Goal: Task Accomplishment & Management: Manage account settings

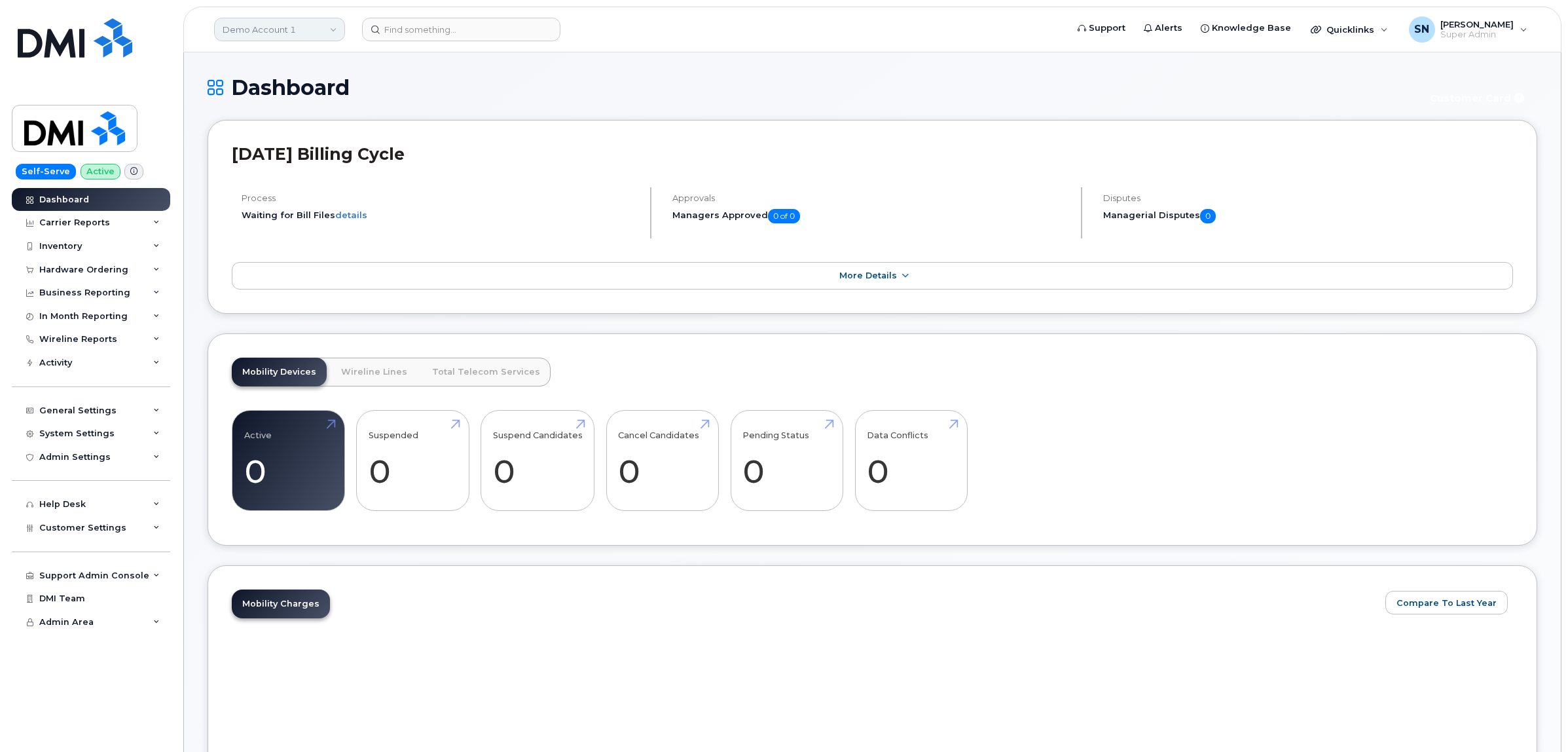
click at [293, 39] on link "Demo Account 1" at bounding box center [279, 29] width 131 height 23
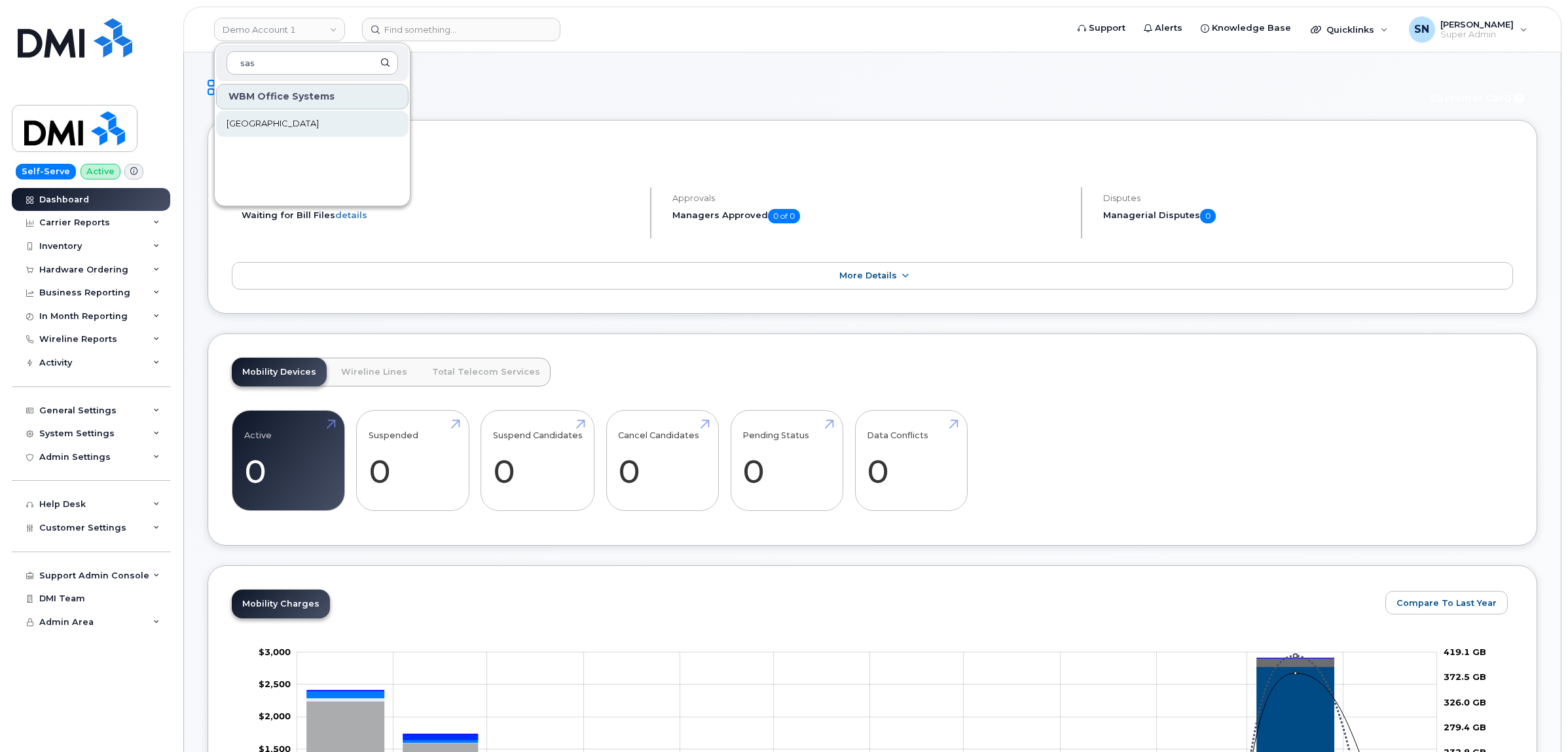
type input "sas"
click at [280, 125] on span "[GEOGRAPHIC_DATA]" at bounding box center [273, 123] width 92 height 13
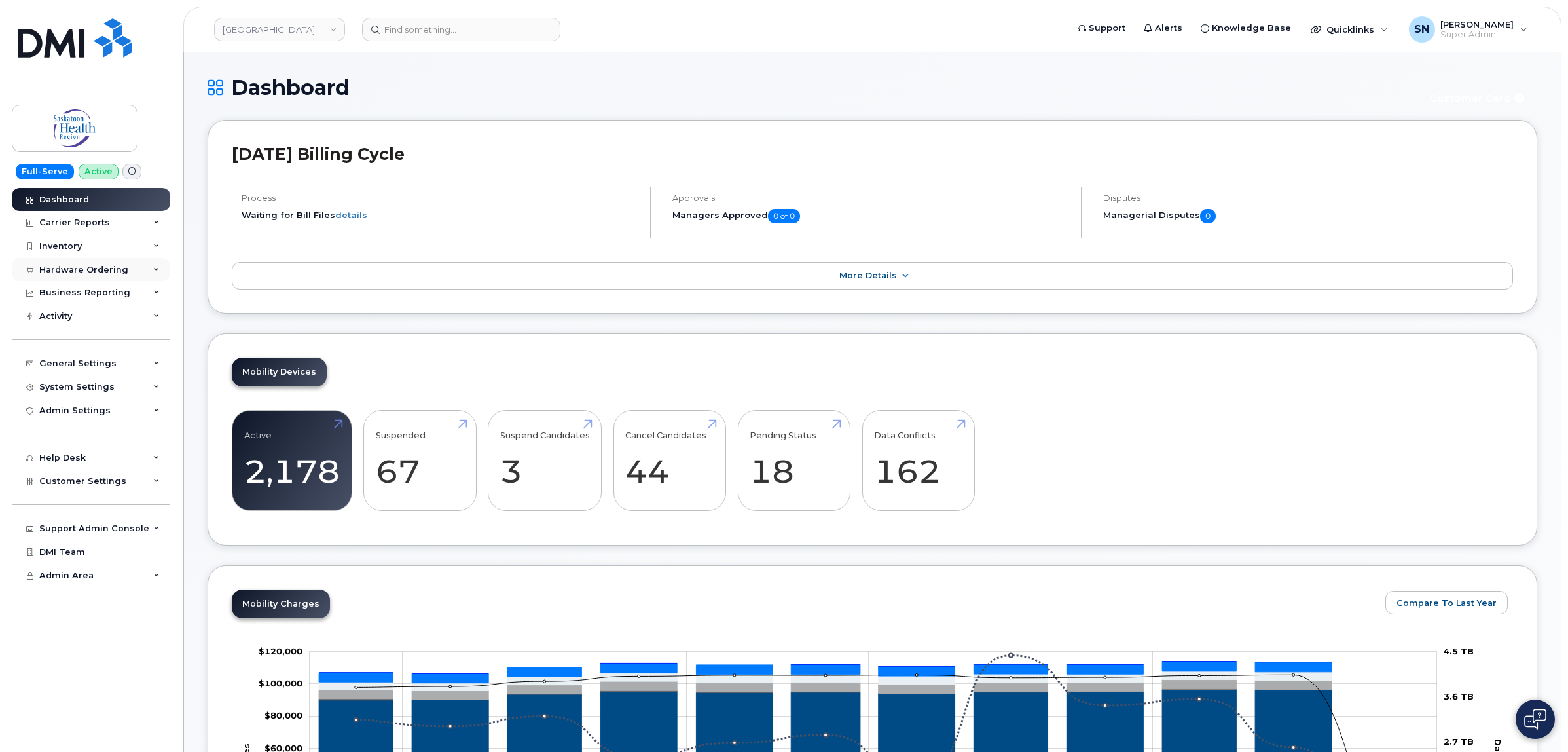
click at [86, 267] on div "Hardware Ordering" at bounding box center [83, 270] width 89 height 11
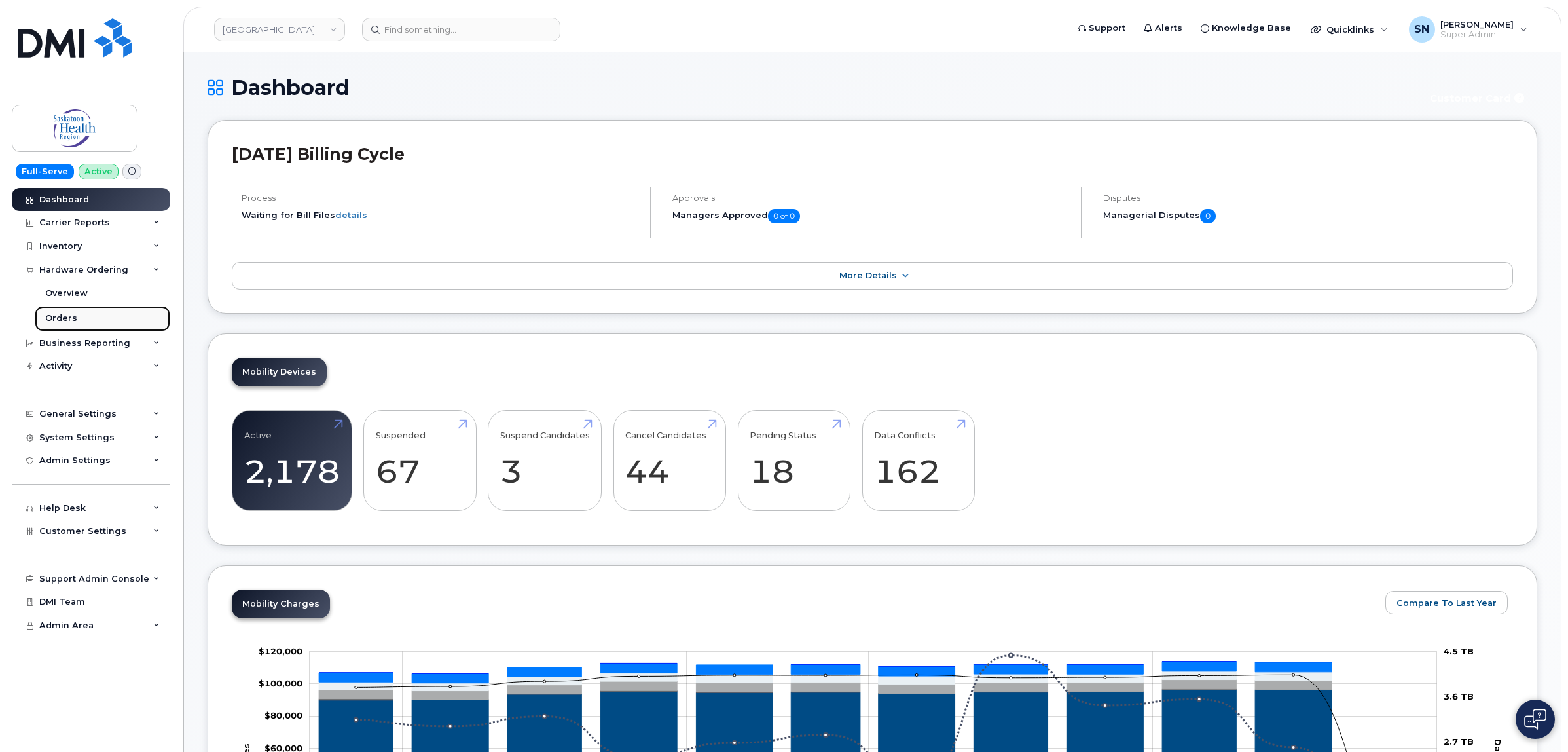
click at [69, 316] on div "Orders" at bounding box center [61, 319] width 32 height 12
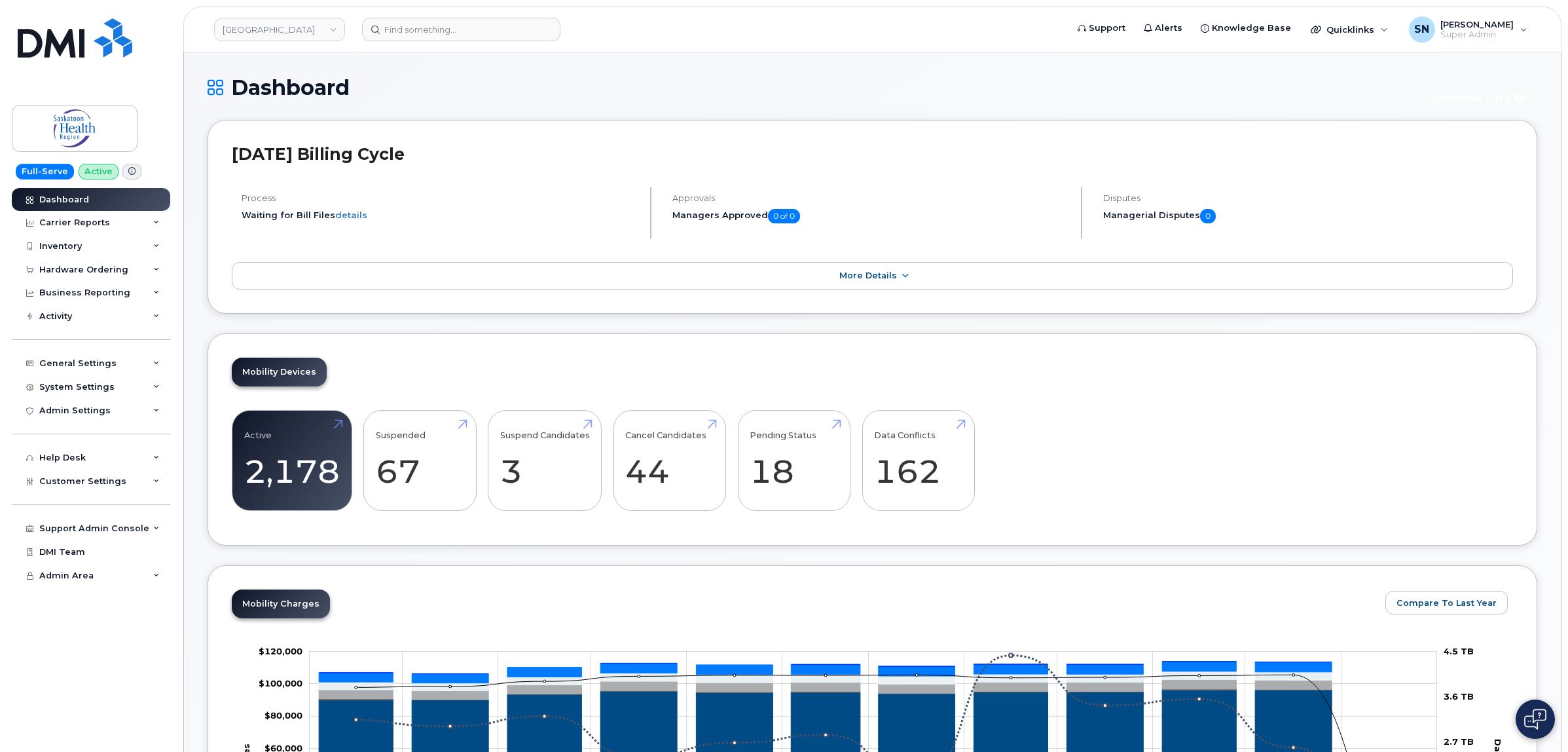
drag, startPoint x: 74, startPoint y: 264, endPoint x: 74, endPoint y: 283, distance: 19.0
click at [74, 270] on div "Hardware Ordering" at bounding box center [91, 269] width 158 height 23
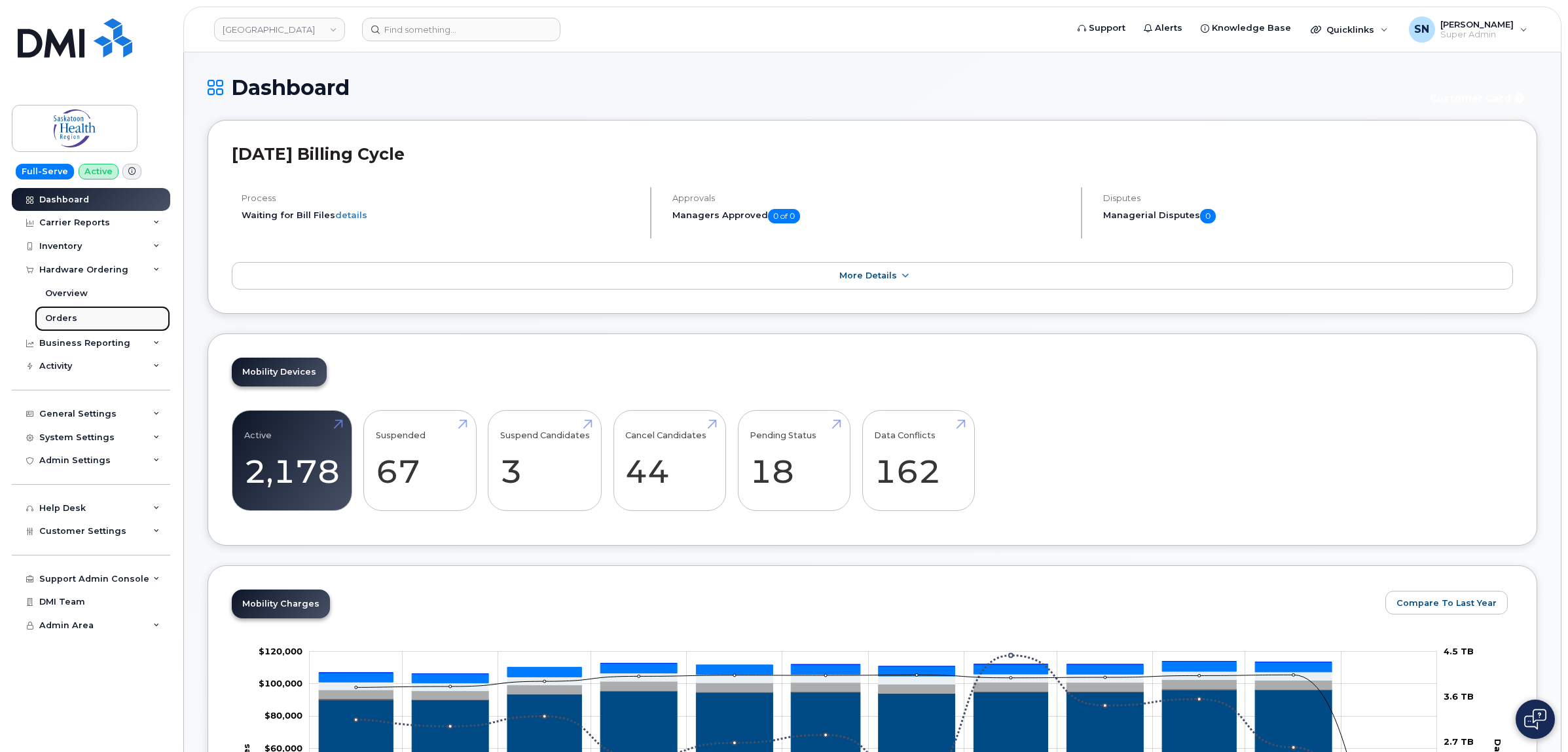
click at [79, 328] on link "Orders" at bounding box center [102, 318] width 135 height 25
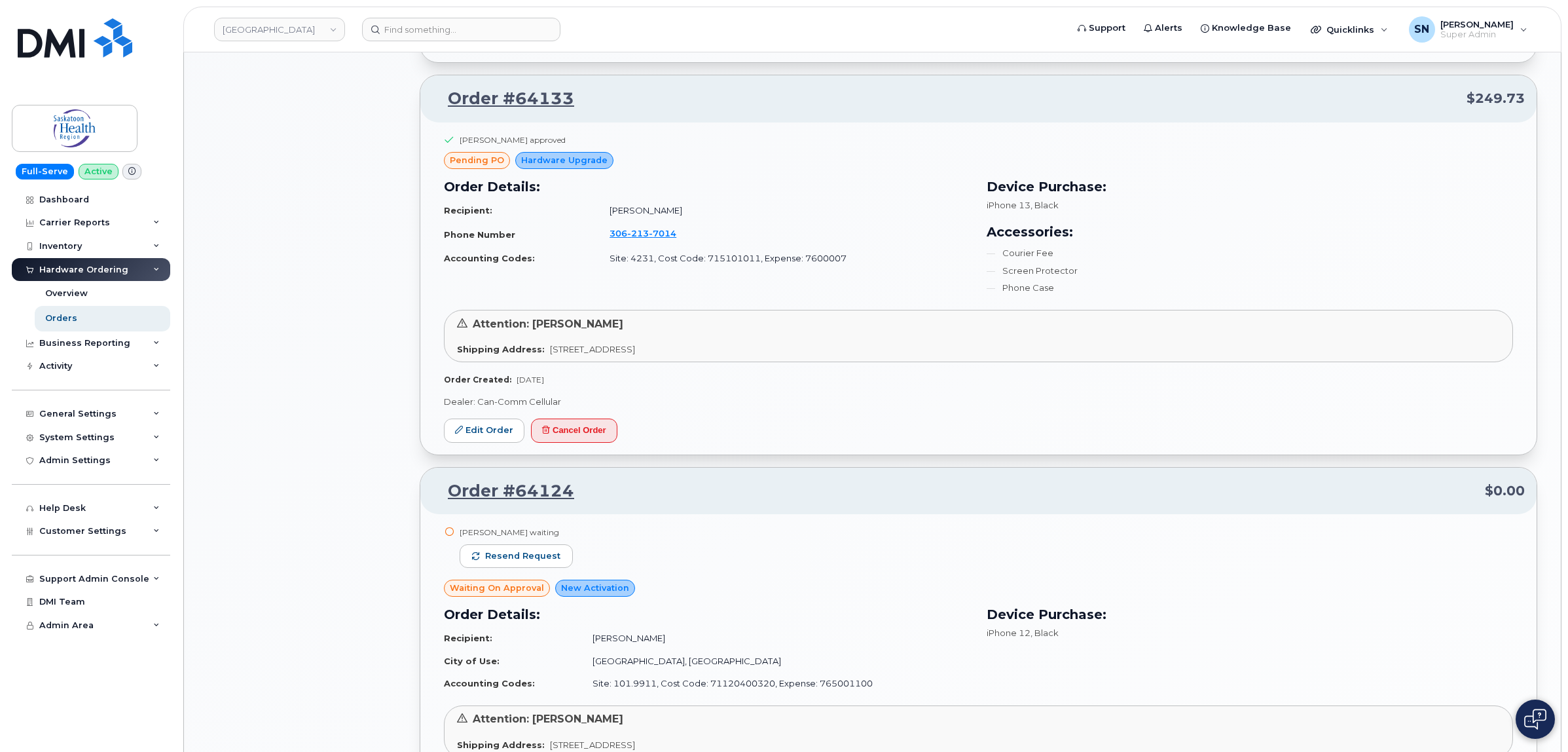
scroll to position [1108, 0]
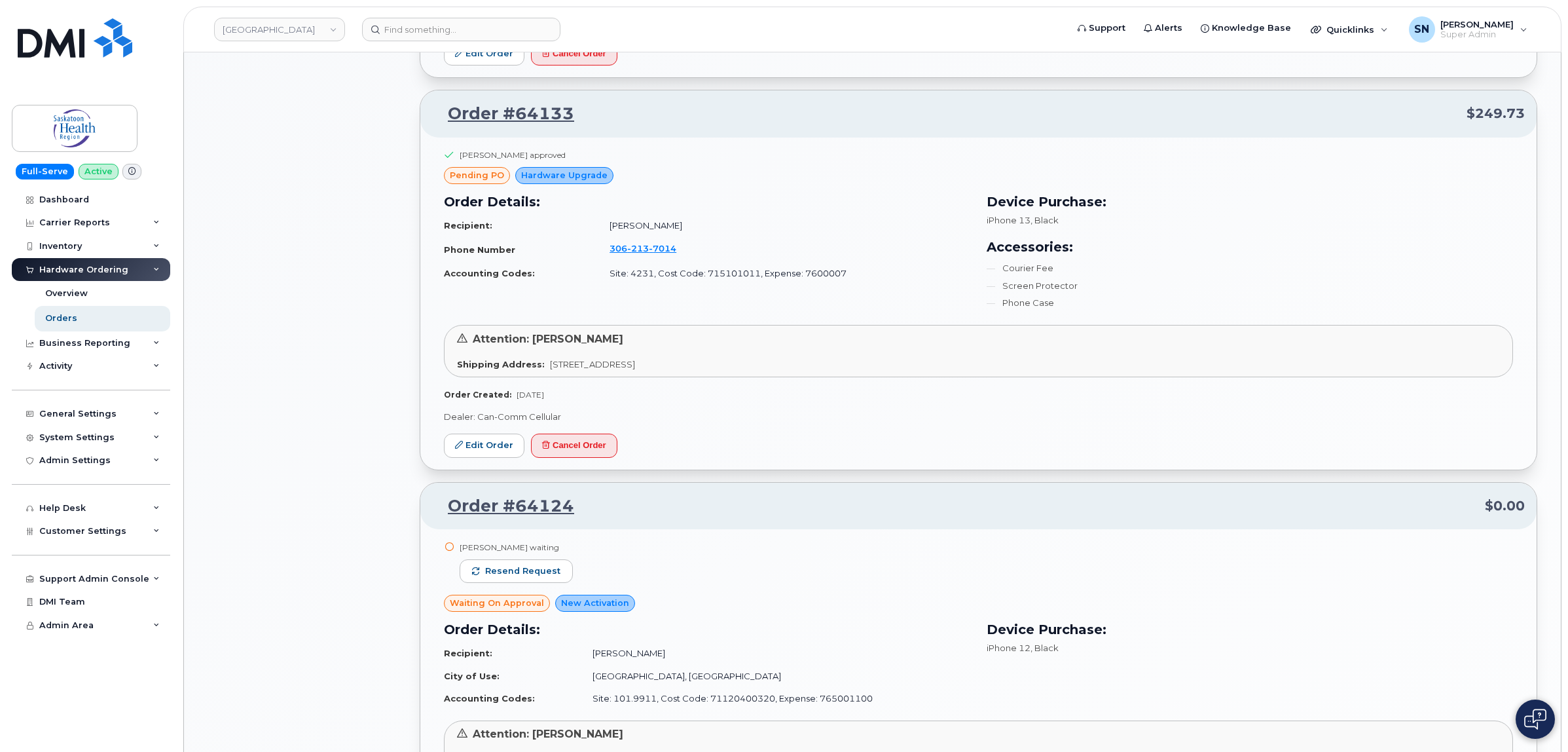
click at [339, 194] on div "All Orders 4947 Open Orders 11 Processed Orders 0 Closed Orders 3773 Cancelled …" at bounding box center [306, 503] width 212 height 2991
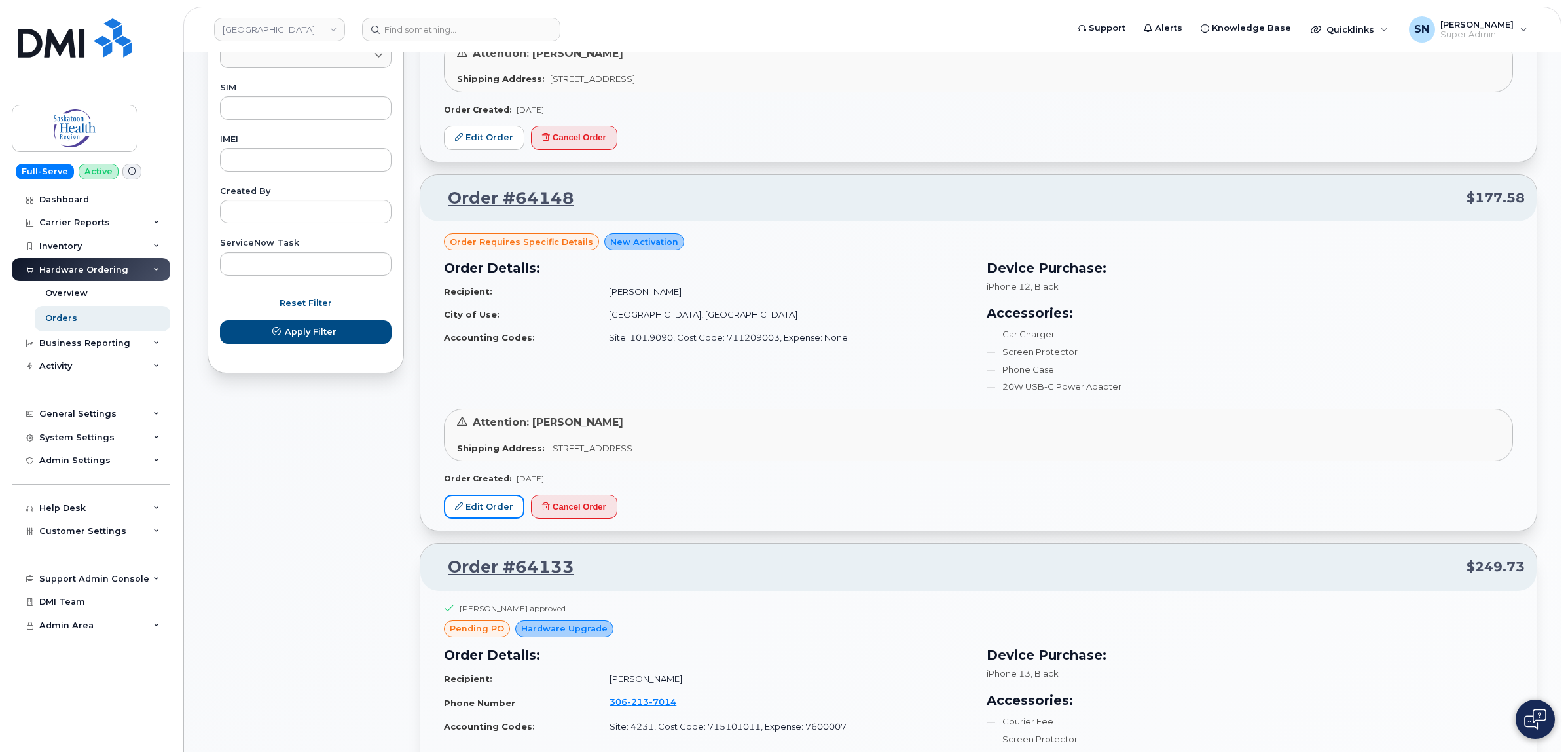
scroll to position [409, 0]
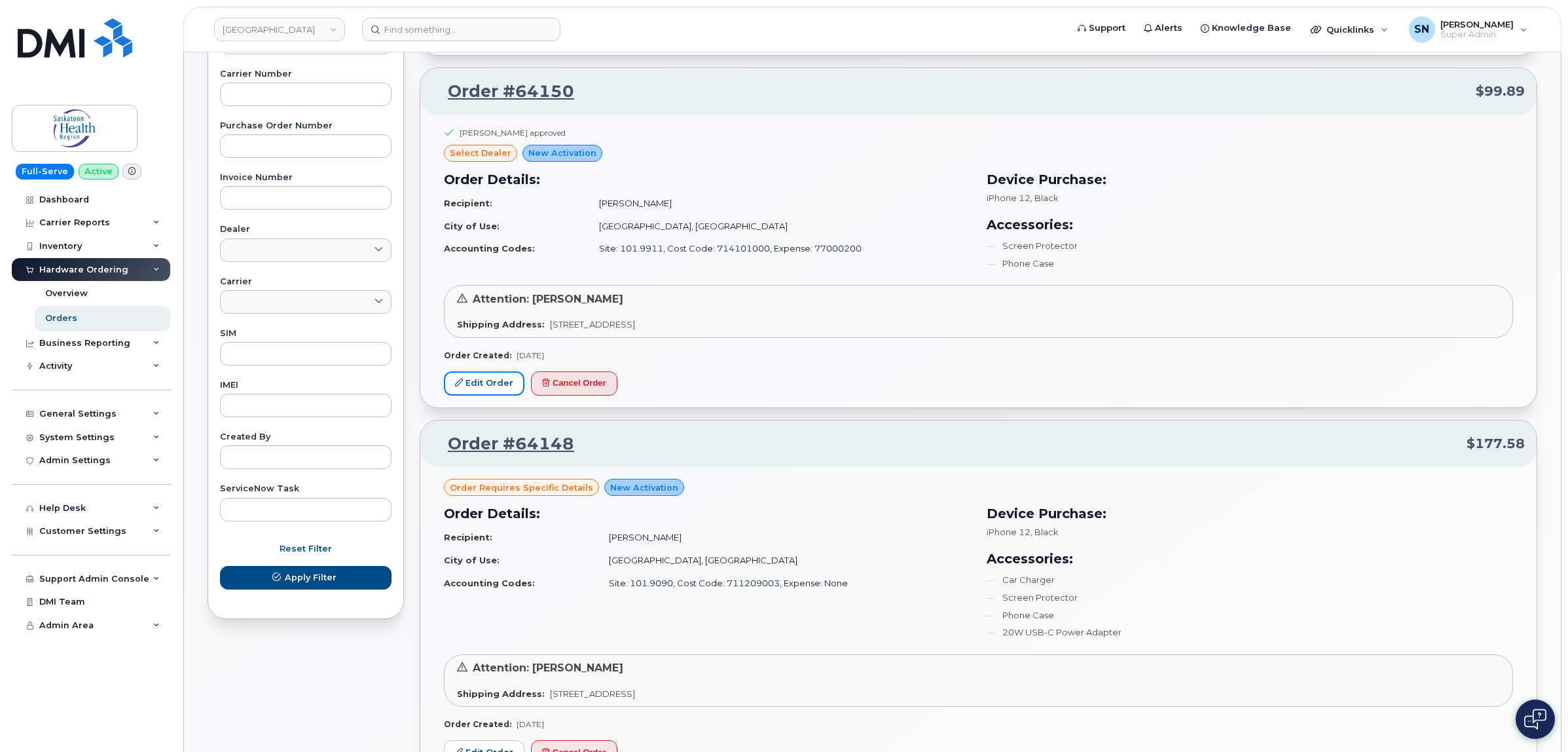
drag, startPoint x: 472, startPoint y: 385, endPoint x: 455, endPoint y: 441, distance: 58.5
click at [472, 385] on link "Edit Order" at bounding box center [484, 383] width 80 height 24
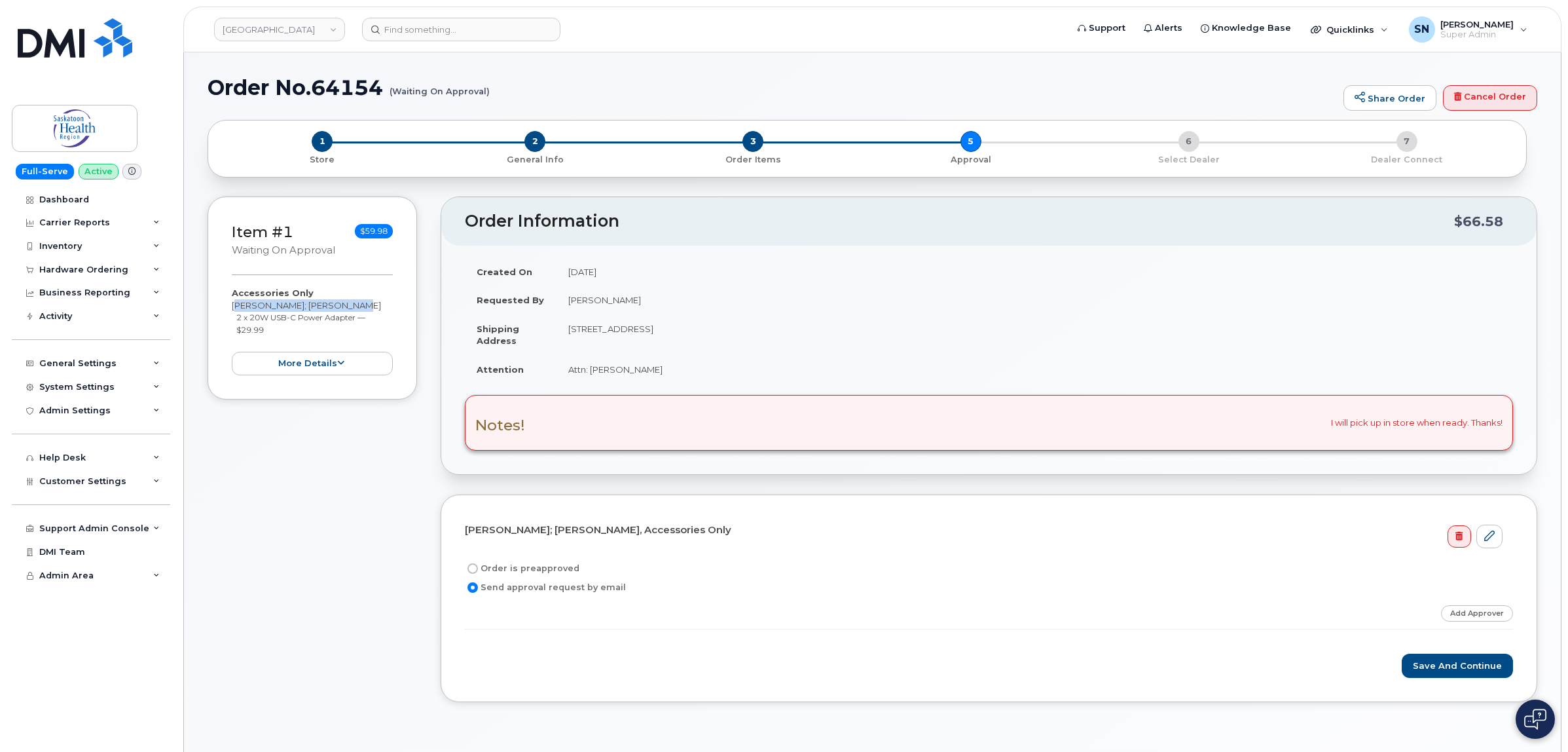
drag, startPoint x: 232, startPoint y: 309, endPoint x: 347, endPoint y: 305, distance: 115.1
click at [364, 305] on div "Accessories Only Jill Hannah; Amanda Chute 2 x 20W USB-C Power Adapter — $29.99…" at bounding box center [312, 331] width 161 height 89
copy div "[PERSON_NAME]; [PERSON_NAME]"
click at [535, 137] on span "2" at bounding box center [535, 141] width 21 height 21
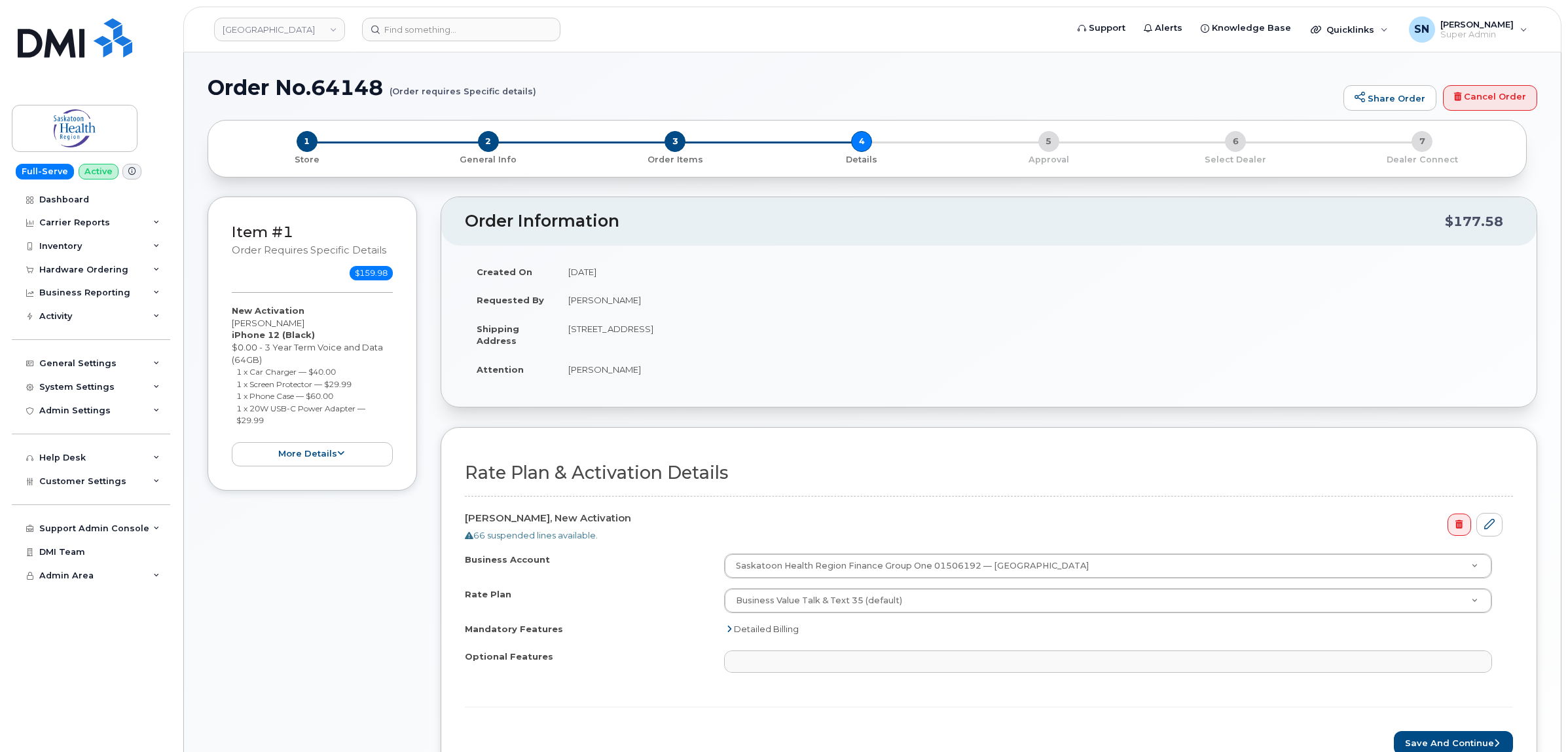
select select
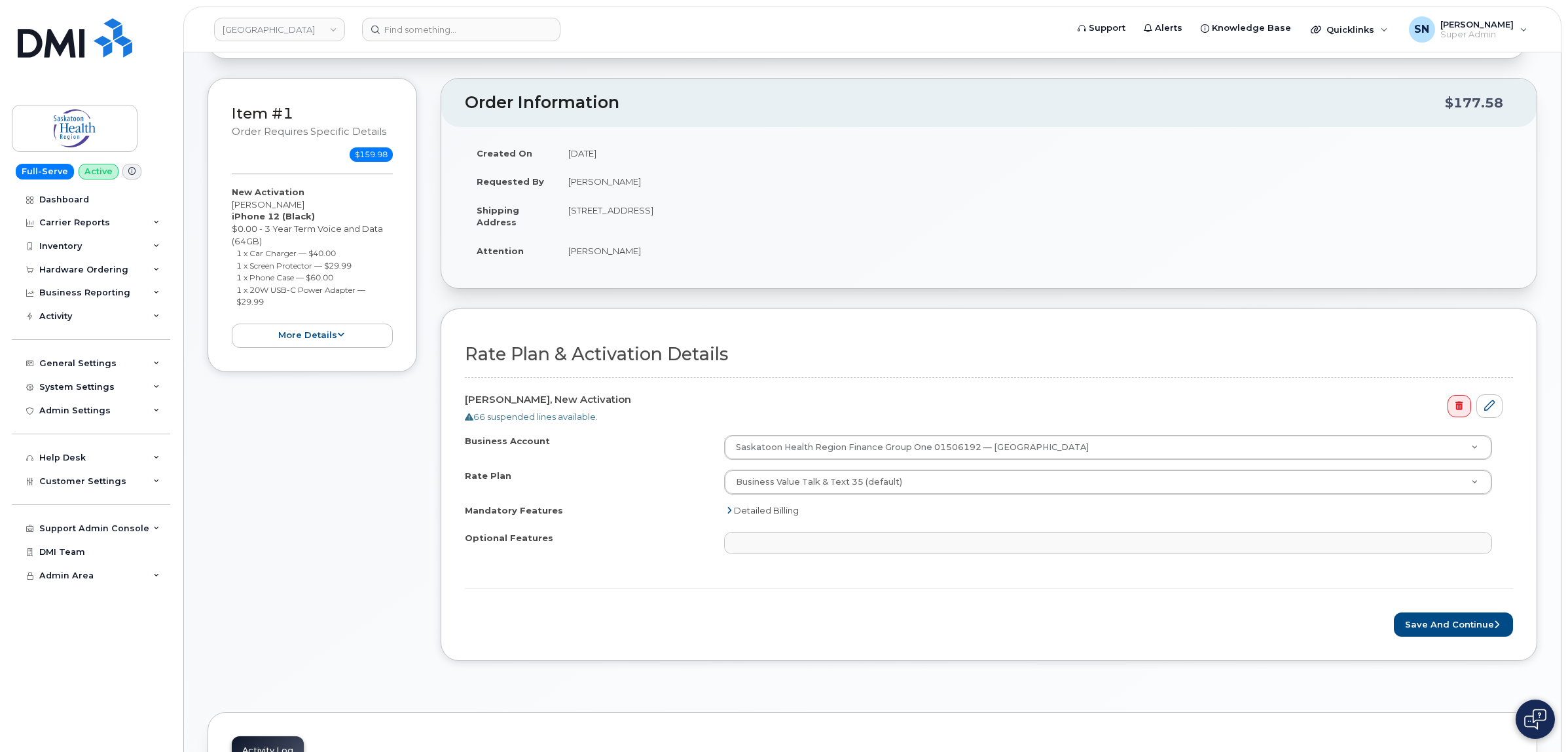
scroll to position [246, 0]
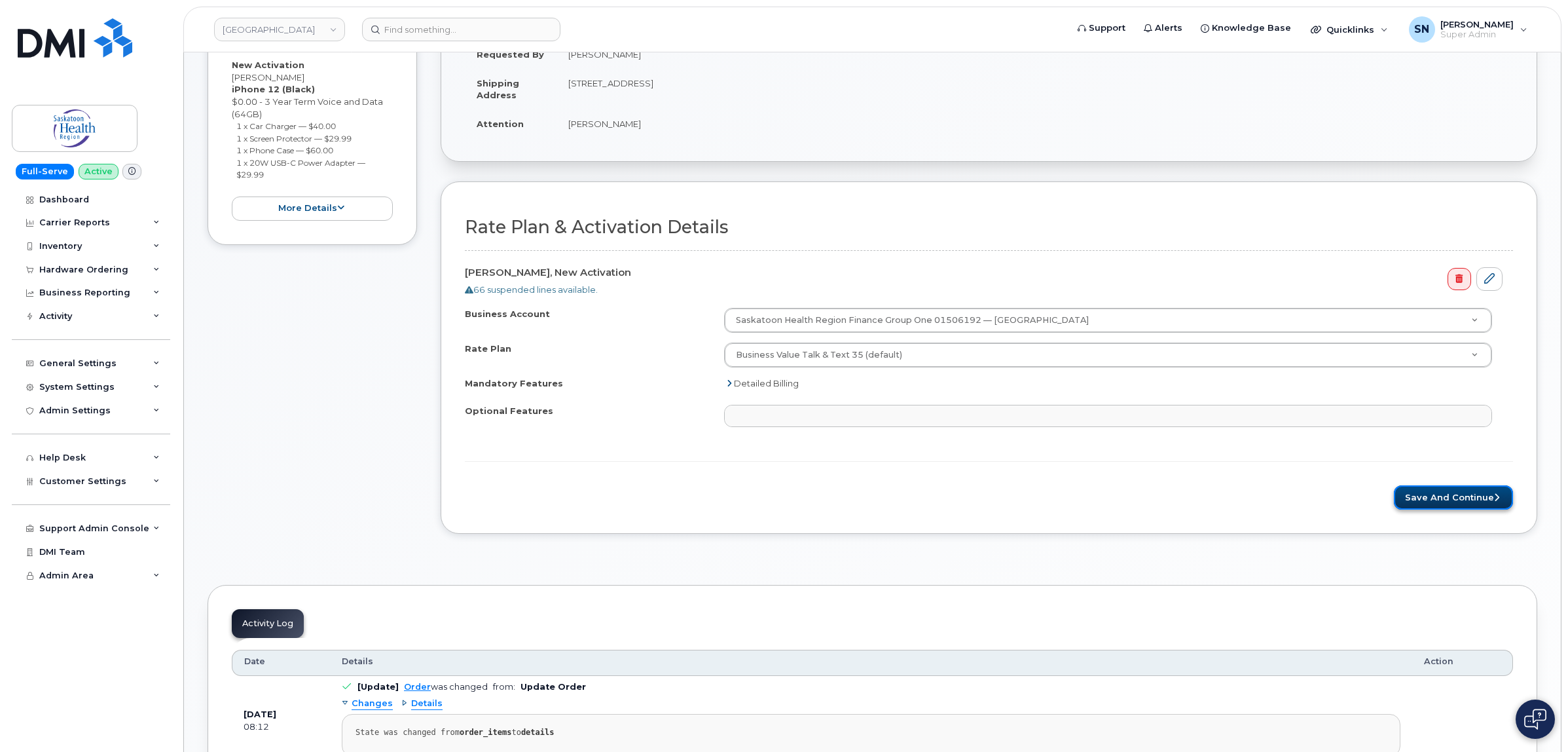
click at [1434, 501] on button "Save and Continue" at bounding box center [1453, 497] width 119 height 24
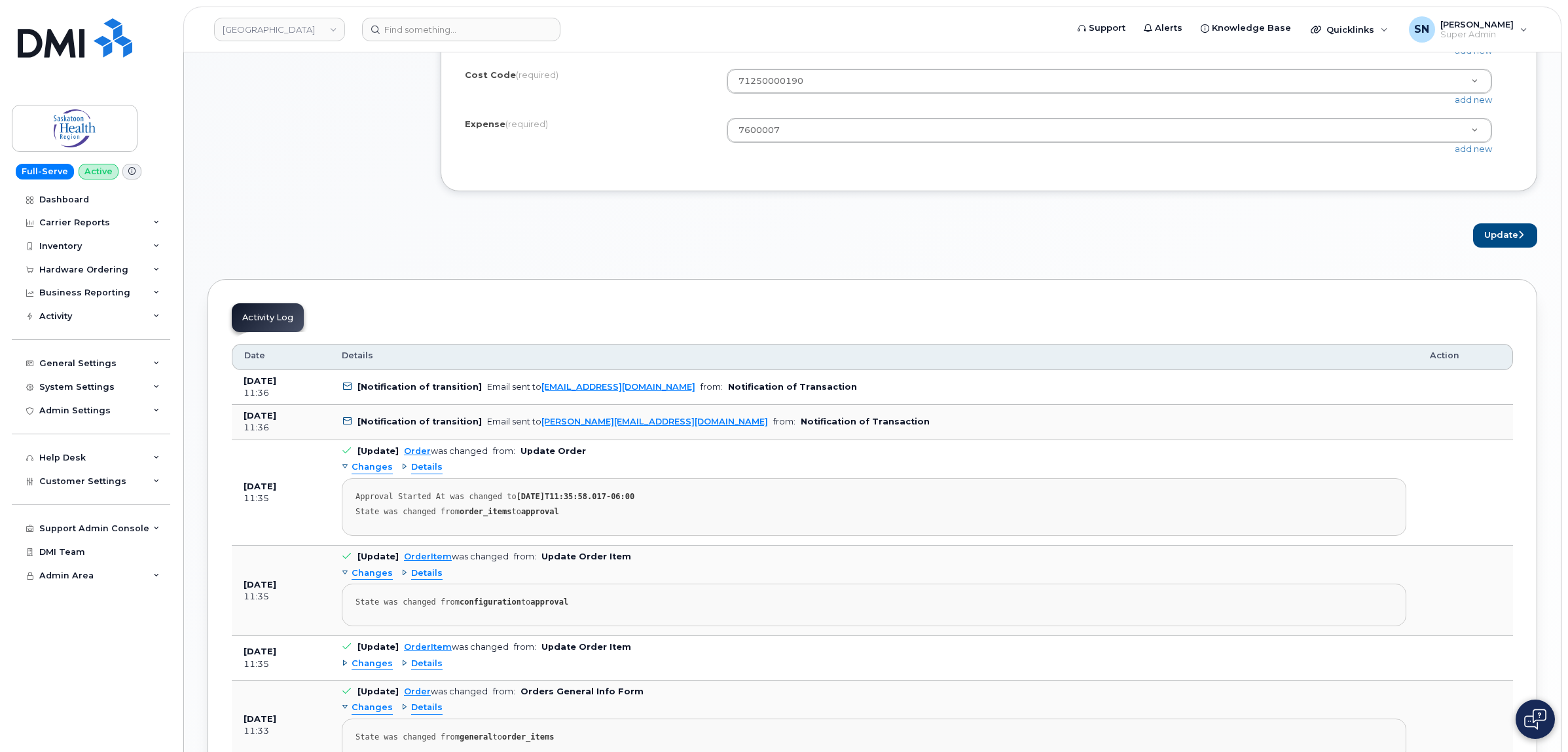
scroll to position [819, 0]
drag, startPoint x: 686, startPoint y: 424, endPoint x: 534, endPoint y: 427, distance: 152.0
click at [534, 427] on td "[Notification of transition] Email sent to lisa.manly@saskhealthauthority.ca fr…" at bounding box center [873, 418] width 1088 height 35
copy link "lisa.manly@saskhealthauthority.ca"
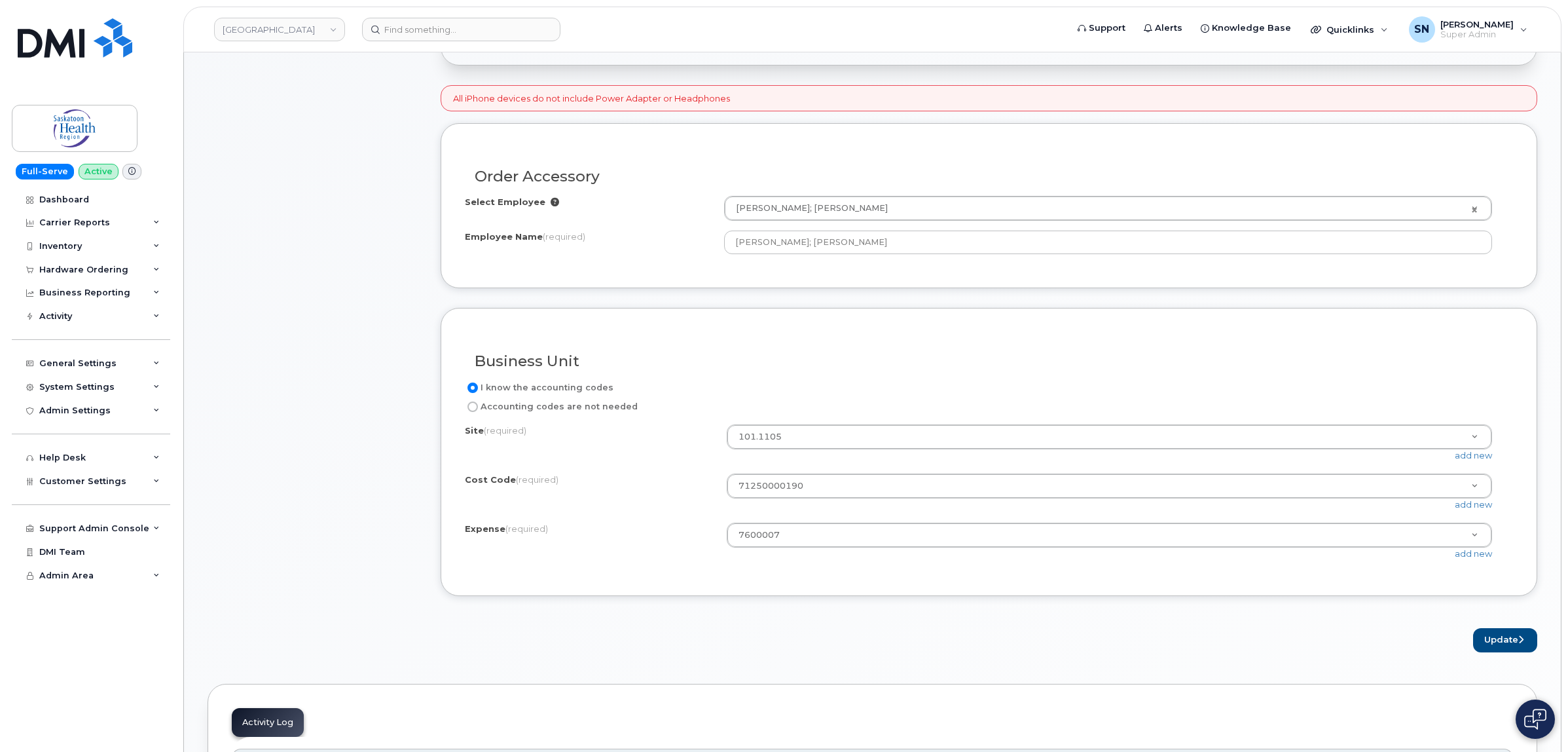
scroll to position [0, 0]
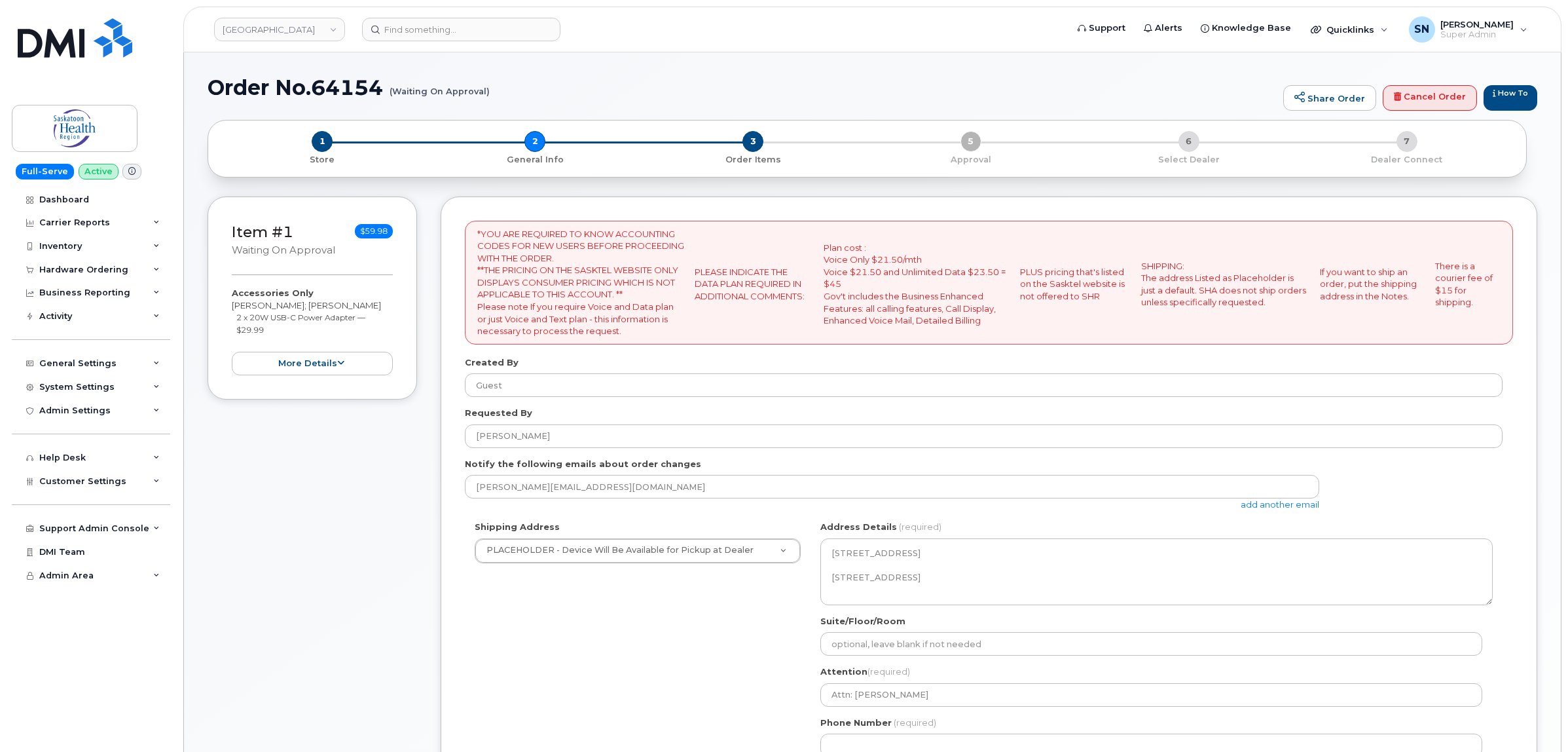
select select
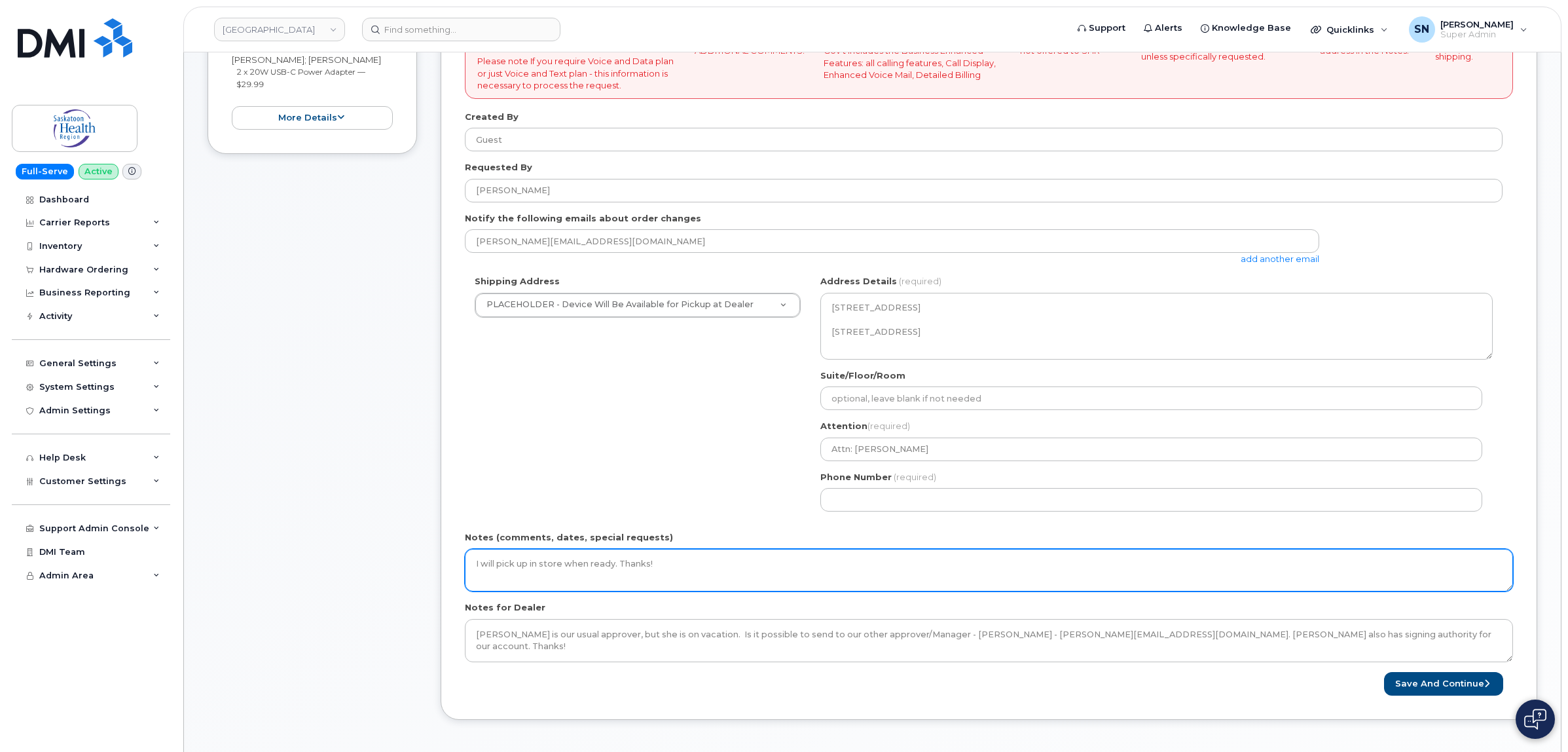
click at [712, 563] on textarea "I will pick up in store when ready. Thanks!" at bounding box center [988, 570] width 1048 height 44
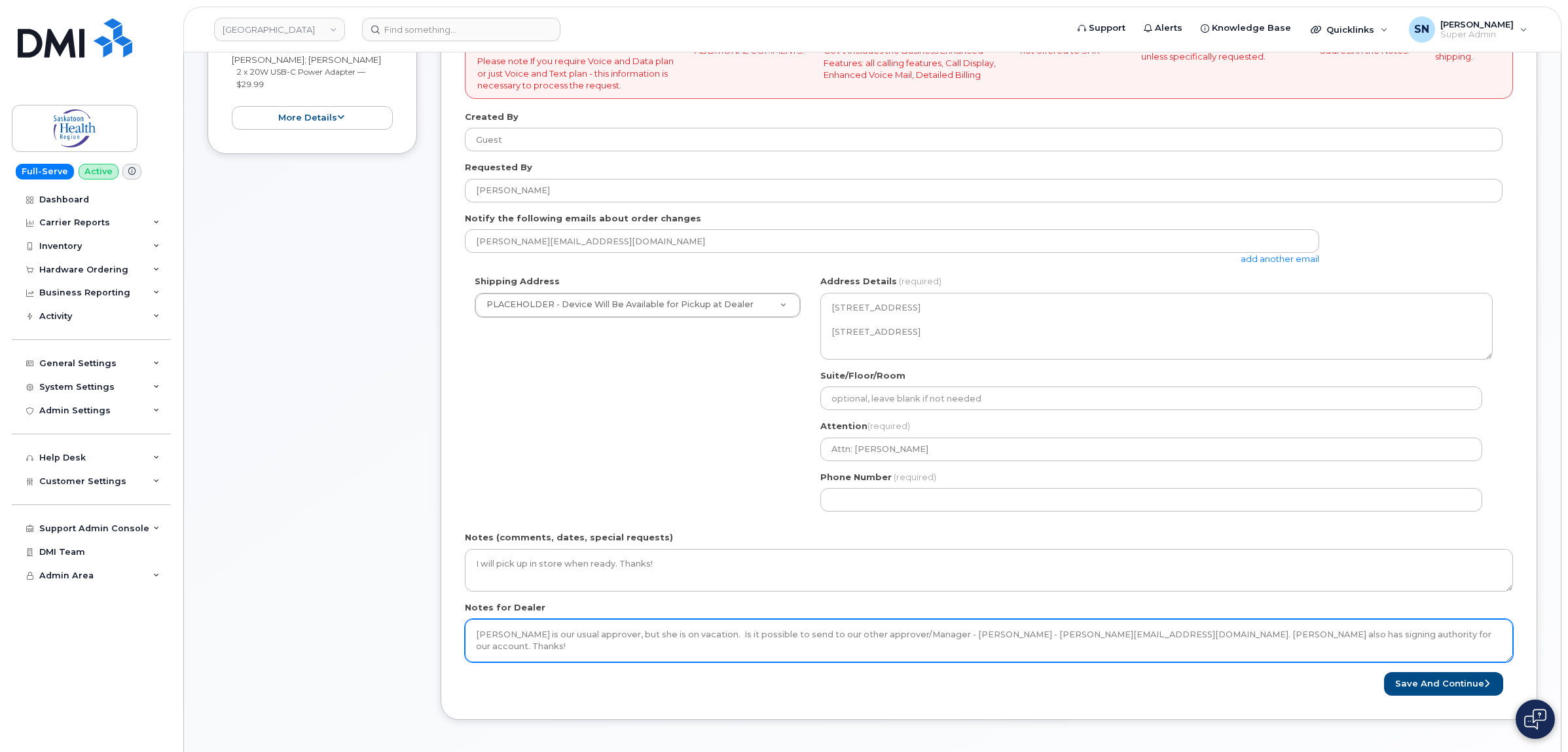
drag, startPoint x: 1031, startPoint y: 636, endPoint x: 1196, endPoint y: 647, distance: 165.4
click at [1196, 647] on textarea "Nicole Maczek is our usual approver, but she is on vacation. Is it possible to …" at bounding box center [988, 641] width 1048 height 44
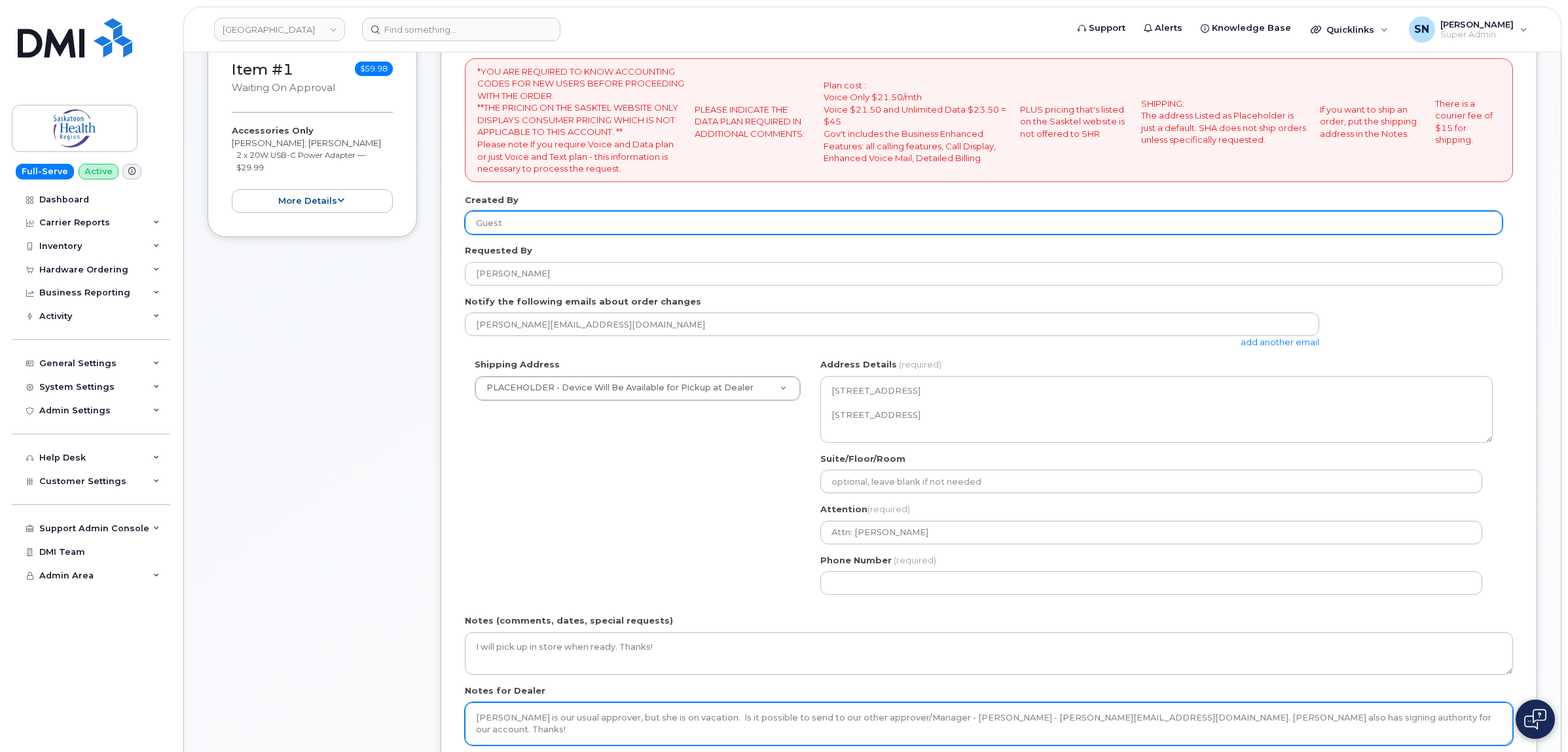
scroll to position [164, 0]
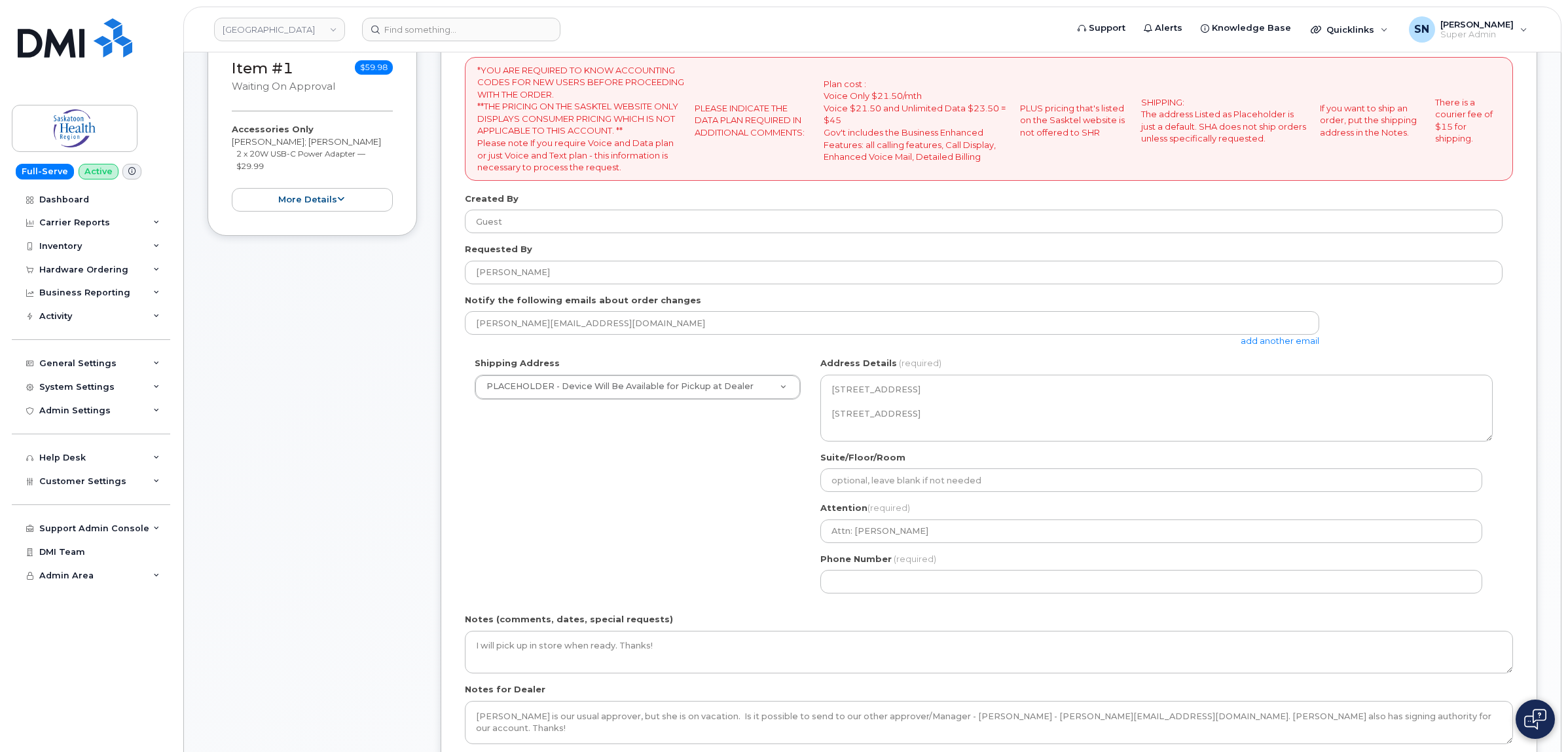
click at [737, 486] on div "Shipping Address PLACEHOLDER - Device Will Be Available for Pickup at Dealer PL…" at bounding box center [984, 480] width 1038 height 246
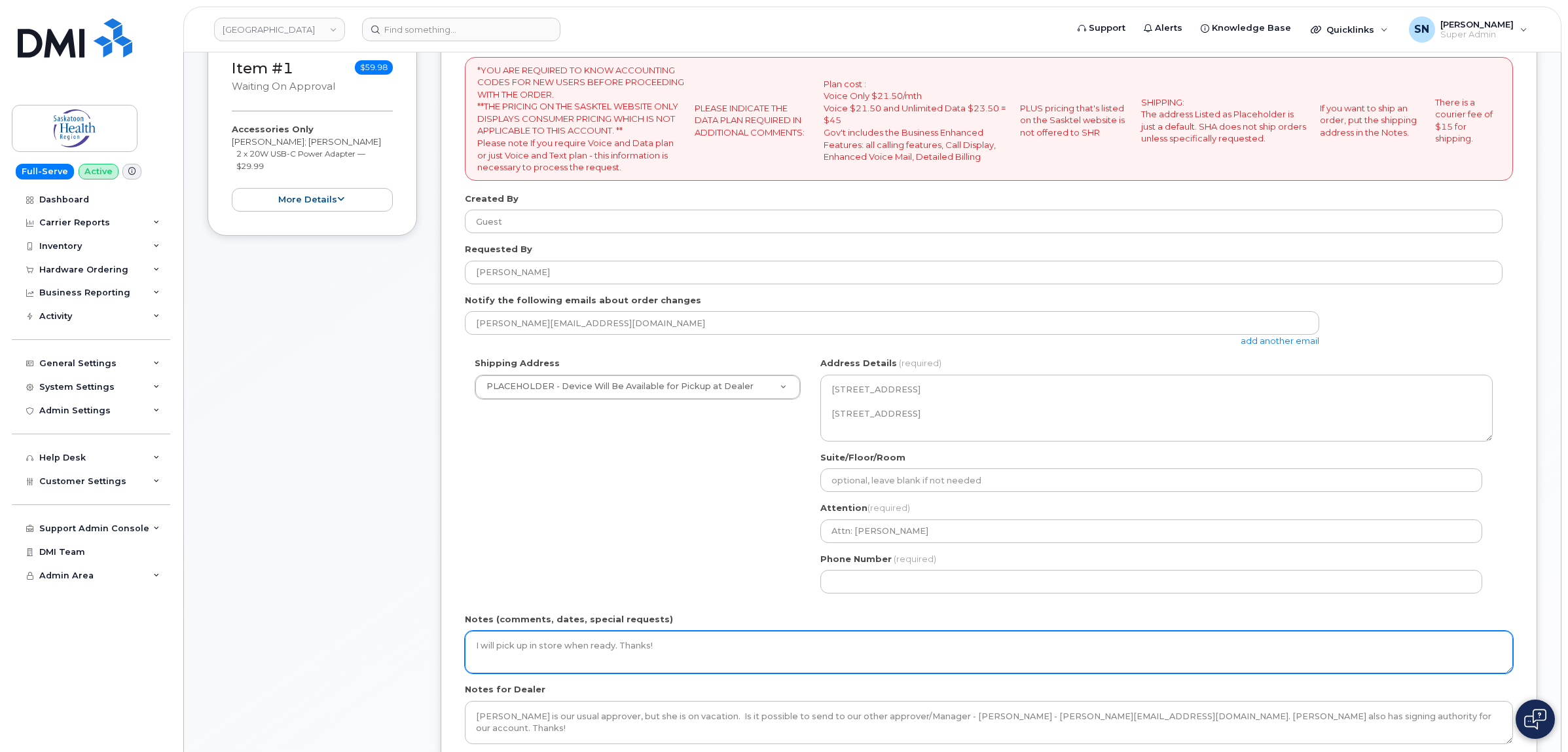
click at [708, 644] on textarea "I will pick up in store when ready. Thanks!" at bounding box center [988, 652] width 1048 height 44
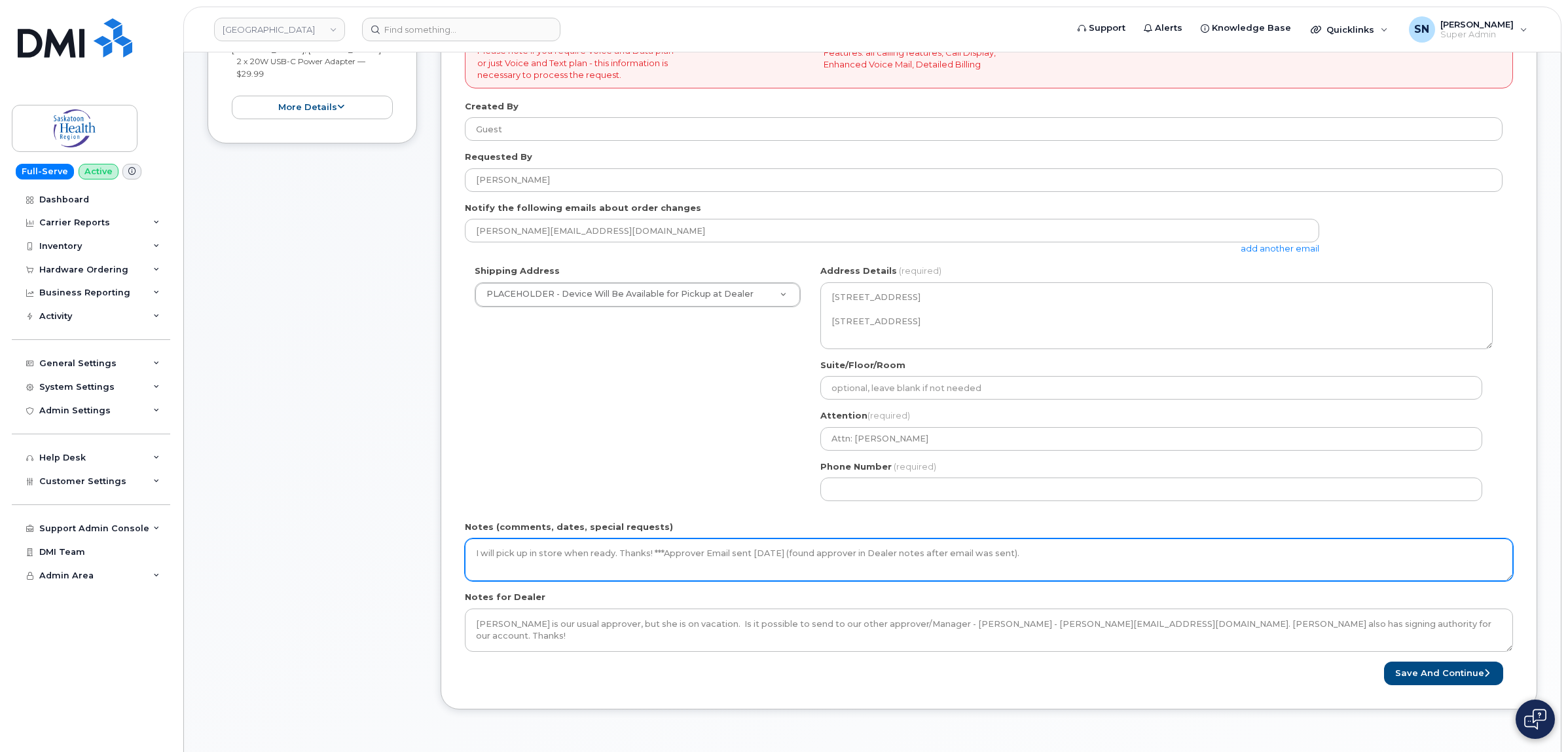
scroll to position [491, 0]
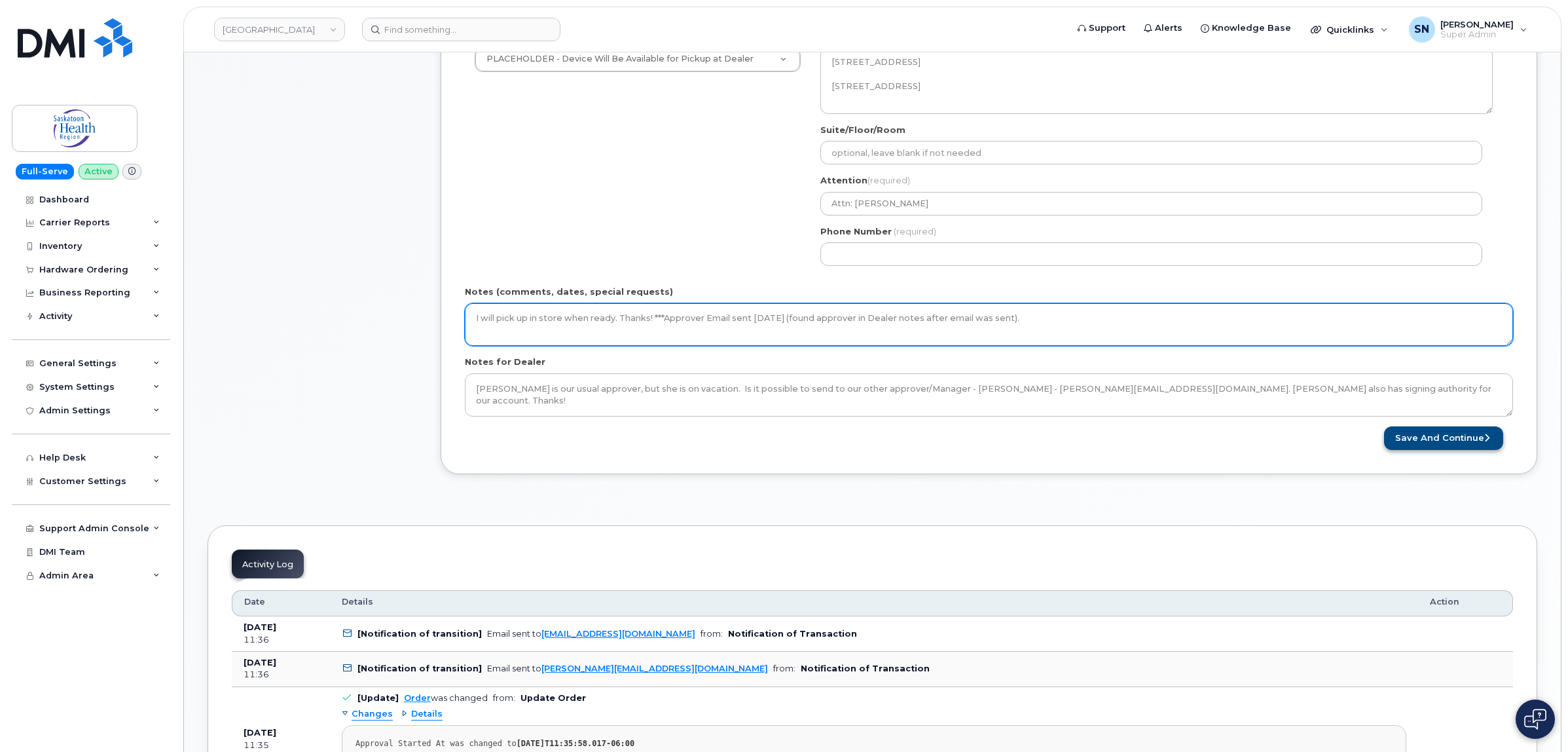
type textarea "I will pick up in store when ready. Thanks! ***Approver Email sent August 25 20…"
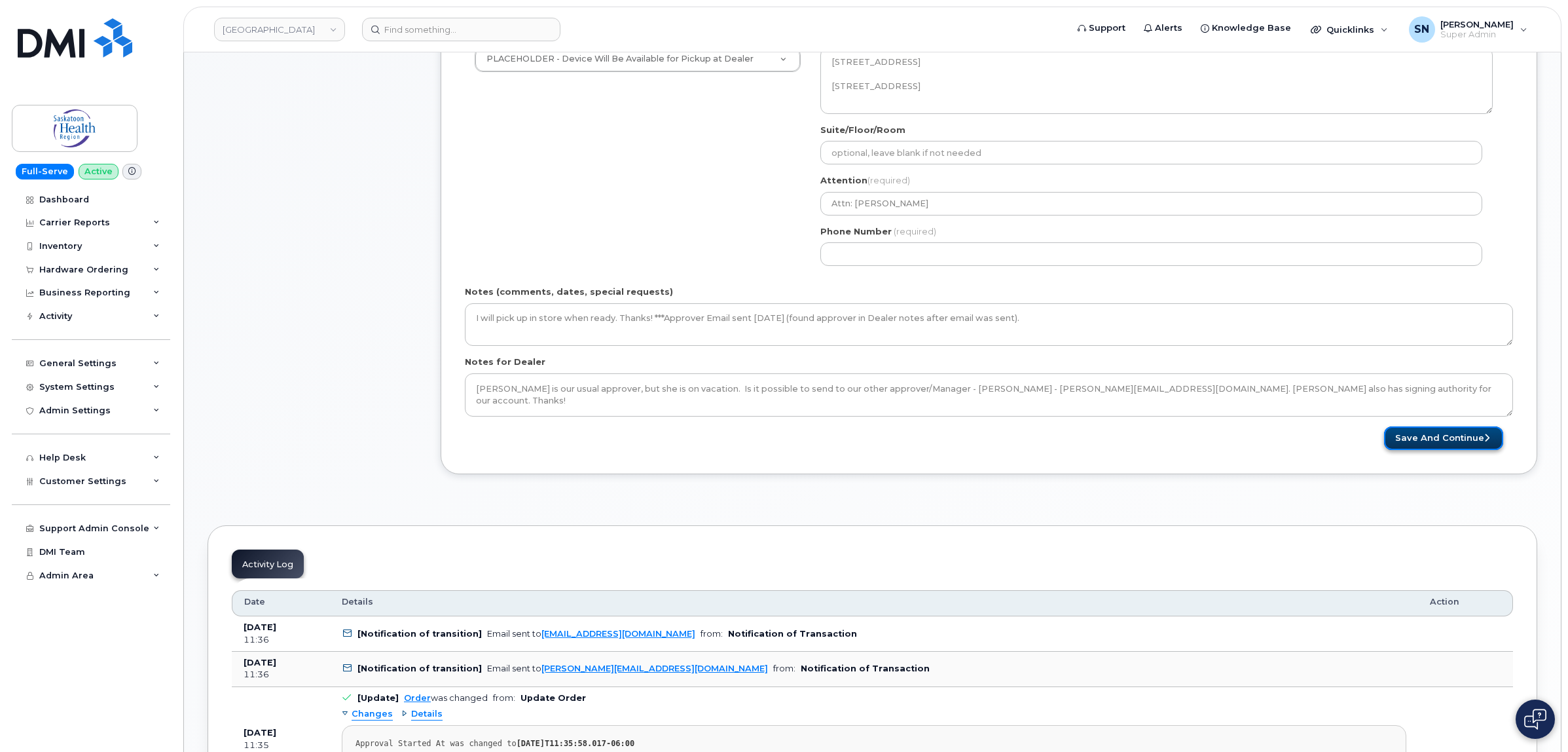
click at [1450, 431] on button "Save and Continue" at bounding box center [1443, 438] width 119 height 24
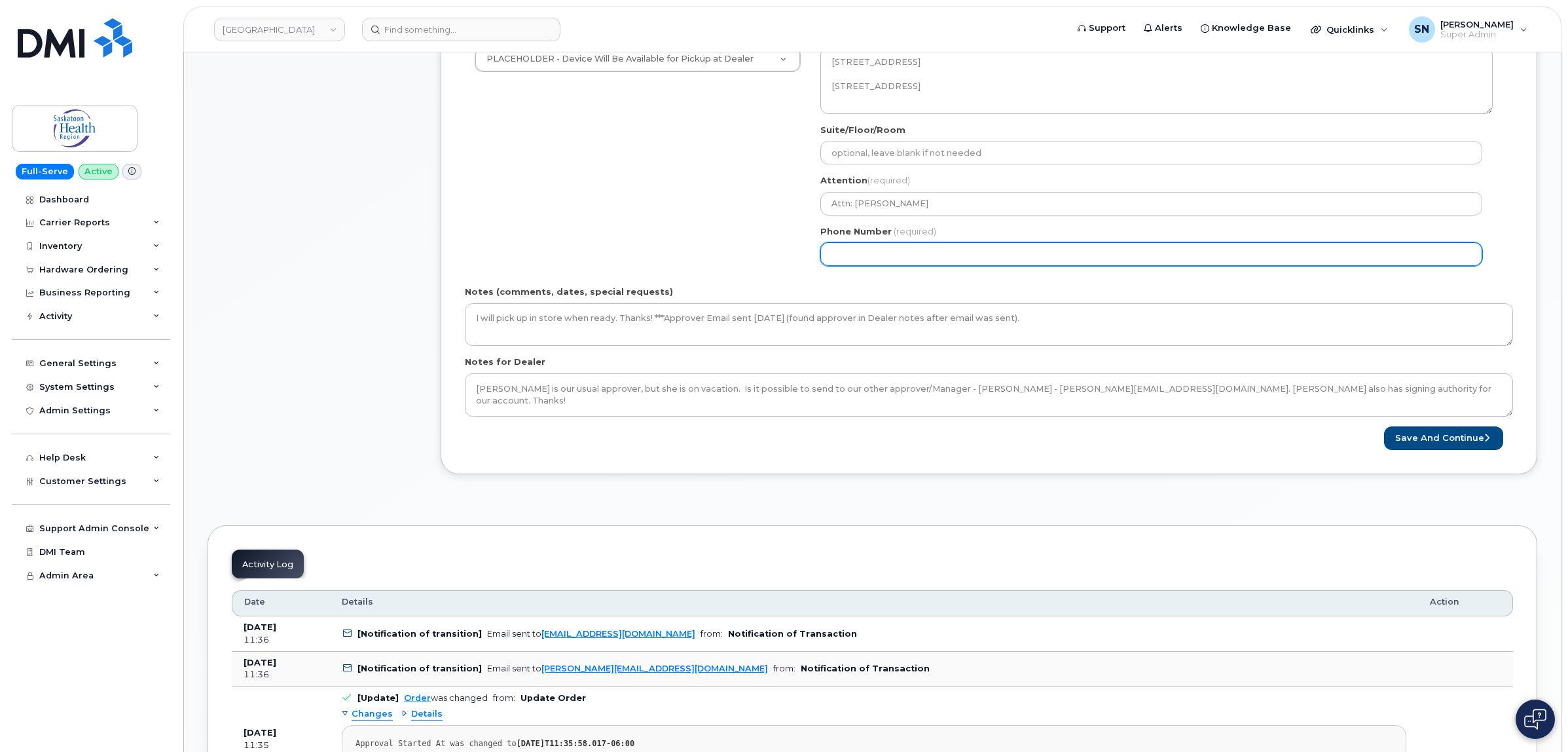
click at [941, 252] on input "Phone Number" at bounding box center [1150, 253] width 662 height 23
select select
type input "123456789"
select select
type input "1234567890"
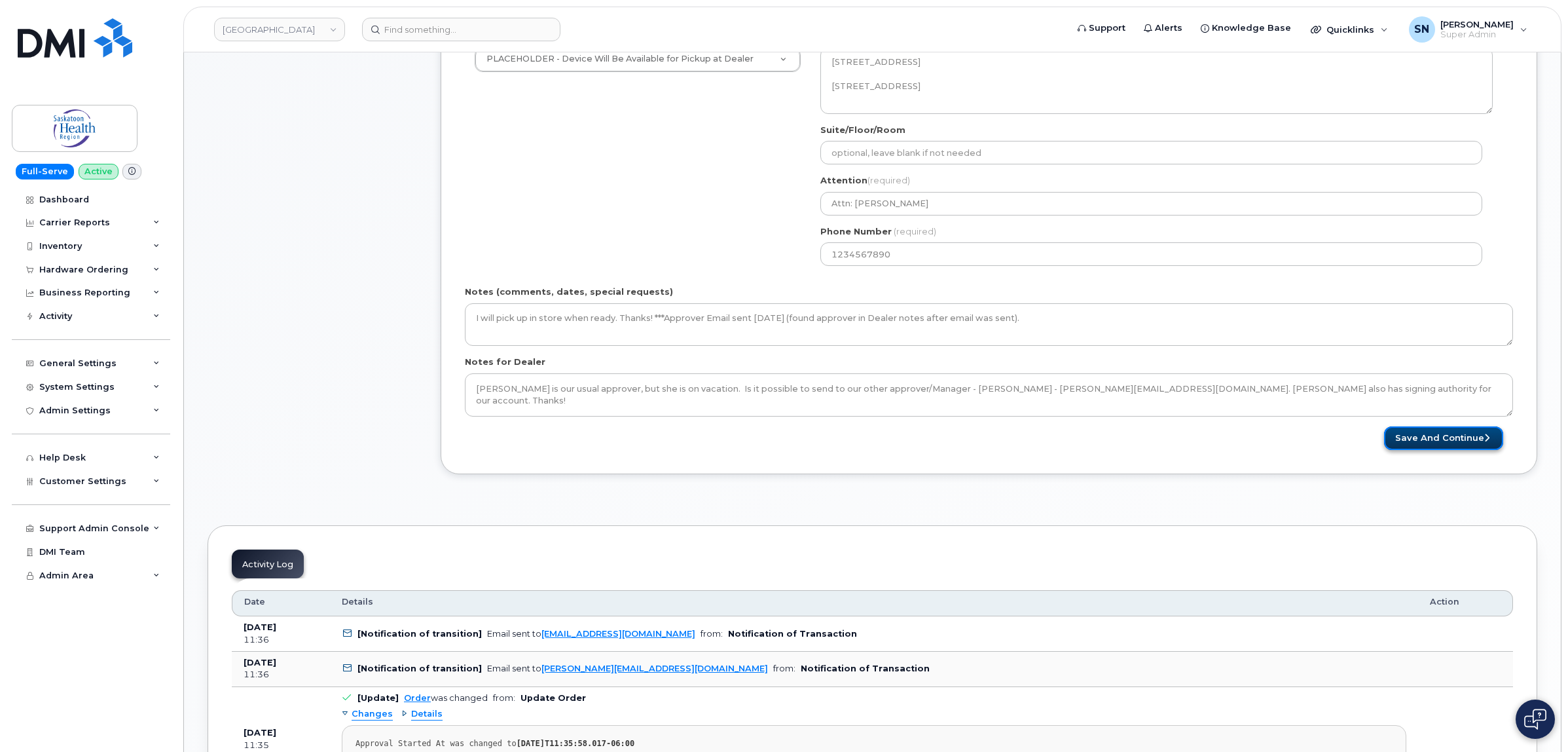
click at [1484, 441] on icon "submit" at bounding box center [1486, 437] width 5 height 8
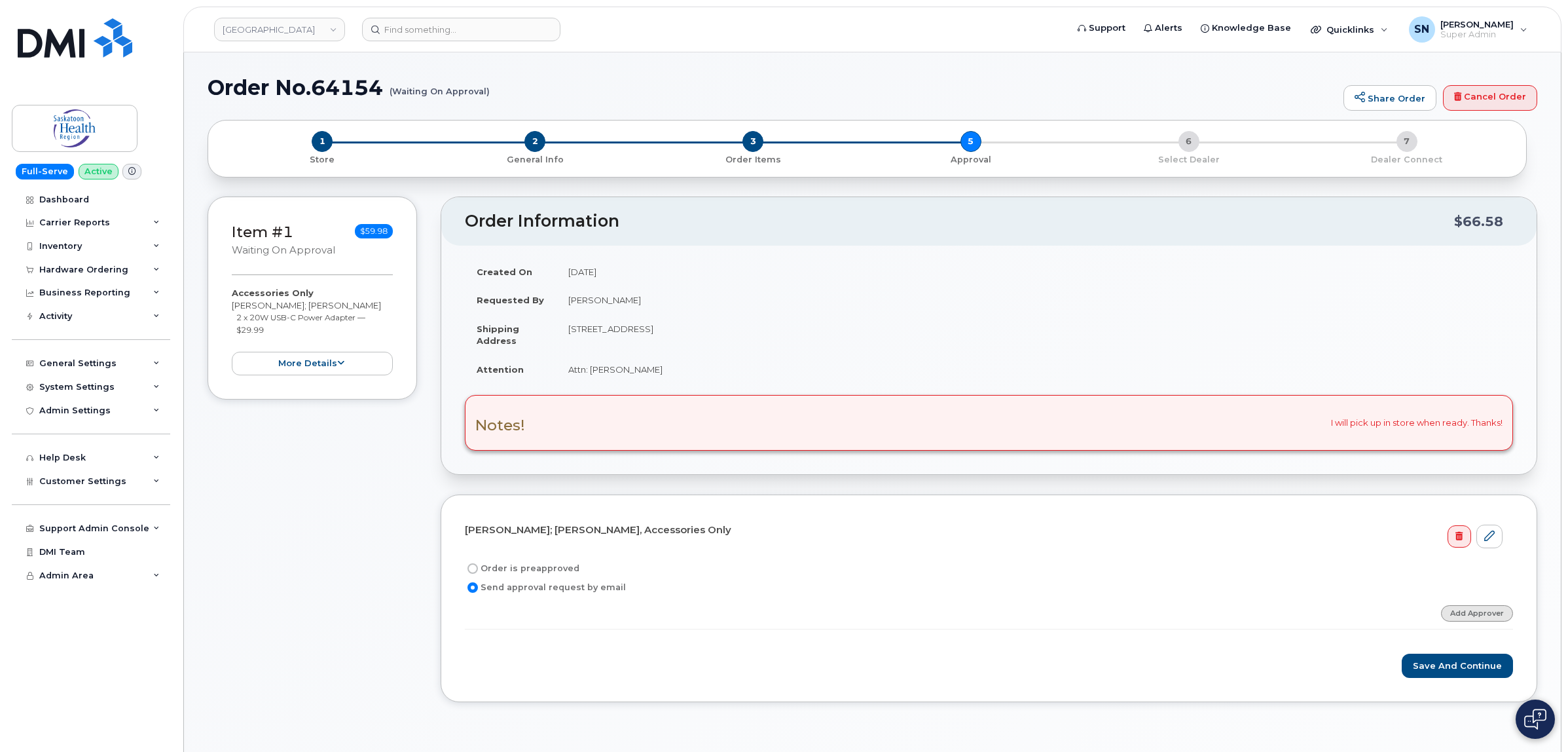
click at [1486, 614] on link "Add Approver" at bounding box center [1476, 613] width 72 height 17
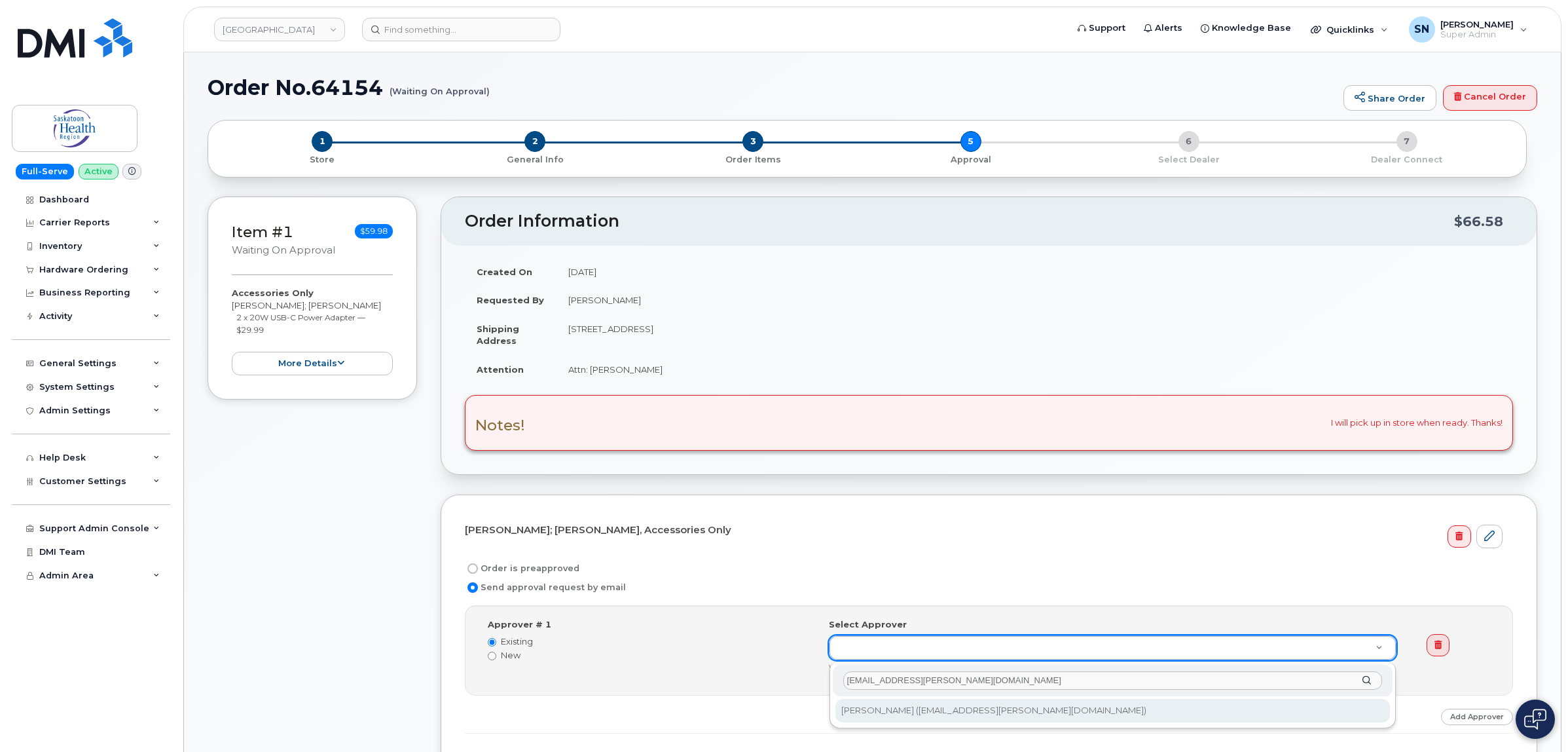
type input "[EMAIL_ADDRESS][PERSON_NAME][DOMAIN_NAME]"
type input "763889"
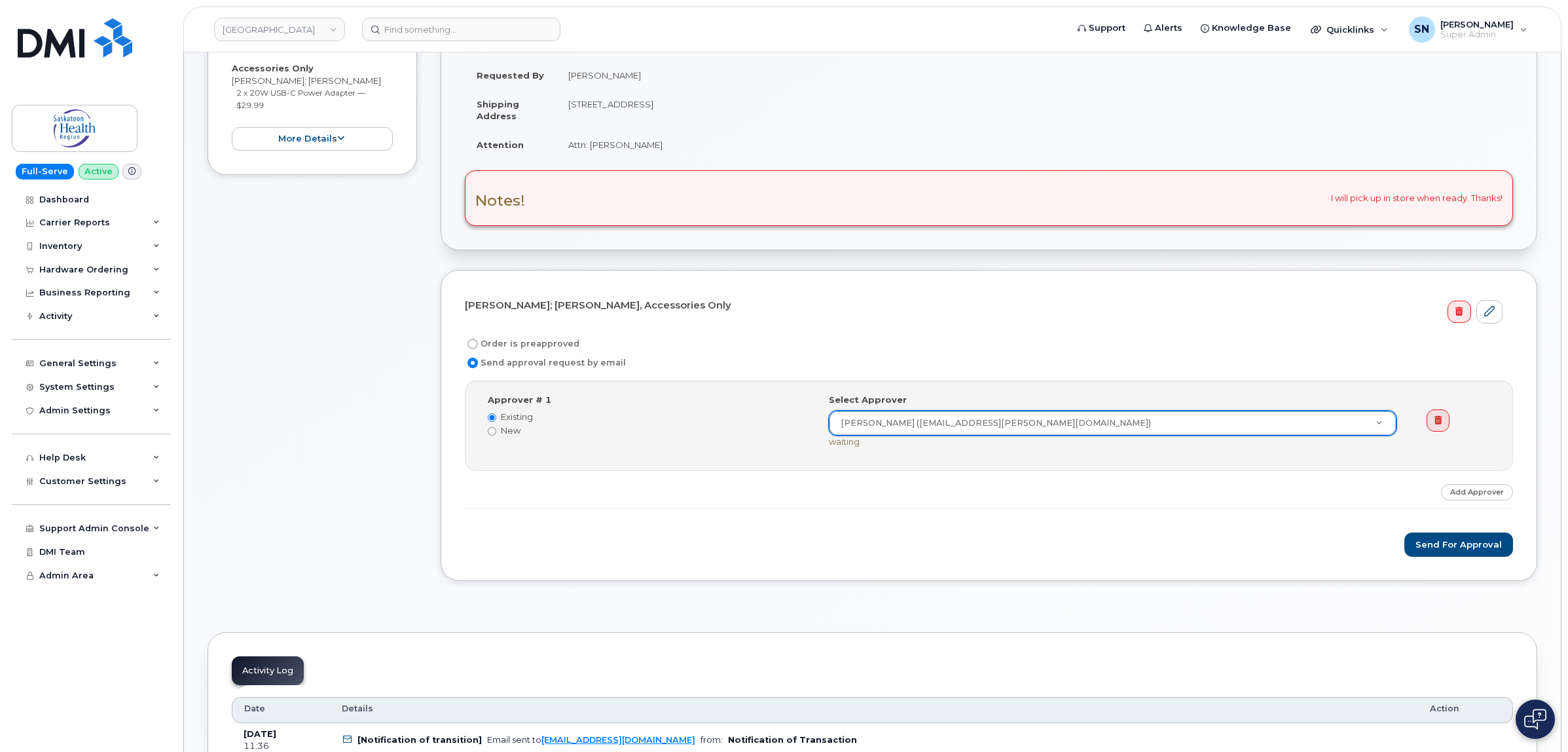
scroll to position [246, 0]
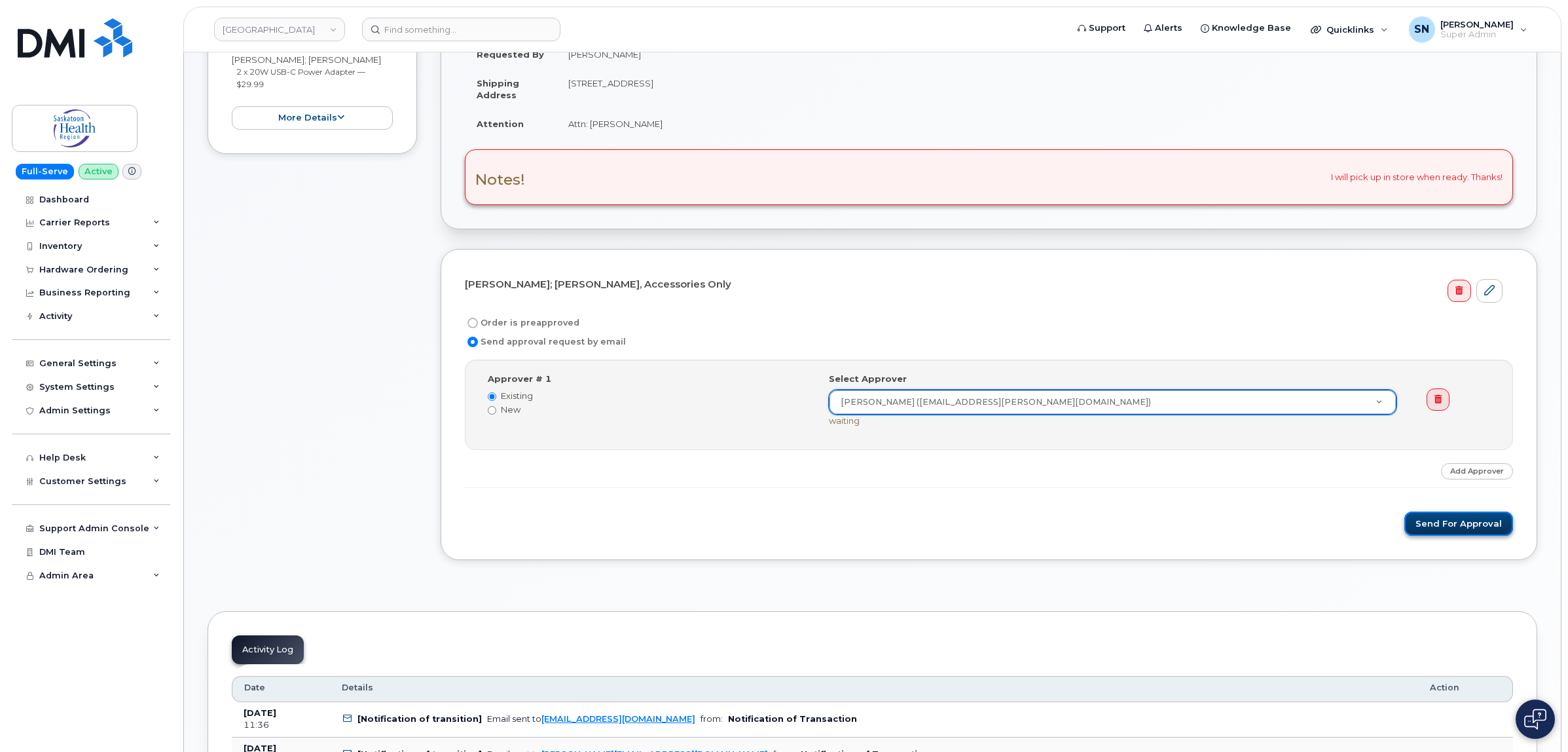
click at [1480, 524] on button "Send for Approval" at bounding box center [1458, 524] width 109 height 24
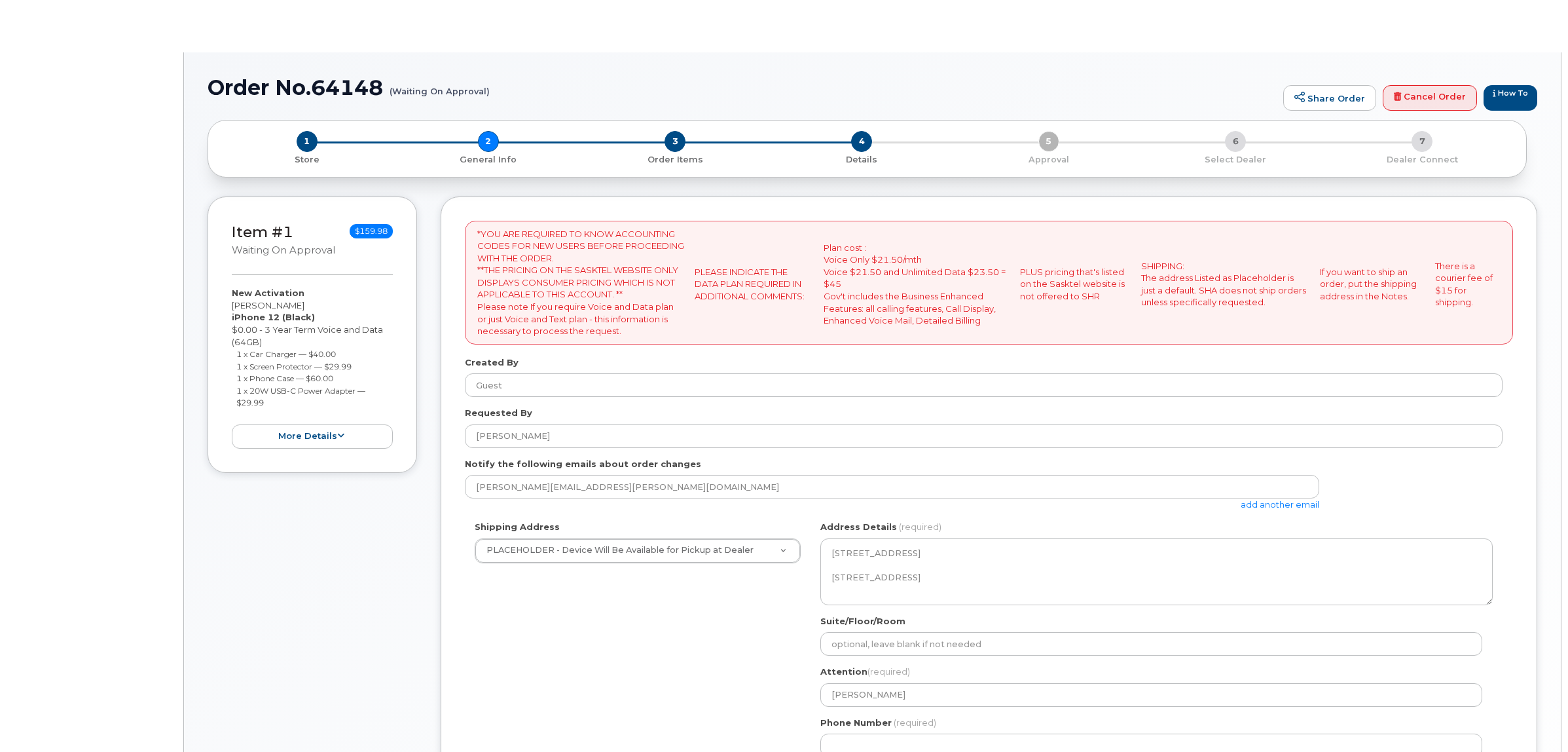
select select
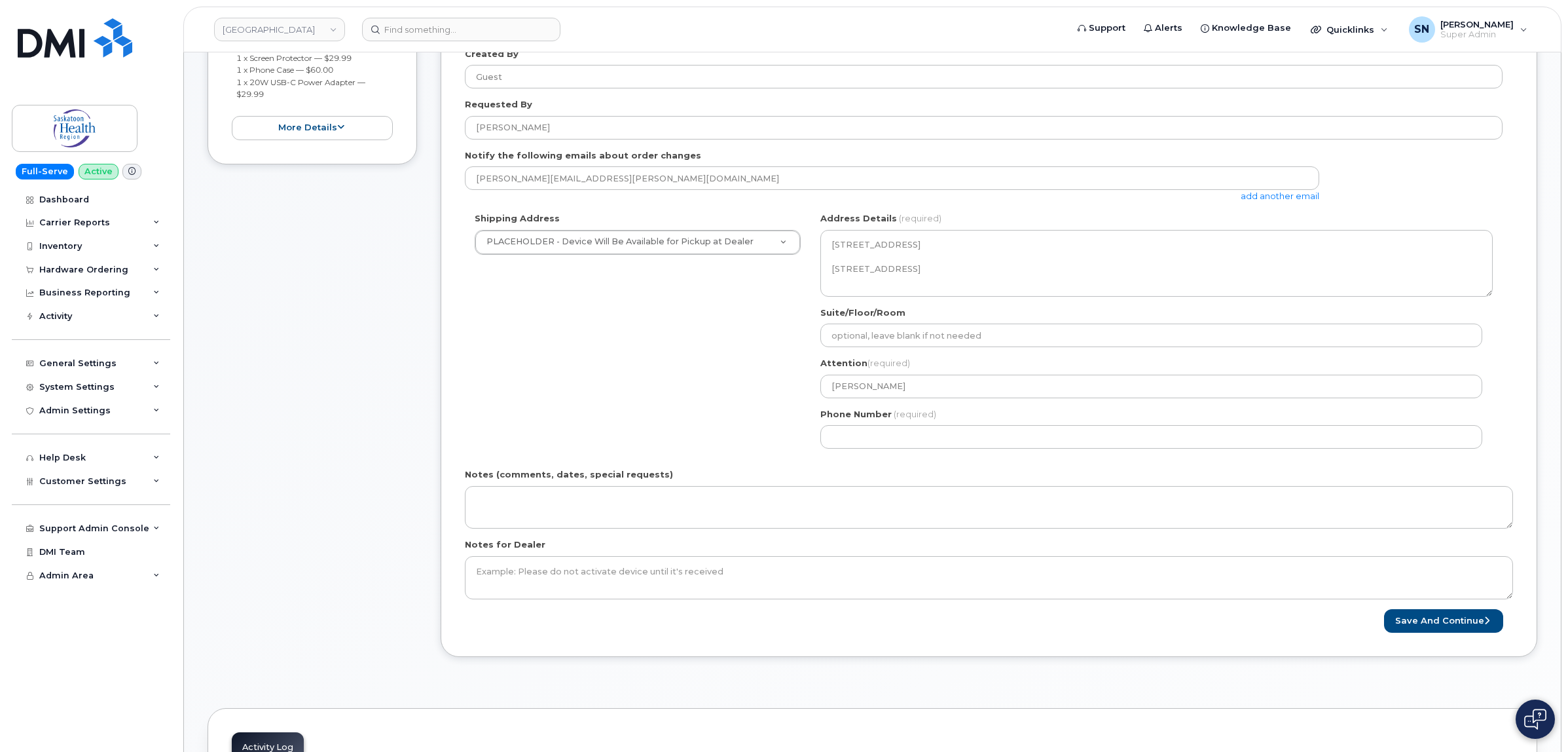
scroll to position [328, 0]
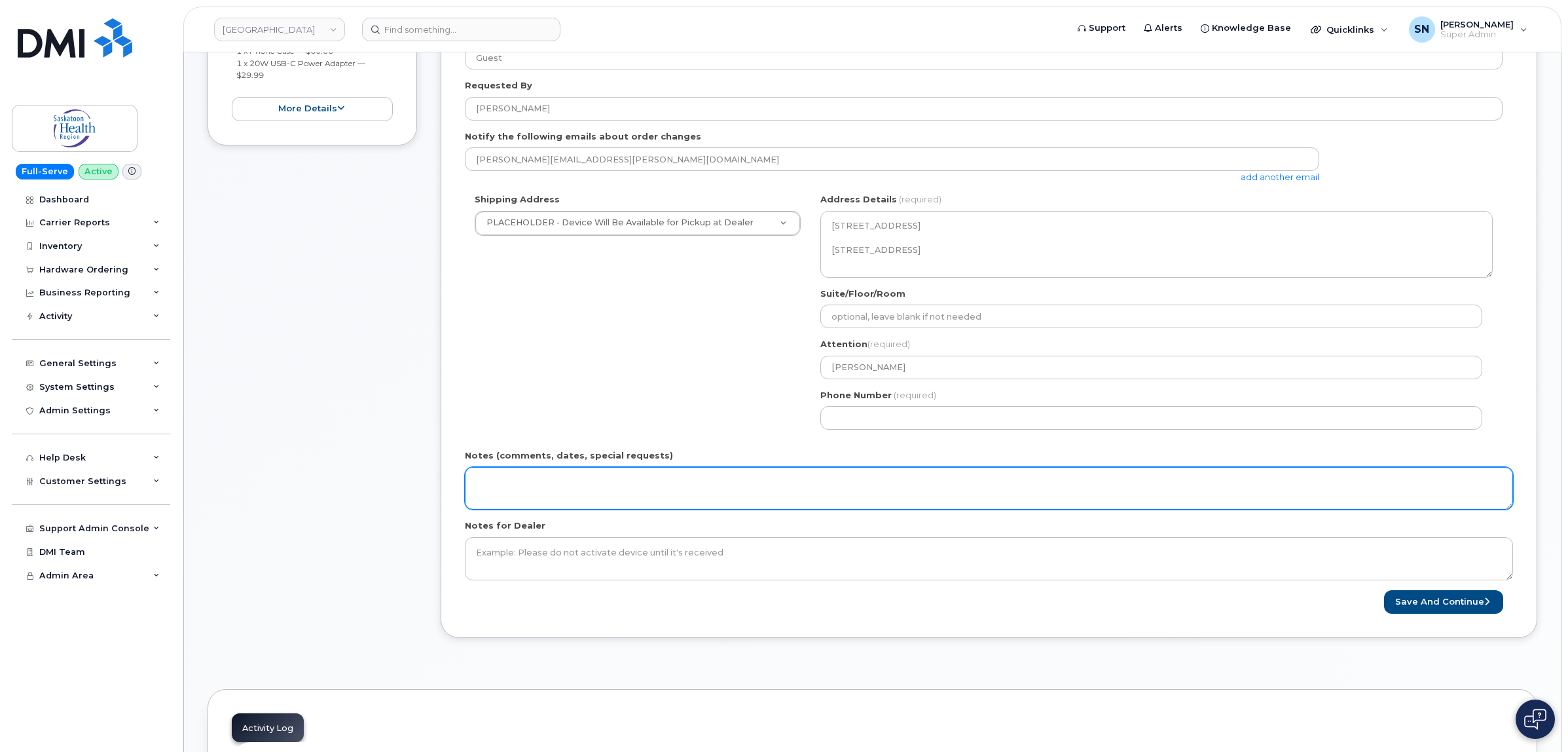
click at [552, 496] on textarea "Notes (comments, dates, special requests)" at bounding box center [988, 488] width 1048 height 44
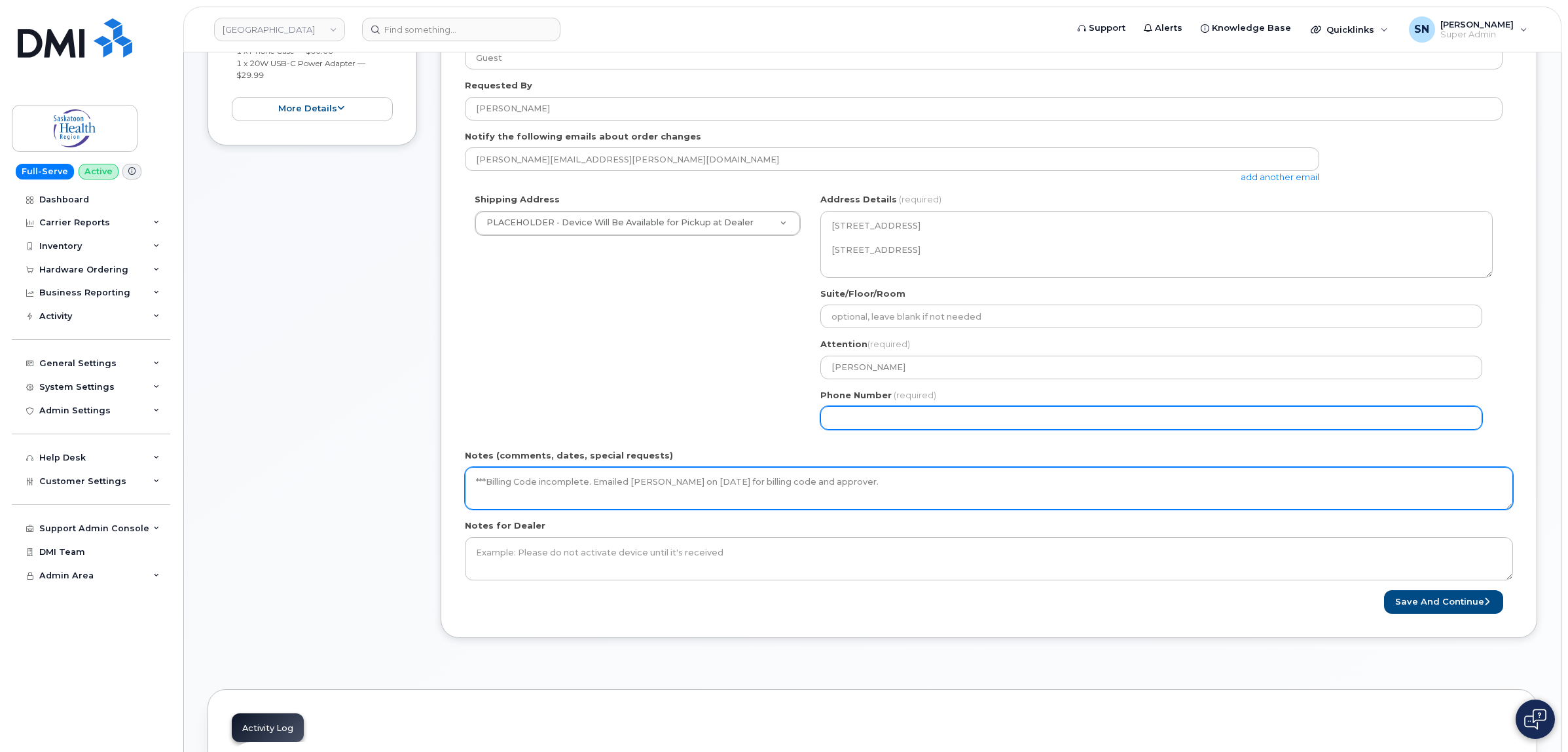
type textarea "***Billing Code incomplete. Emailed Christine on August 25 2025 for billing cod…"
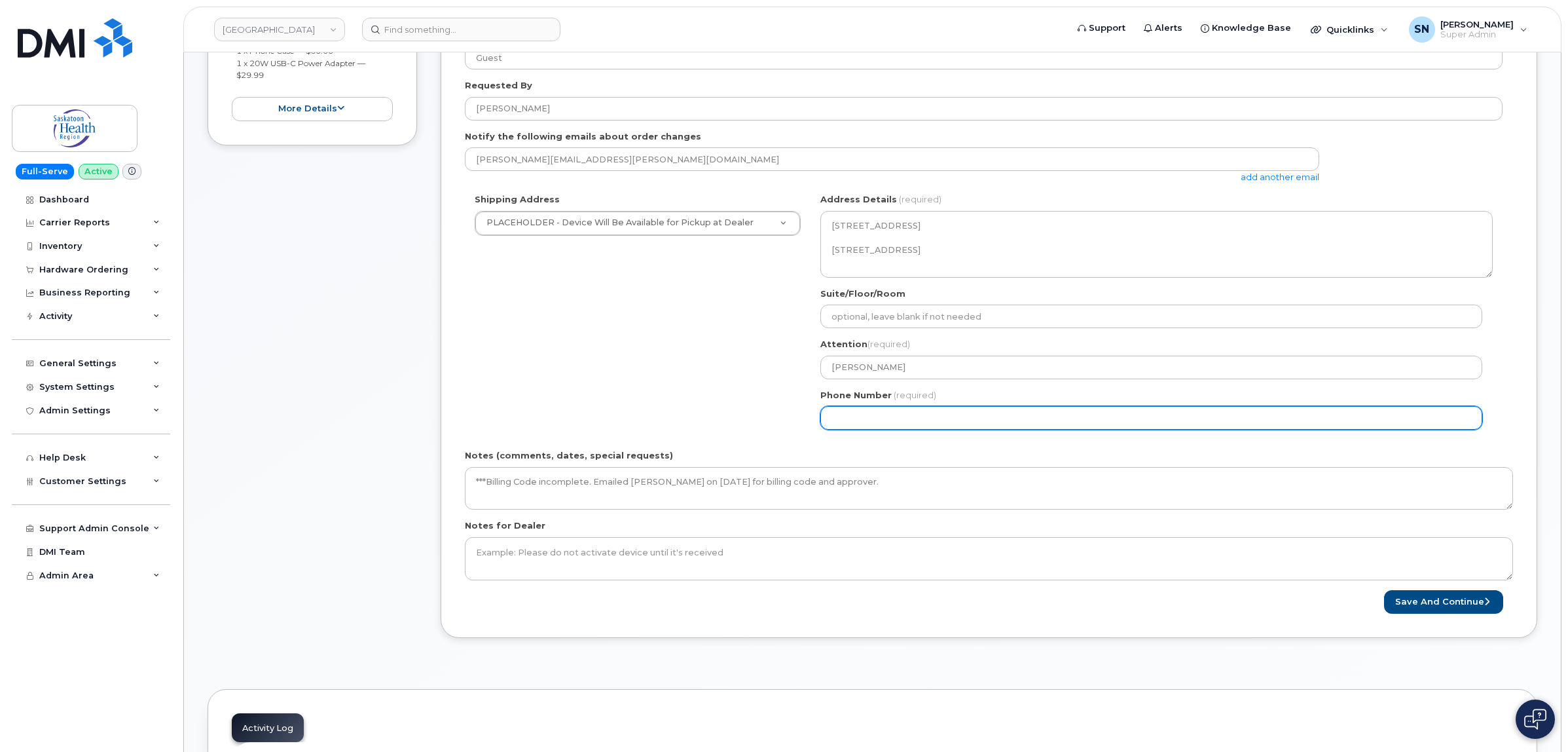
click at [930, 420] on input "Phone Number" at bounding box center [1150, 417] width 662 height 23
select select
type input "123456789"
select select
type input "1234567890"
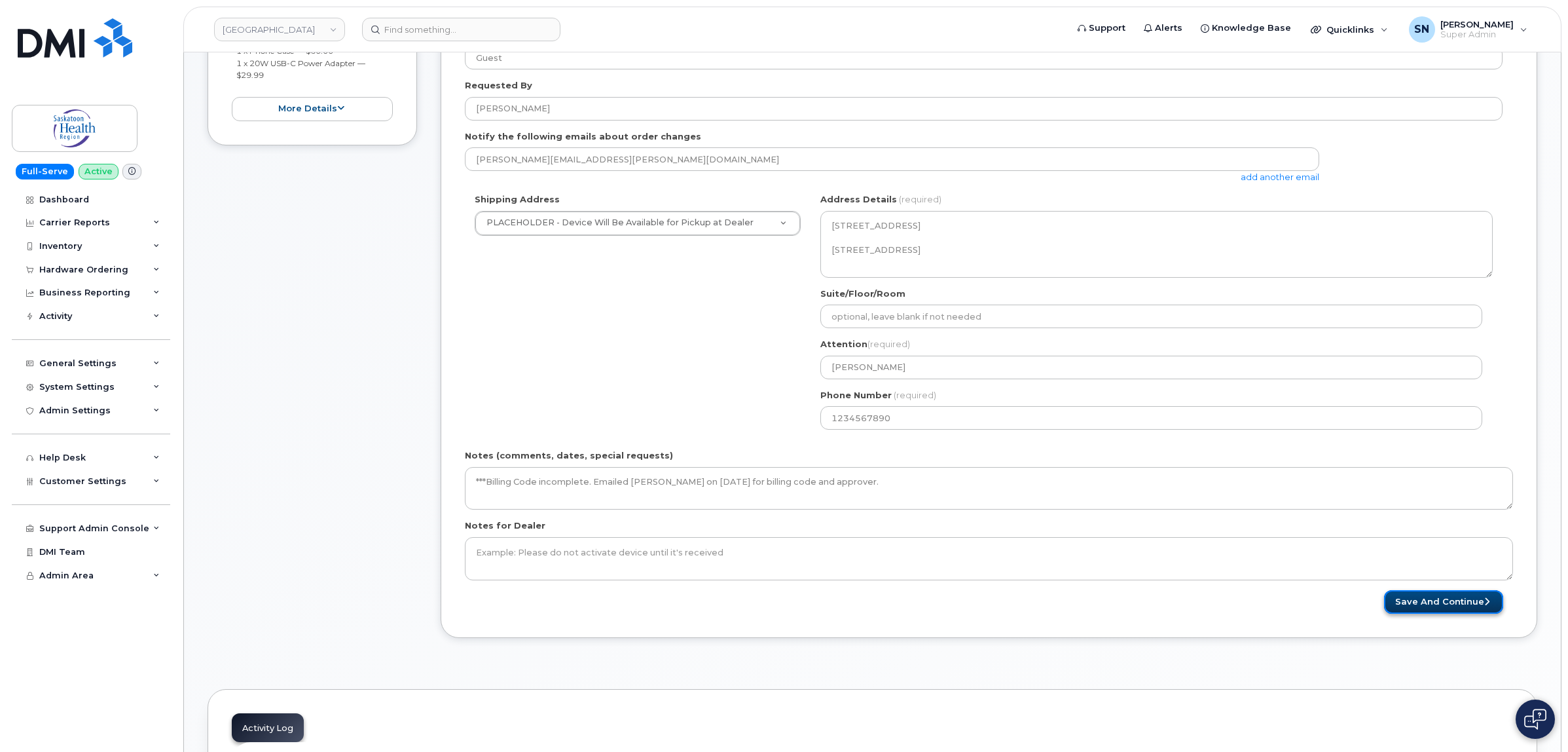
click at [1470, 612] on button "Save and Continue" at bounding box center [1443, 602] width 119 height 24
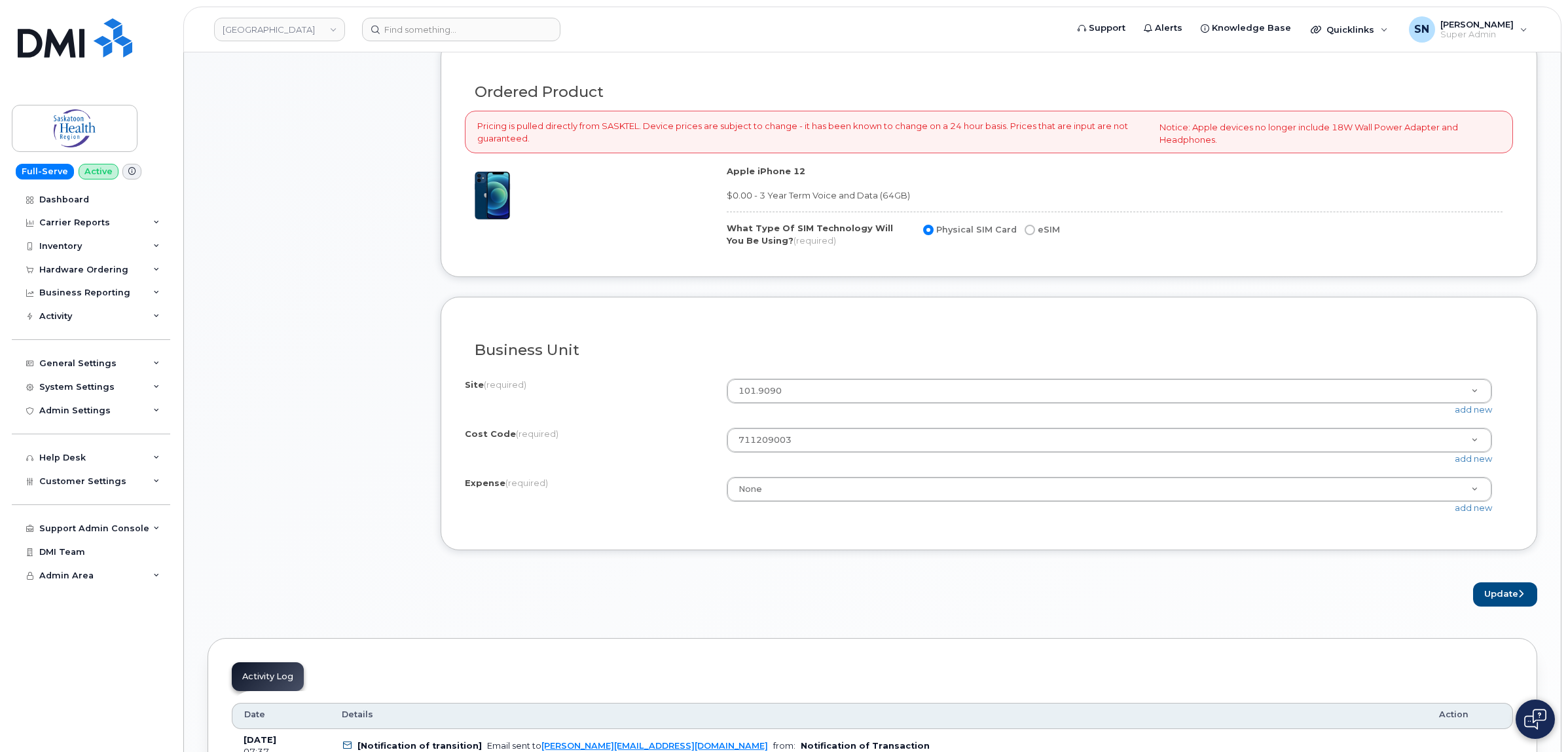
scroll to position [1228, 0]
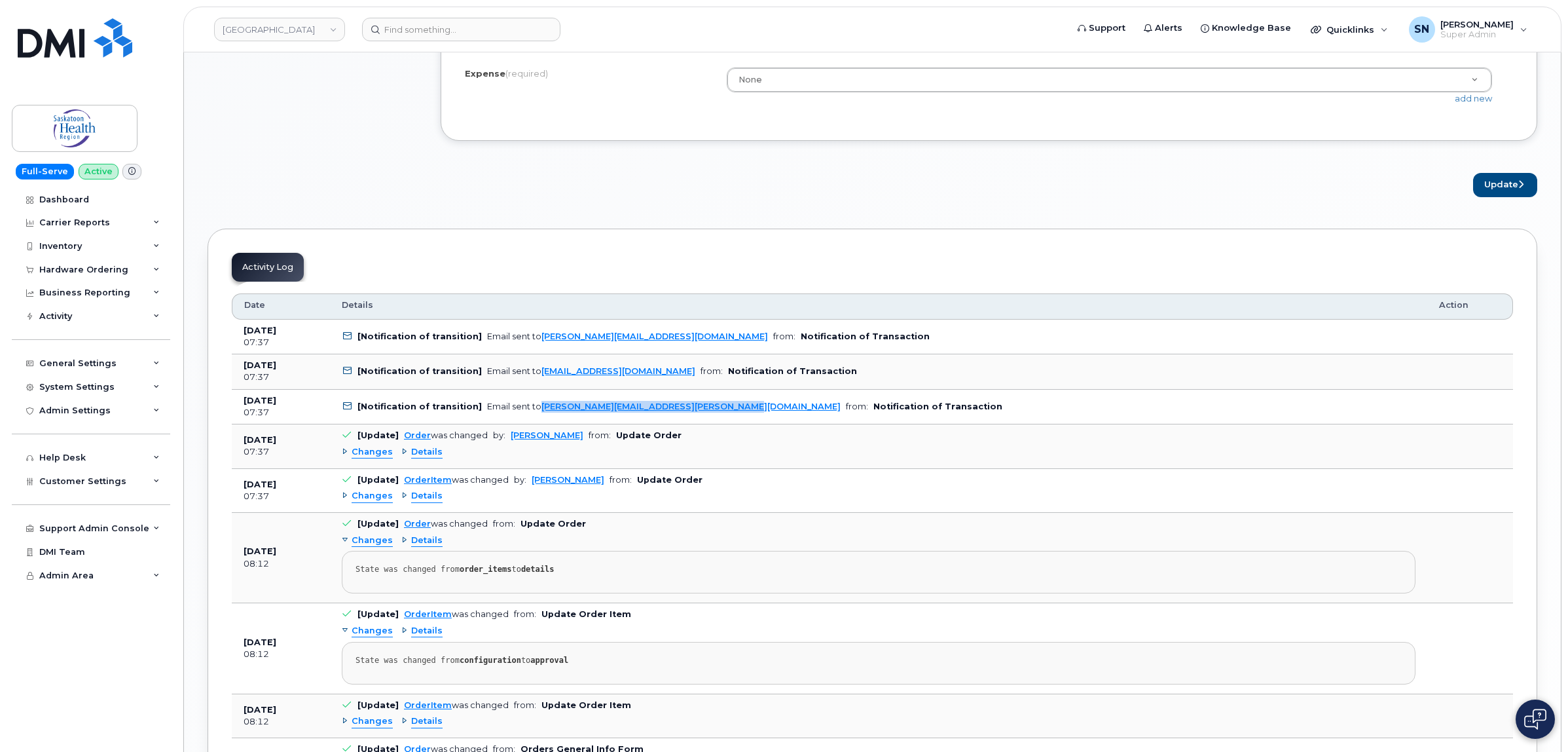
drag, startPoint x: 712, startPoint y: 416, endPoint x: 533, endPoint y: 418, distance: 179.0
click at [533, 418] on td "[Notification of transition] Email sent to [PERSON_NAME][EMAIL_ADDRESS][PERSON_…" at bounding box center [878, 407] width 1097 height 35
copy link "[PERSON_NAME][EMAIL_ADDRESS][PERSON_NAME][DOMAIN_NAME]"
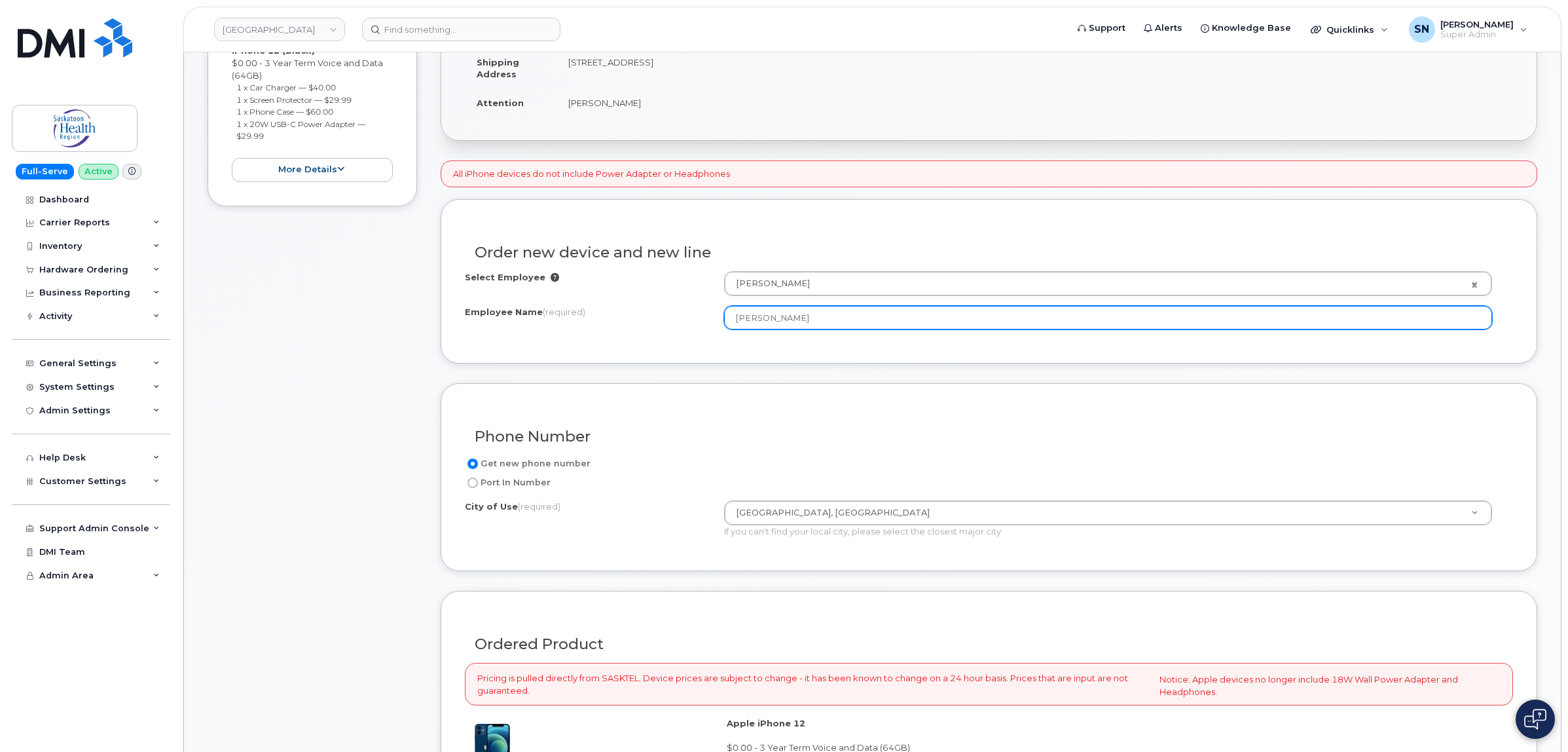
scroll to position [0, 0]
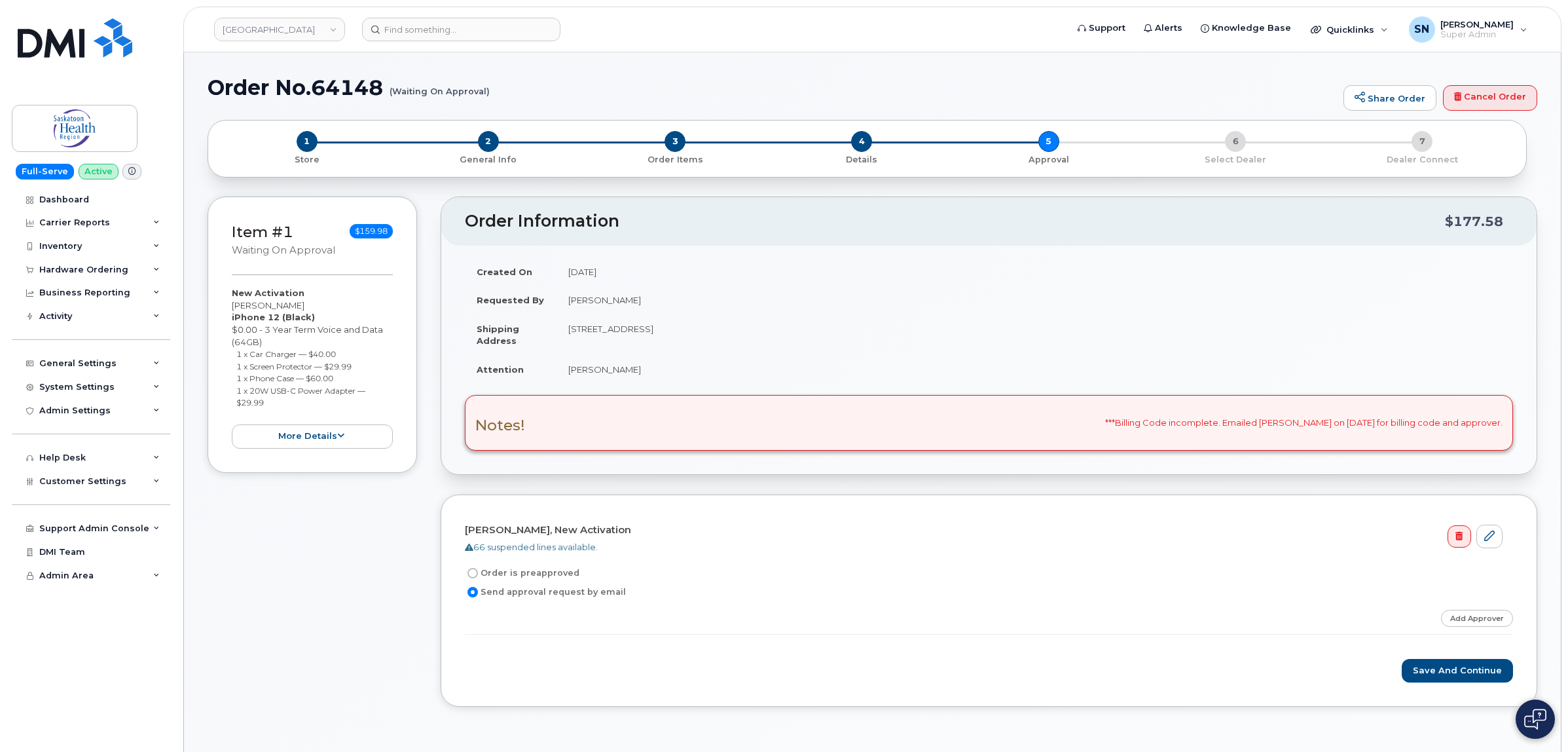
click at [655, 488] on div "Order Information $177.58 Created On [DATE] Requested By [PERSON_NAME] Shipping…" at bounding box center [989, 461] width 1096 height 530
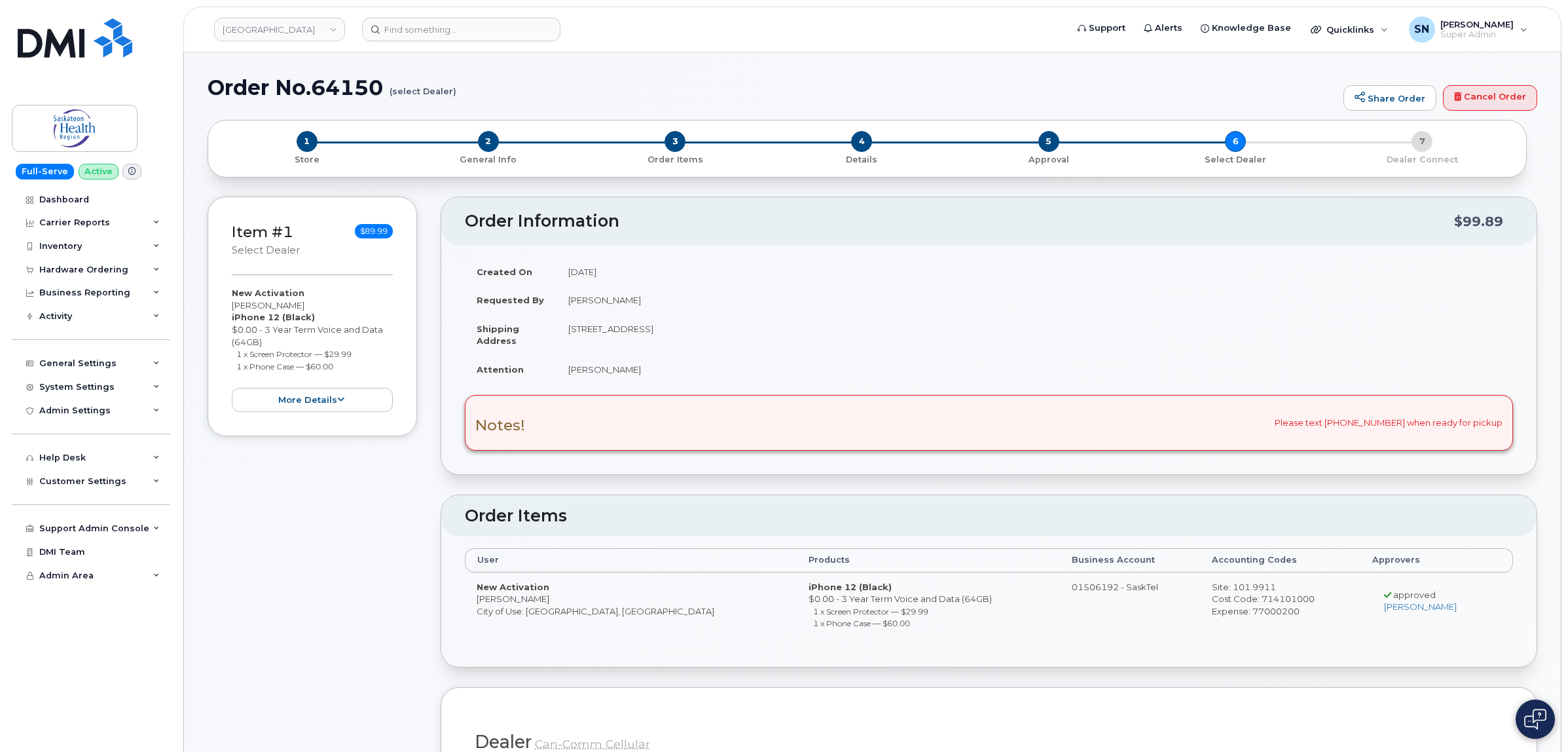
drag, startPoint x: 237, startPoint y: 355, endPoint x: 360, endPoint y: 352, distance: 123.0
click at [360, 352] on li "1 x Screen Protector — $29.99" at bounding box center [315, 354] width 157 height 13
copy small "1 x Screen Protector — $29.99"
drag, startPoint x: 237, startPoint y: 368, endPoint x: 337, endPoint y: 367, distance: 100.0
click at [337, 367] on li "1 x Phone Case — $60.00" at bounding box center [315, 366] width 157 height 13
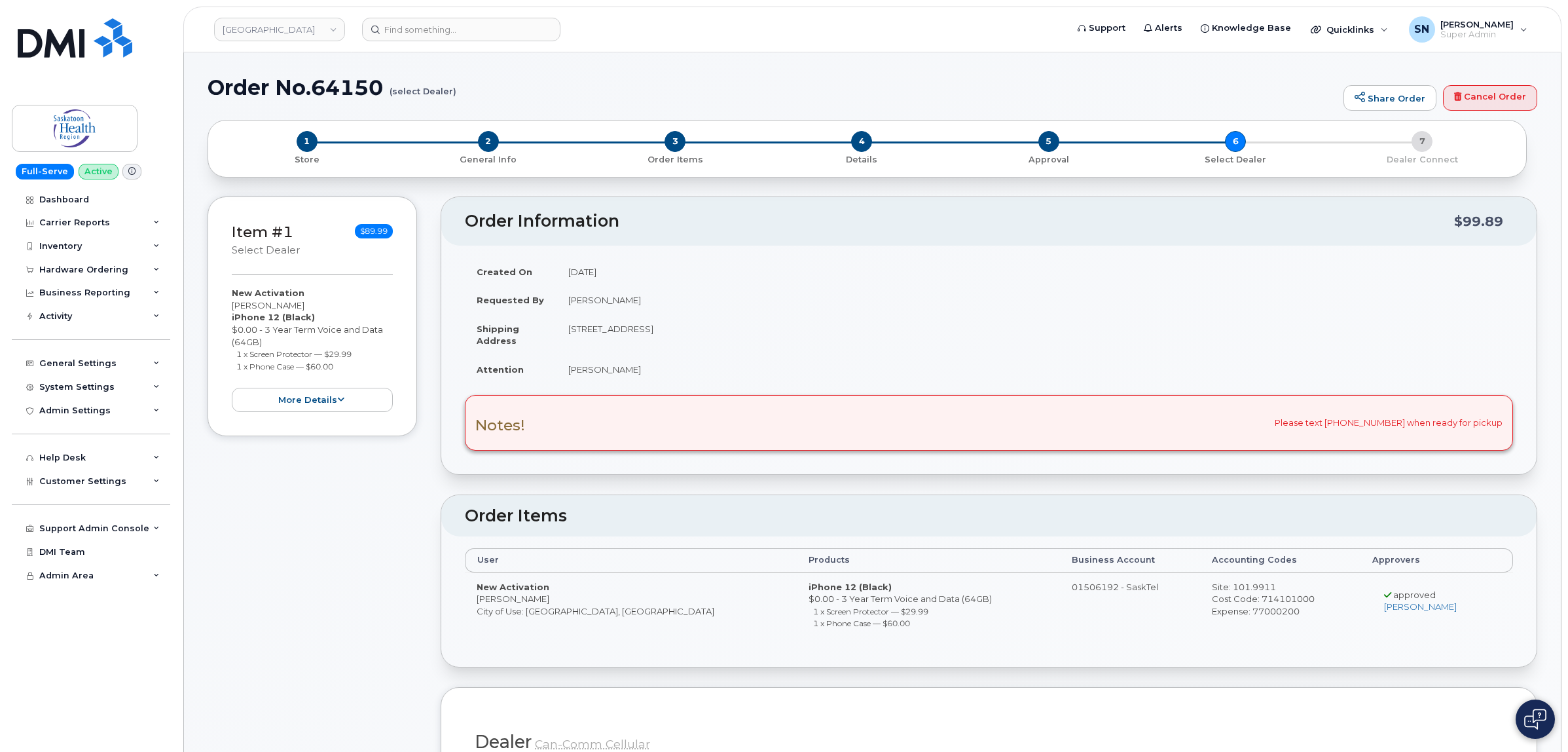
copy small "1 x Phone Case — $60.00"
drag, startPoint x: 232, startPoint y: 303, endPoint x: 311, endPoint y: 301, distance: 79.0
click at [311, 301] on div "New Activation Kimberly Goodwill iPhone 12 (Black) $0.00 - 3 Year Term Voice an…" at bounding box center [312, 349] width 161 height 125
copy div "[PERSON_NAME]"
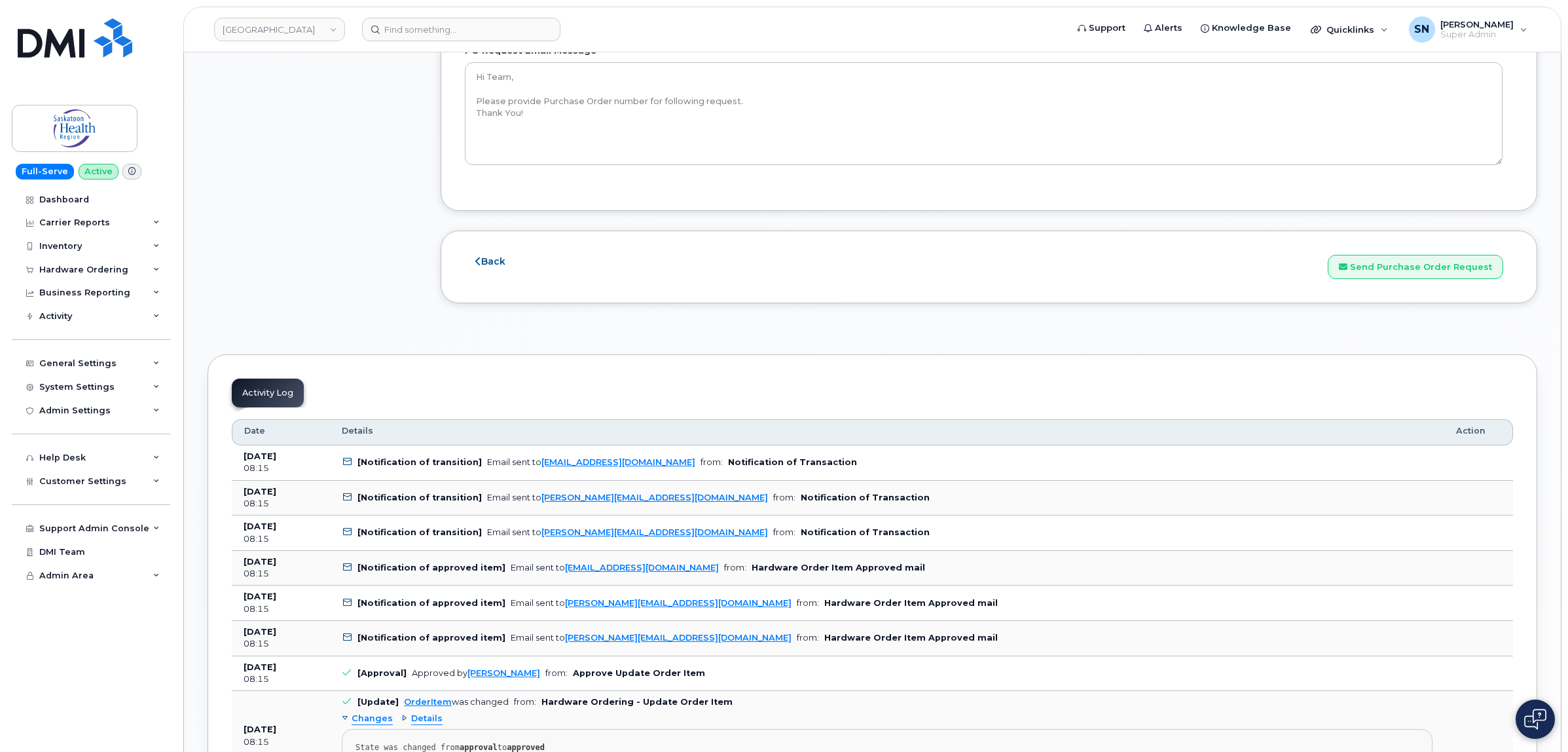
scroll to position [1473, 0]
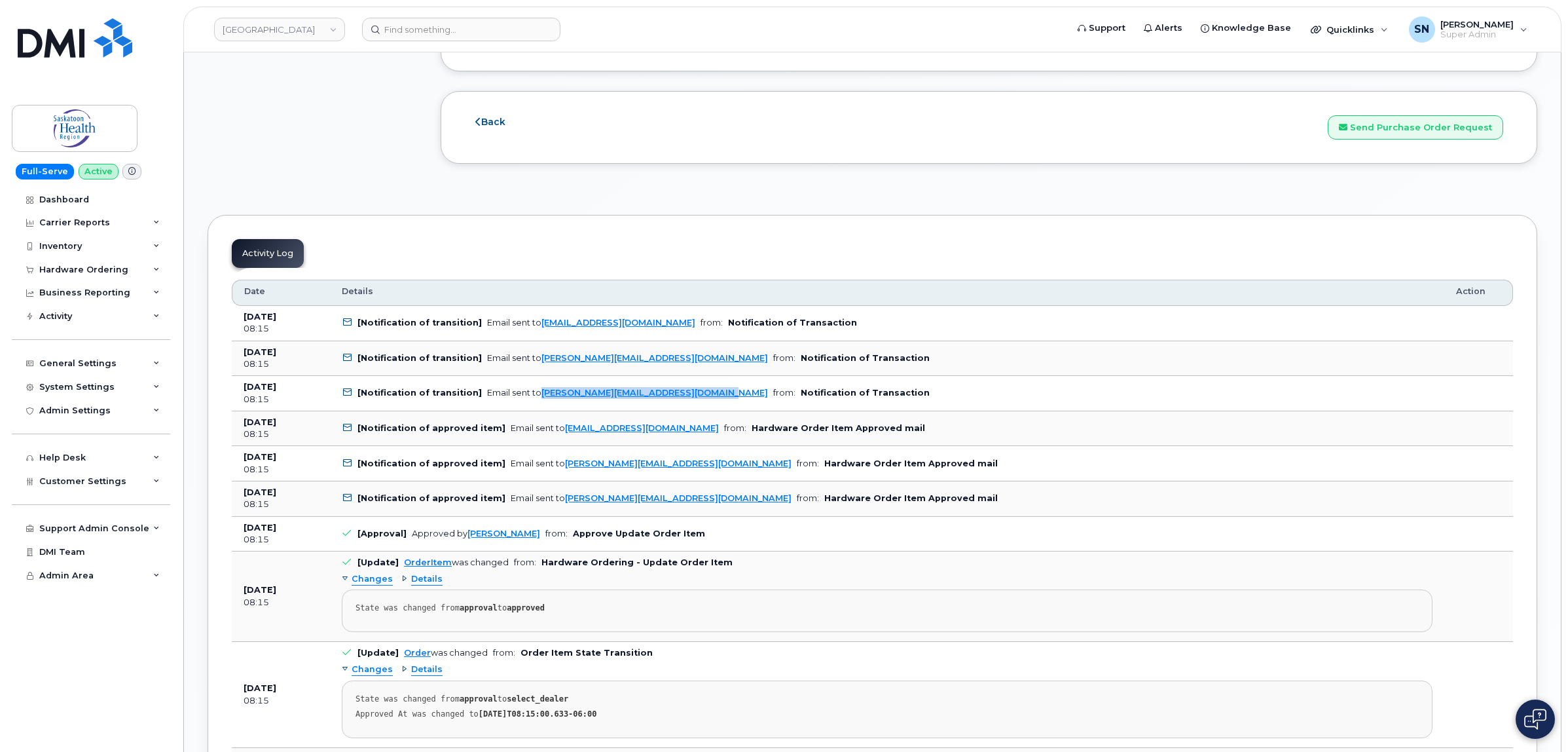
drag, startPoint x: 696, startPoint y: 397, endPoint x: 533, endPoint y: 397, distance: 163.0
click at [533, 397] on td "[Notification of transition] Email sent to lillian.pegg2@saskhealthauthority.ca…" at bounding box center [886, 393] width 1114 height 35
copy link "lillian.pegg2@saskhealthauthority.ca"
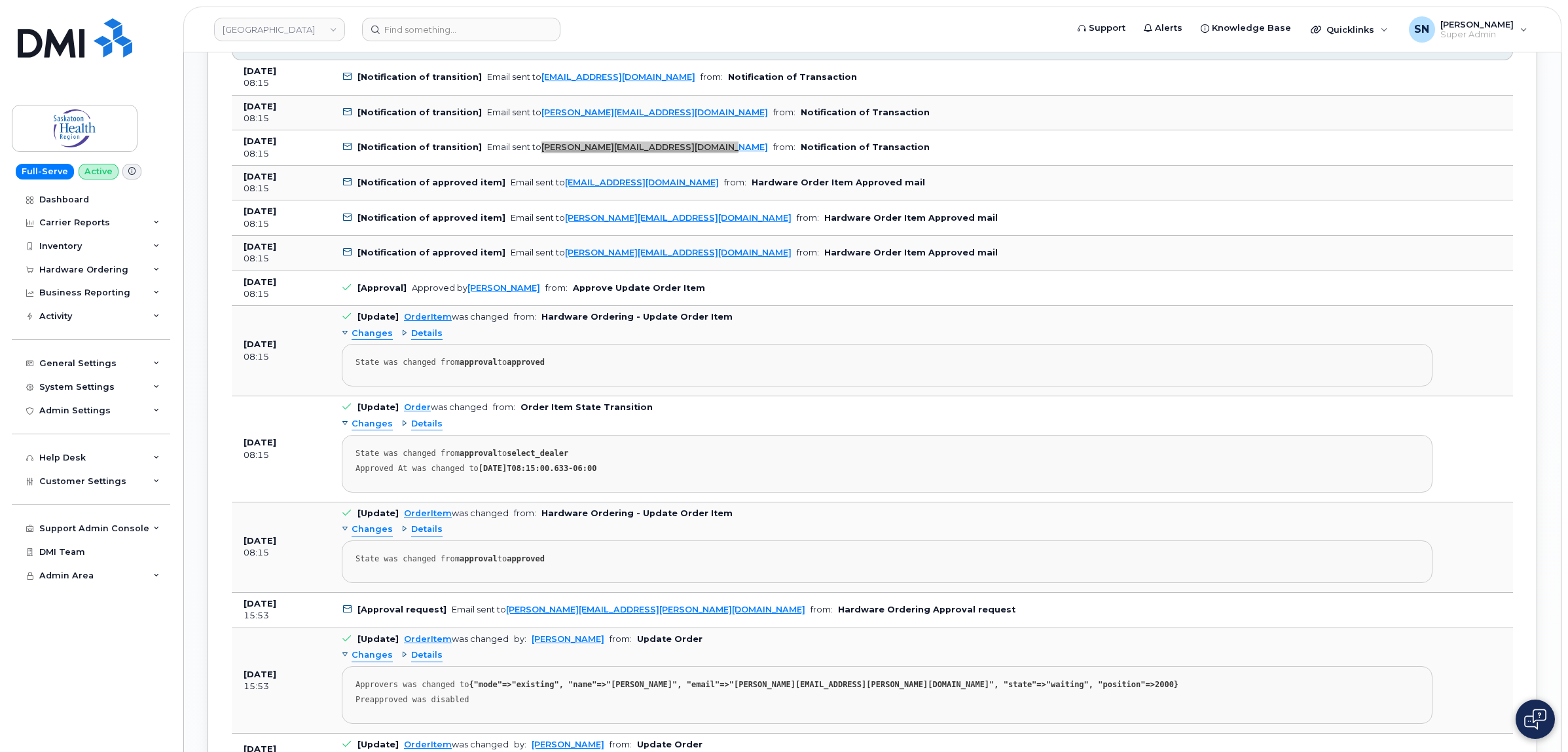
scroll to position [1883, 0]
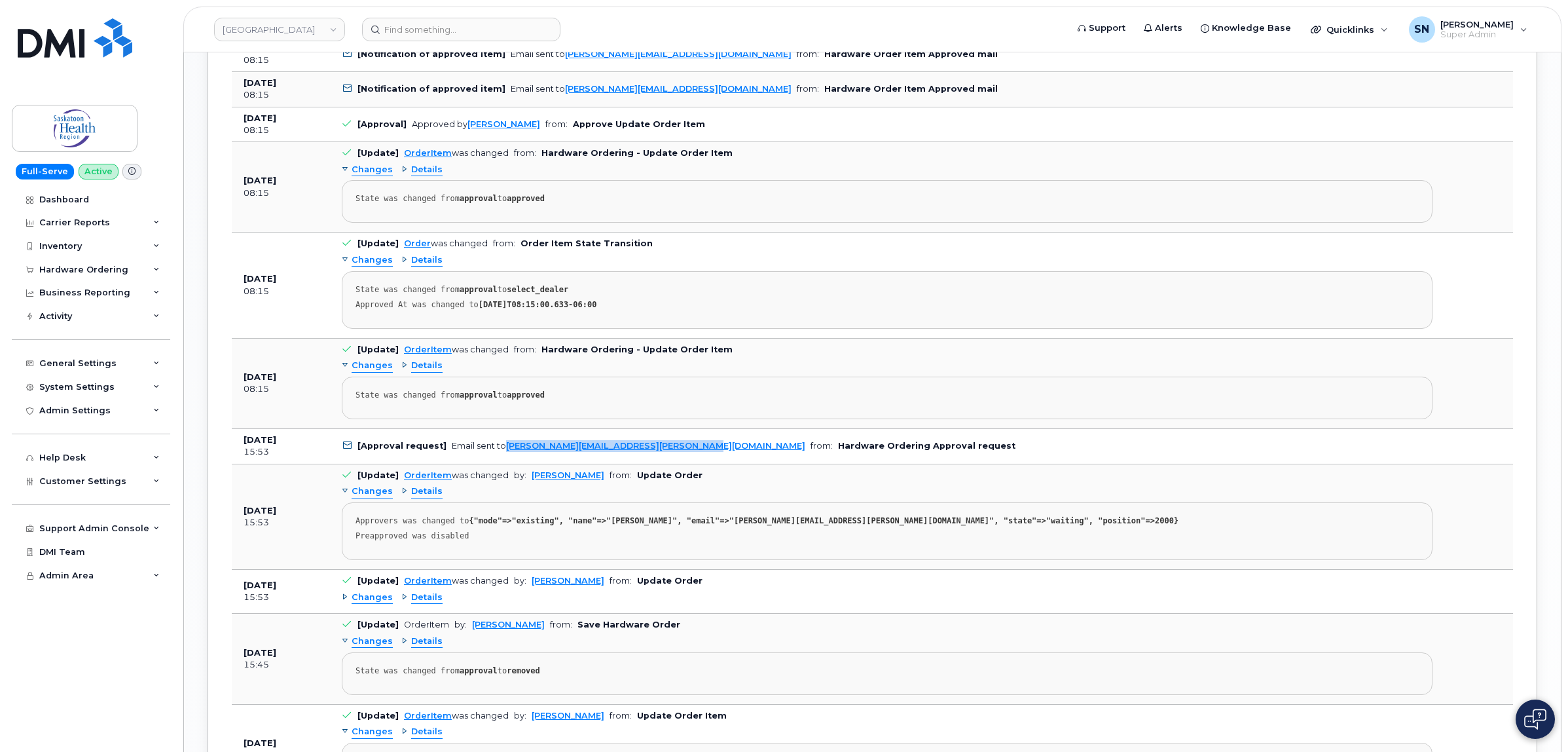
drag, startPoint x: 687, startPoint y: 456, endPoint x: 502, endPoint y: 462, distance: 185.1
click at [502, 462] on td "[Approval request] Email sent to angela.mctaggart@saskhealthauthority.ca from: …" at bounding box center [886, 446] width 1114 height 35
copy link "angela.mctaggart@saskhealthauthority.ca"
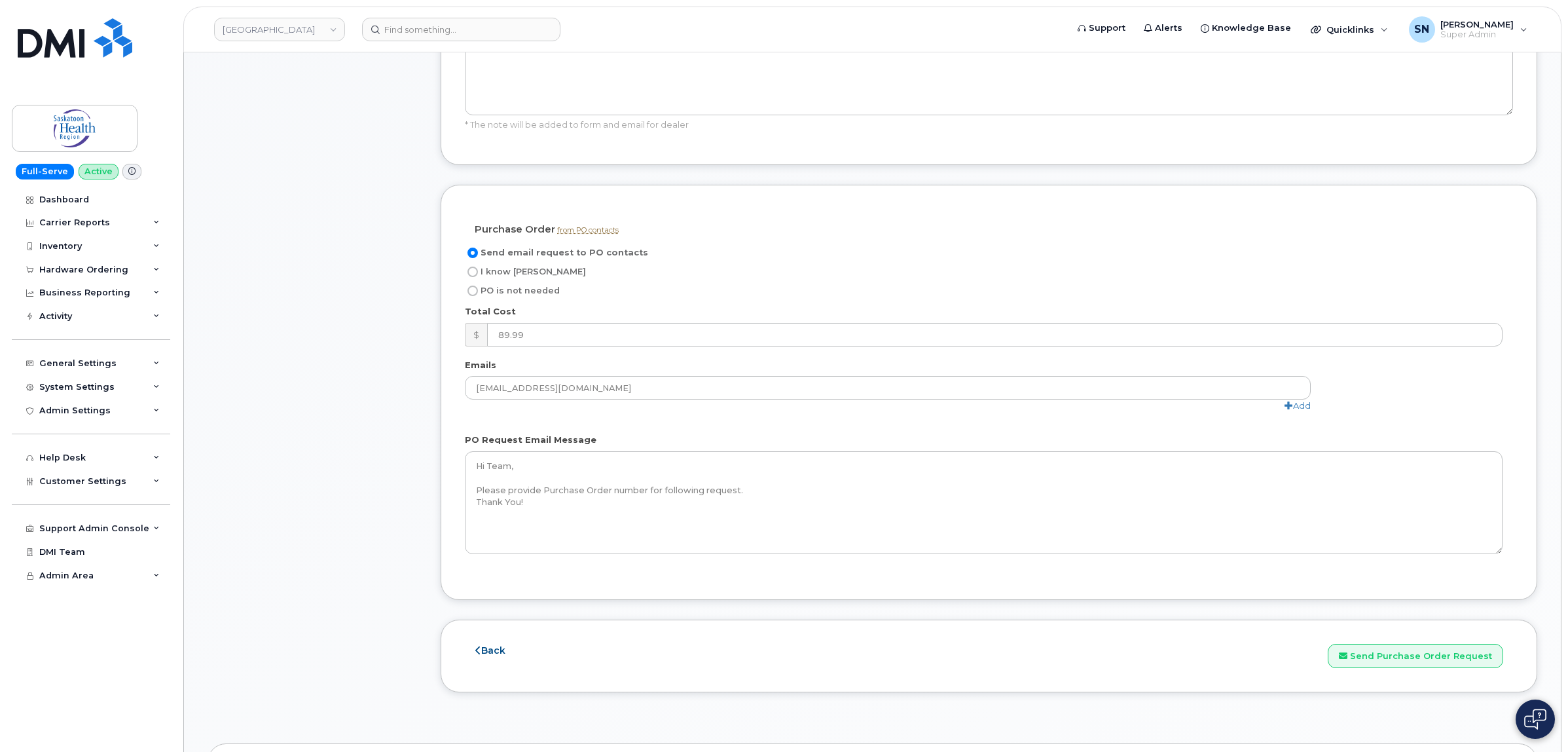
scroll to position [1064, 0]
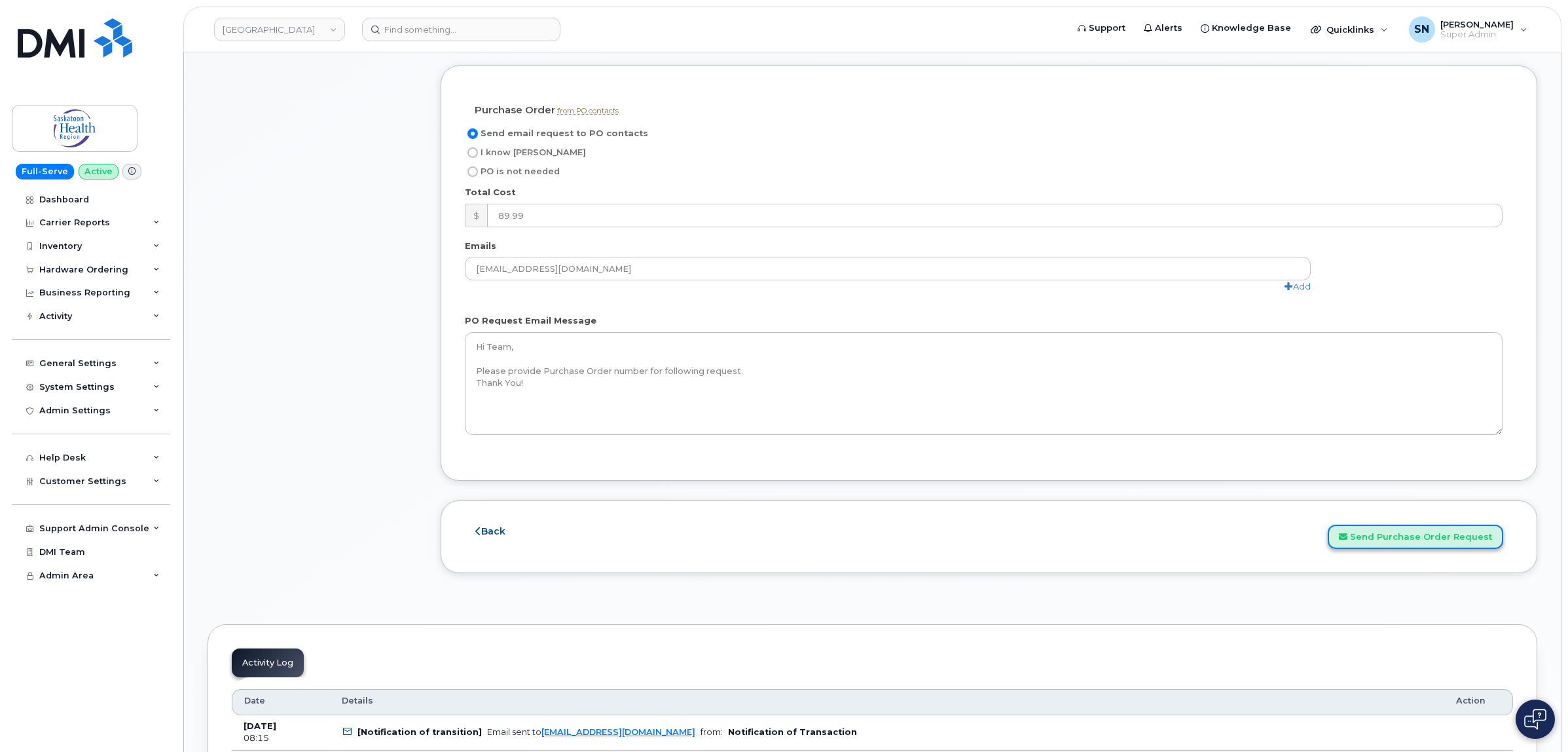
click at [1419, 531] on button "Send Purchase Order Request" at bounding box center [1416, 536] width 176 height 24
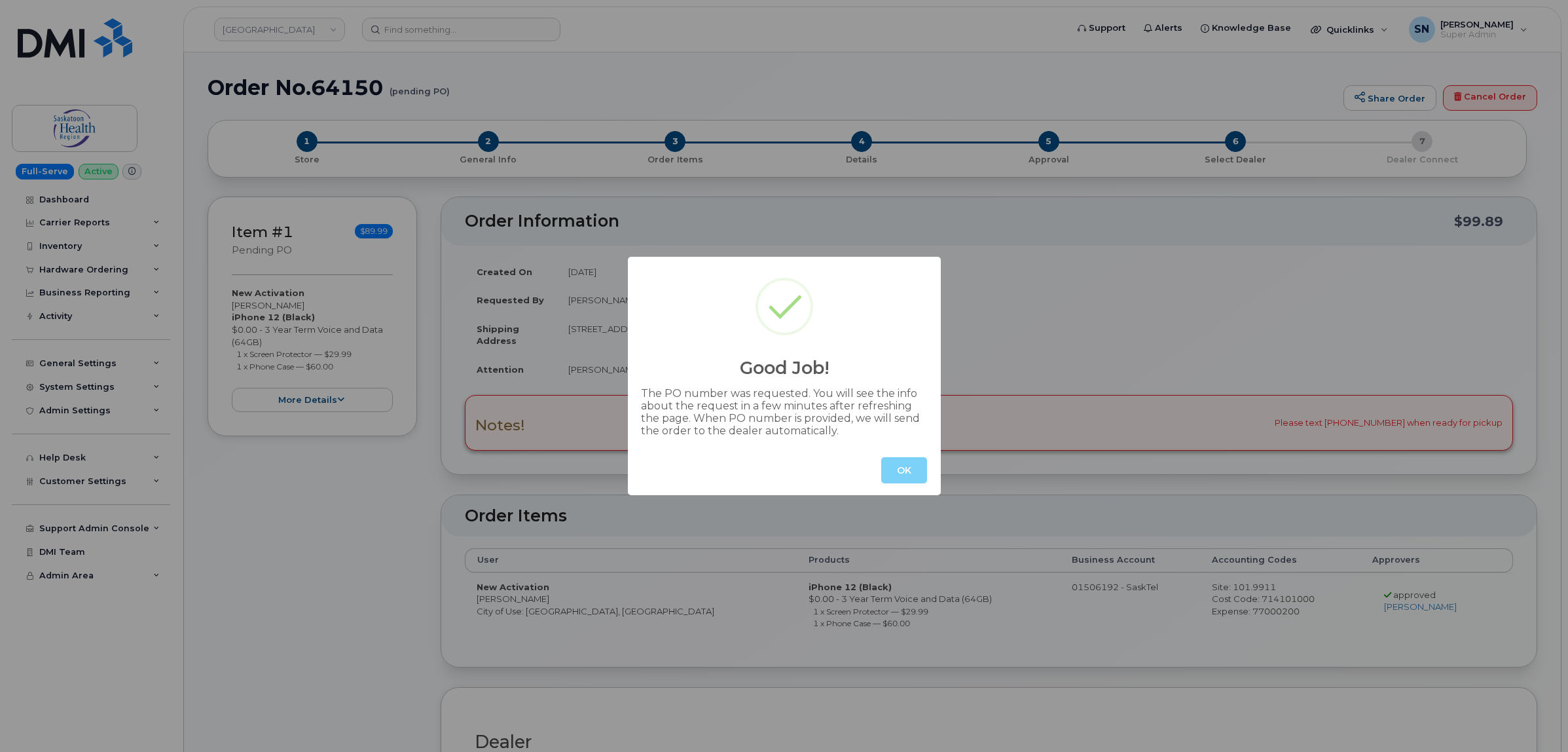
radio input "true"
click at [885, 469] on button "OK" at bounding box center [903, 470] width 46 height 26
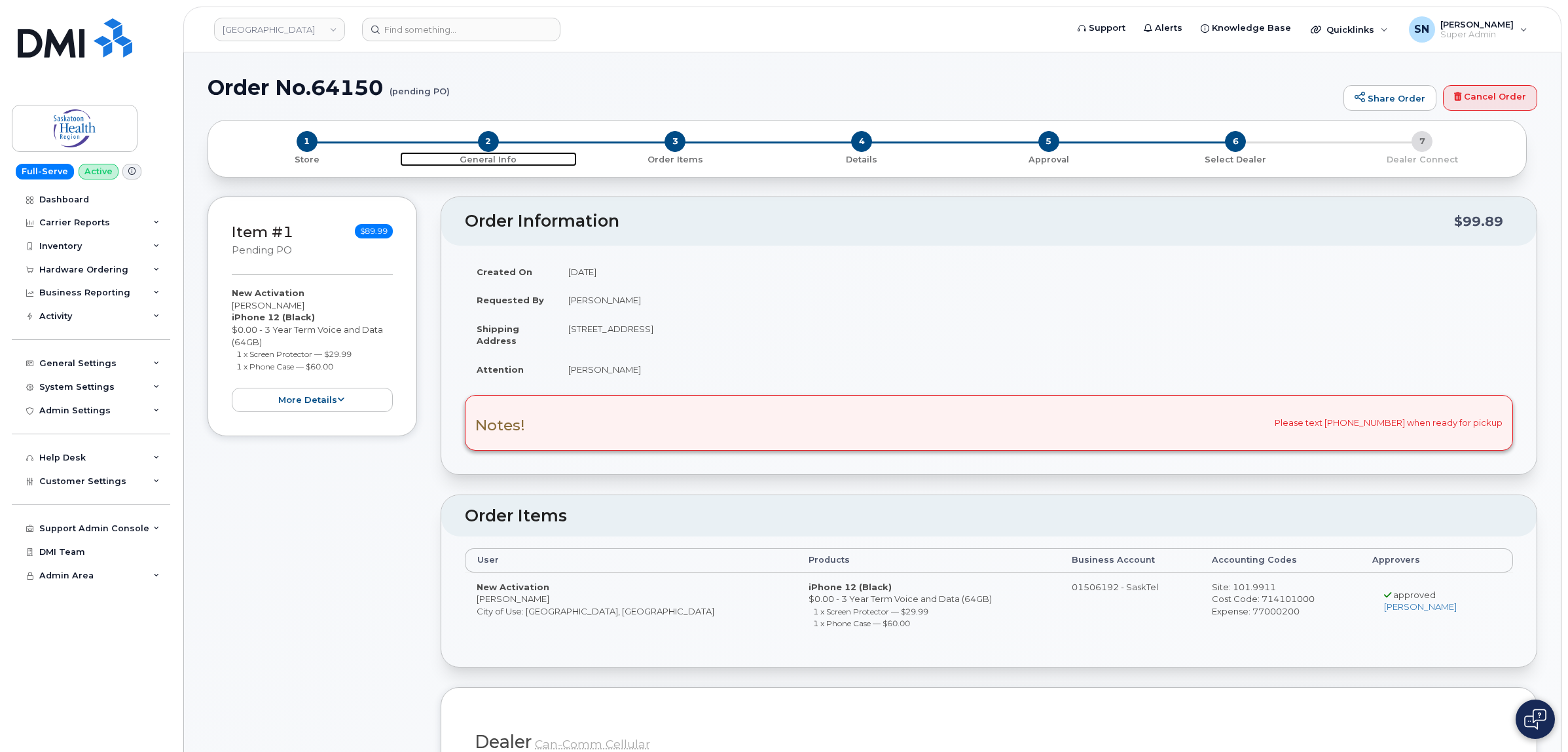
click at [489, 140] on span "2" at bounding box center [488, 141] width 21 height 21
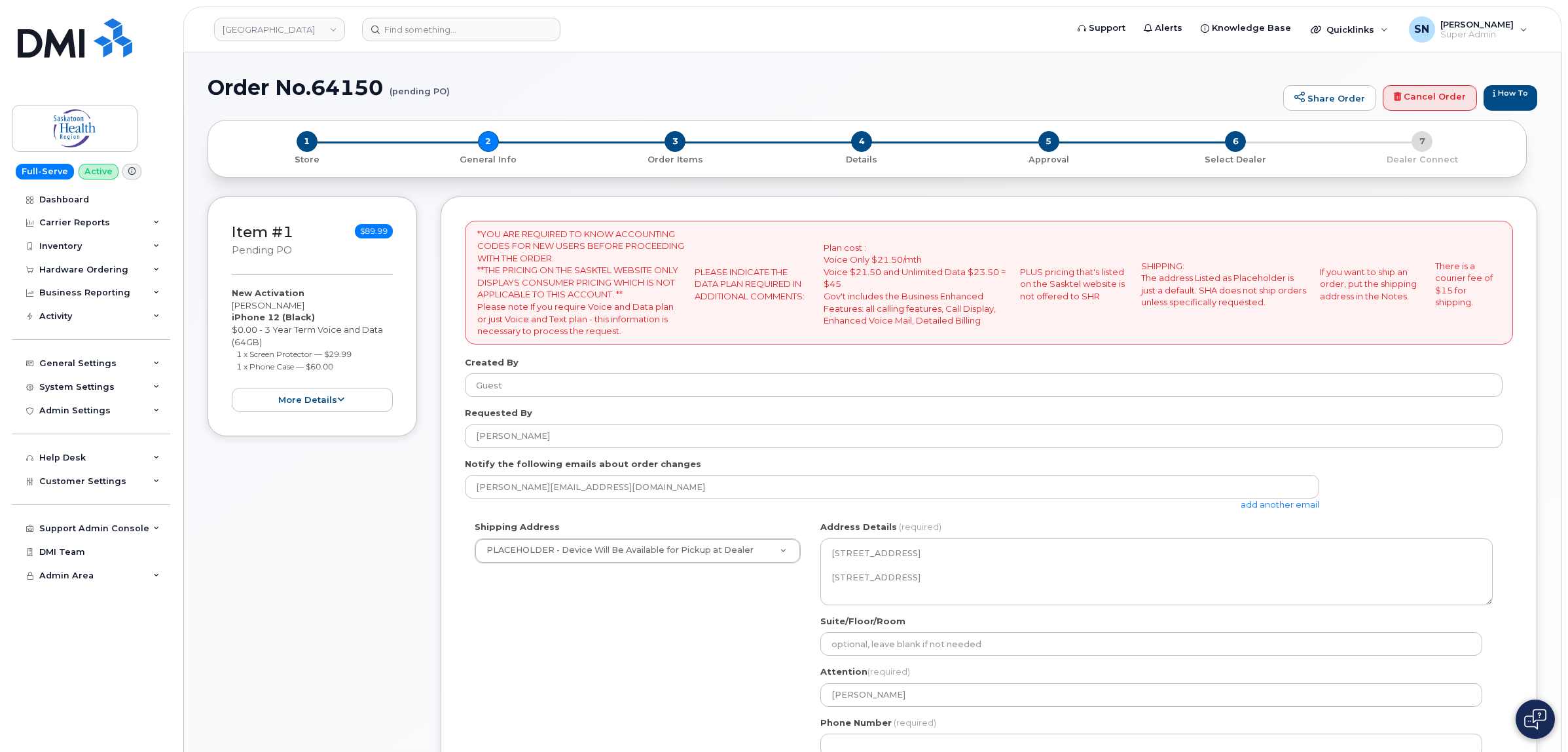
select select
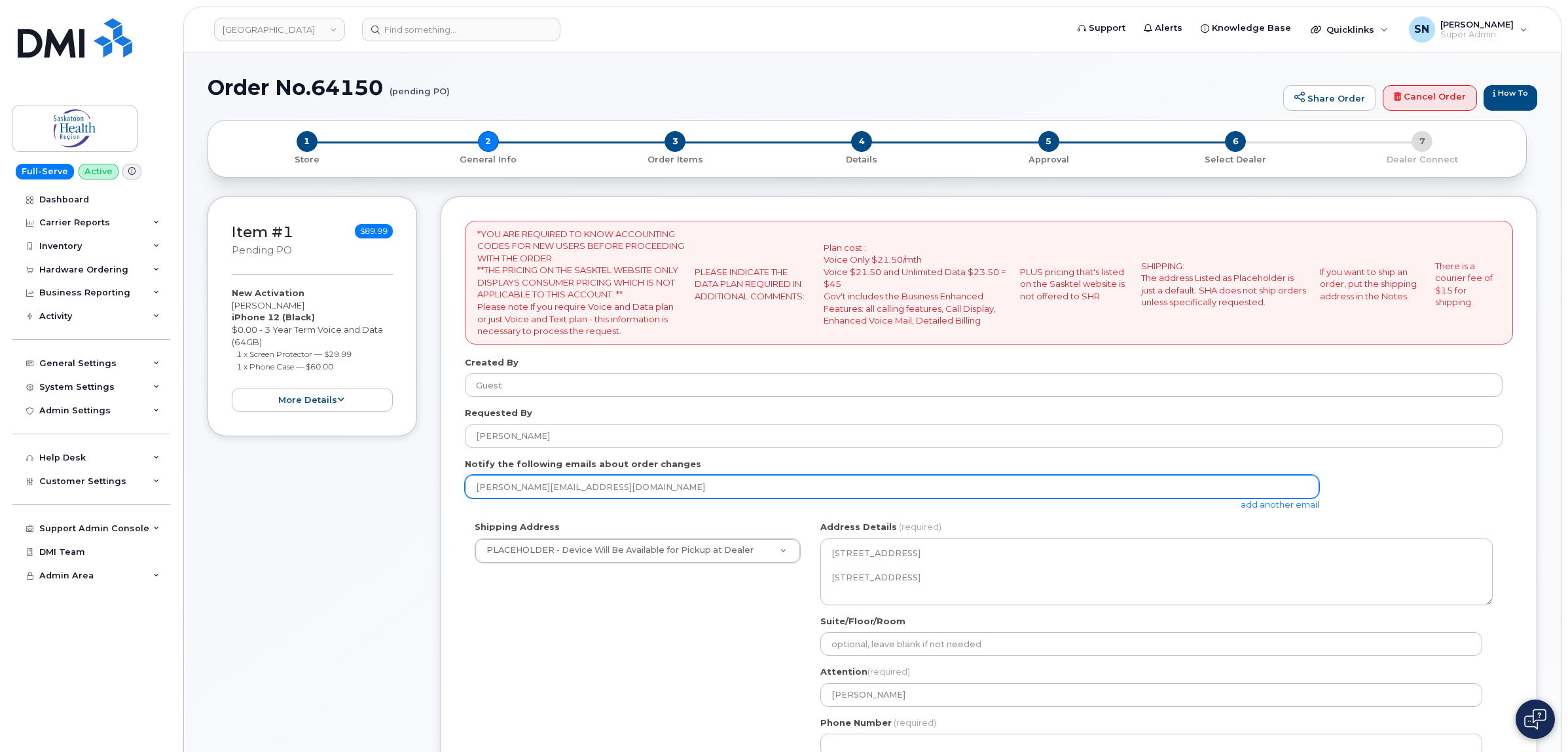
scroll to position [328, 0]
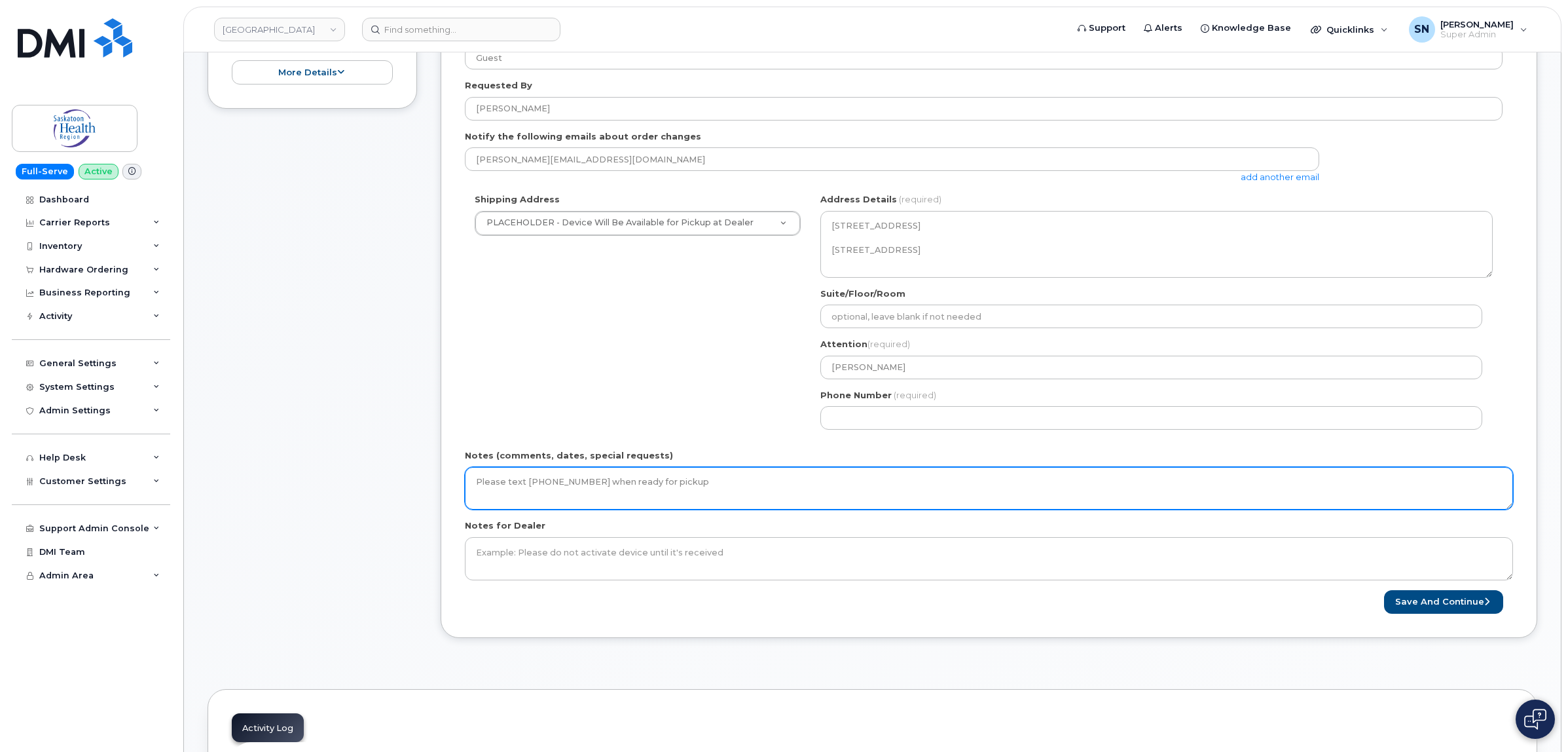
click at [803, 487] on textarea "Please text [PHONE_NUMBER] when ready for pickup" at bounding box center [988, 488] width 1048 height 44
type textarea "Please text 306-220-1180 when ready for pickup. ***PO Instructions sent August …"
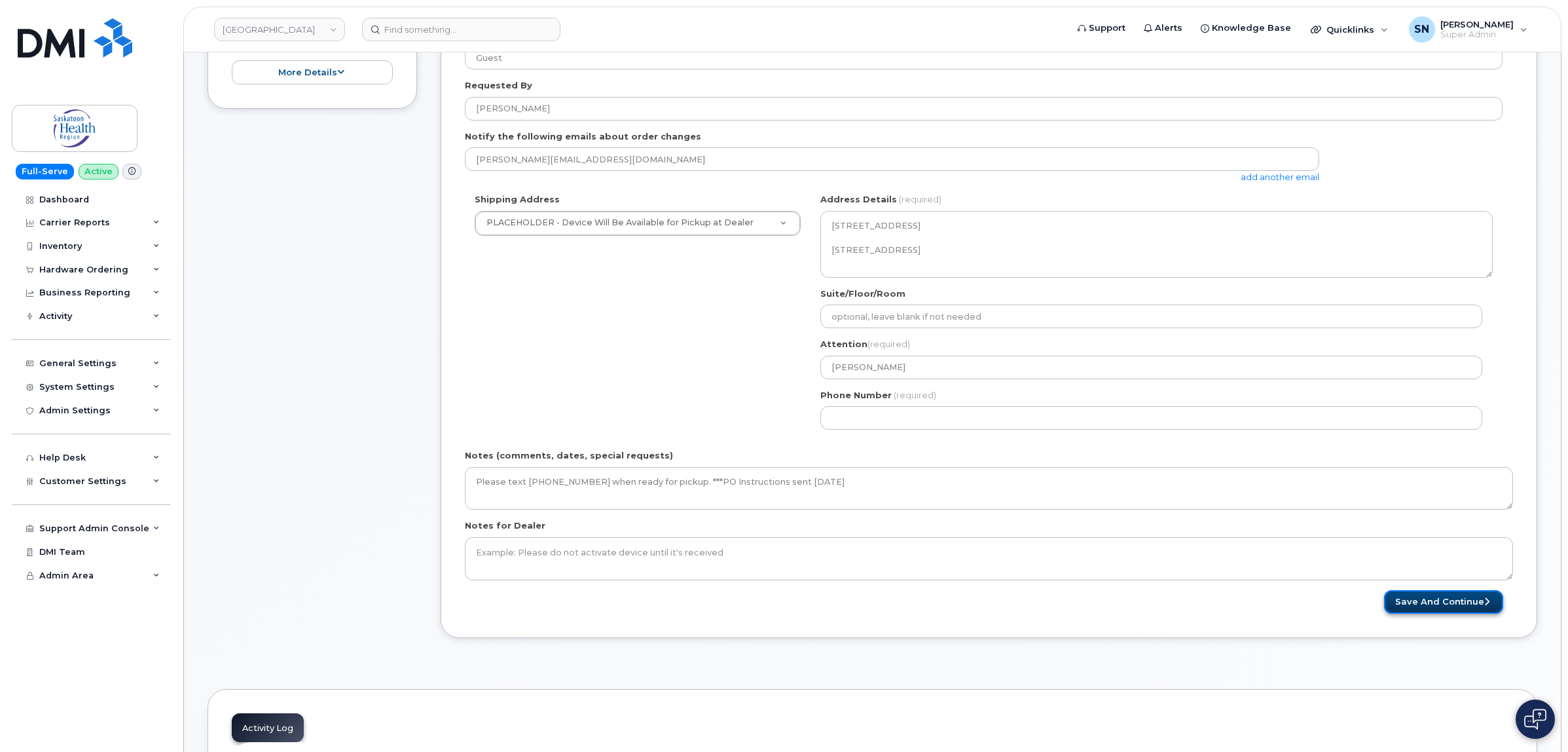
click at [1484, 606] on icon "submit" at bounding box center [1486, 601] width 5 height 8
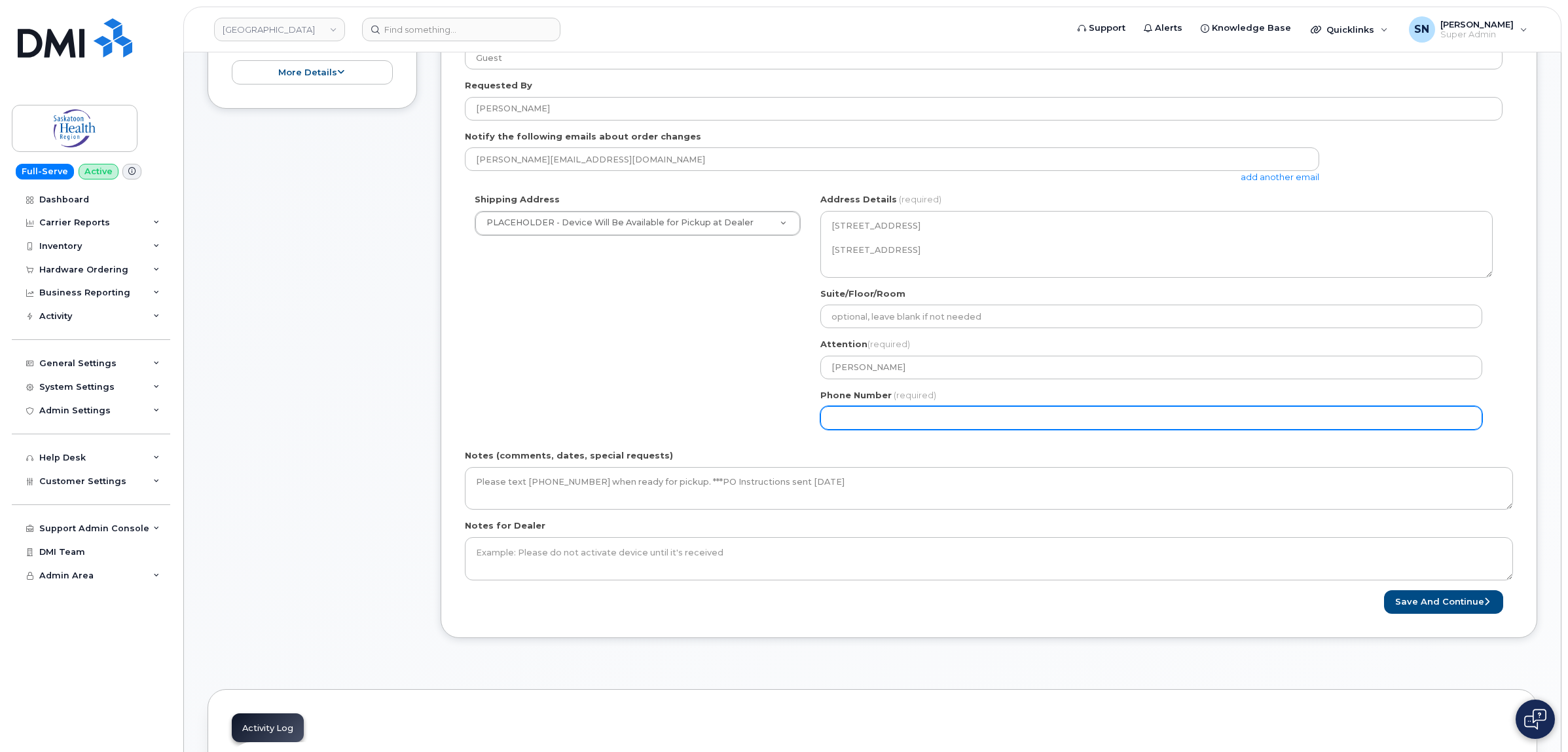
click at [937, 422] on input "Phone Number" at bounding box center [1150, 417] width 662 height 23
select select
type input "123456789"
select select
type input "1234567890"
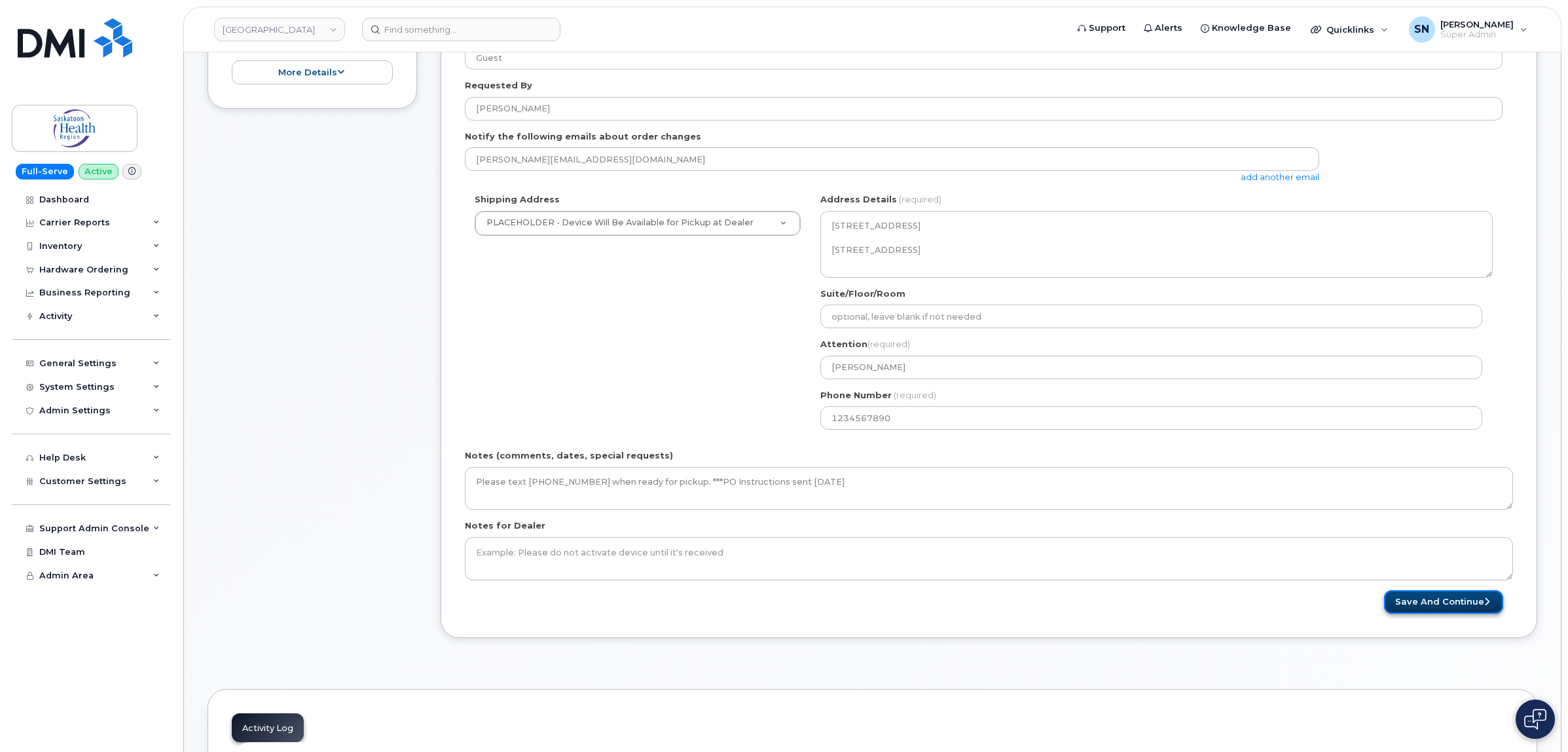
click at [1421, 606] on button "Save and Continue" at bounding box center [1443, 602] width 119 height 24
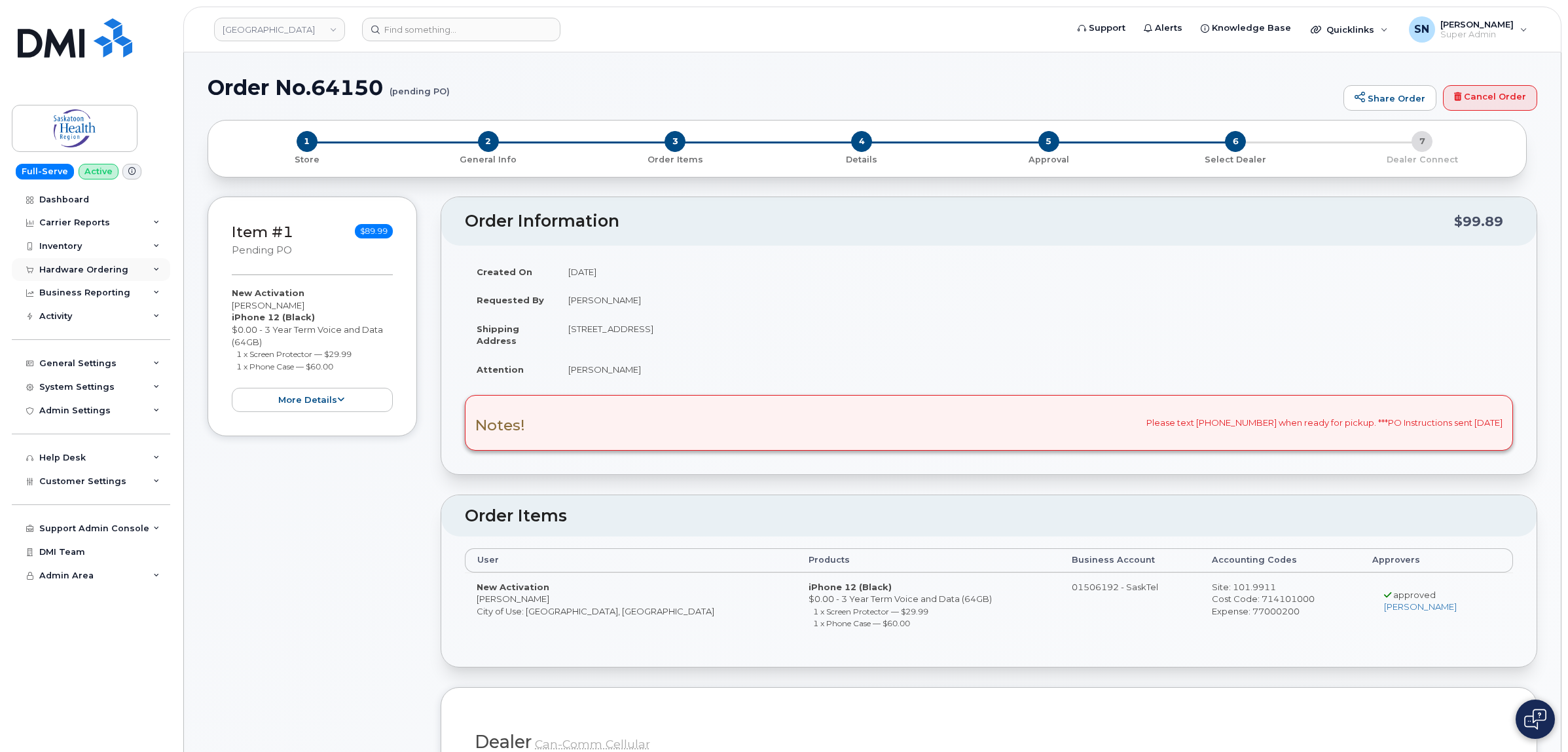
click at [106, 273] on div "Hardware Ordering" at bounding box center [83, 270] width 89 height 11
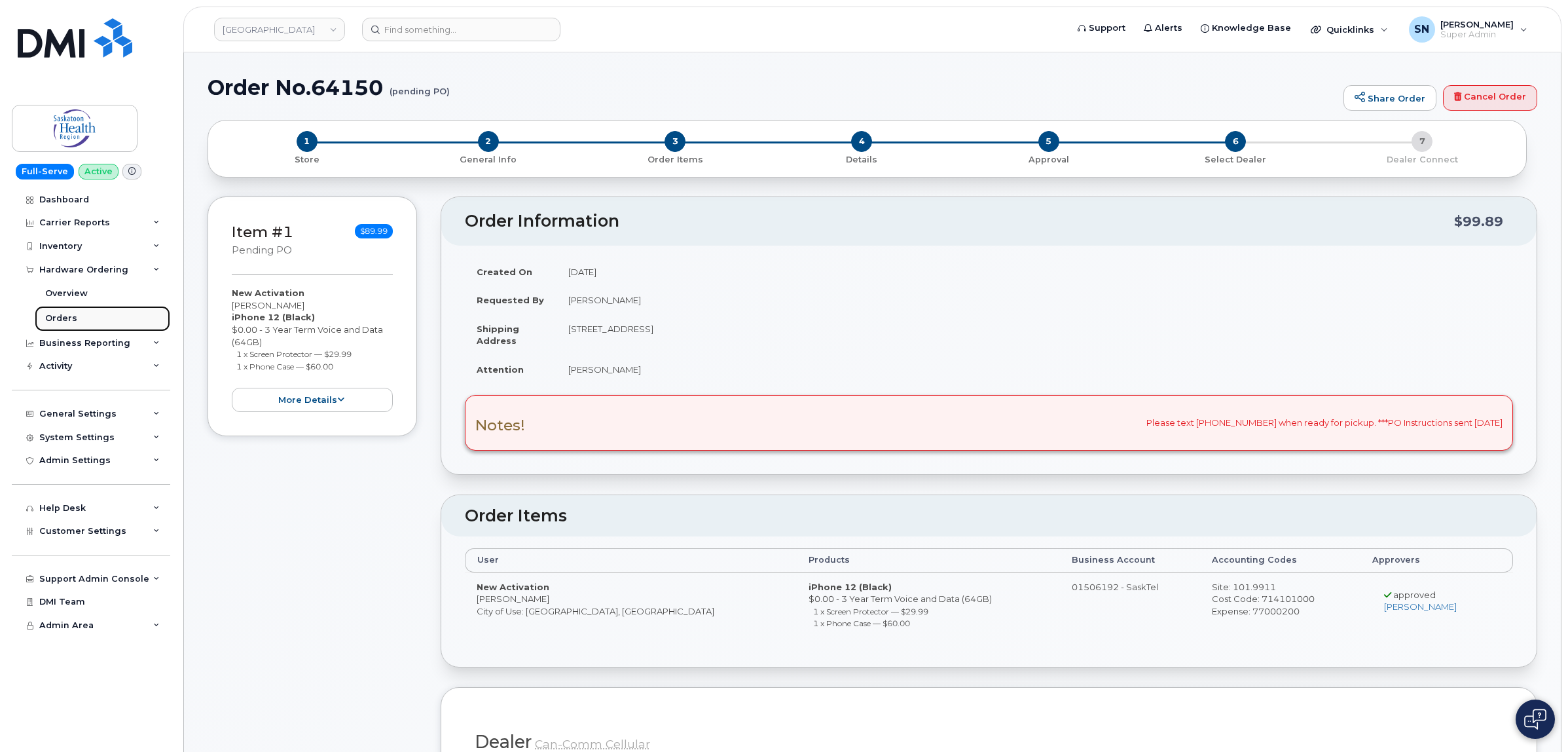
click at [73, 324] on div "Orders" at bounding box center [61, 319] width 32 height 12
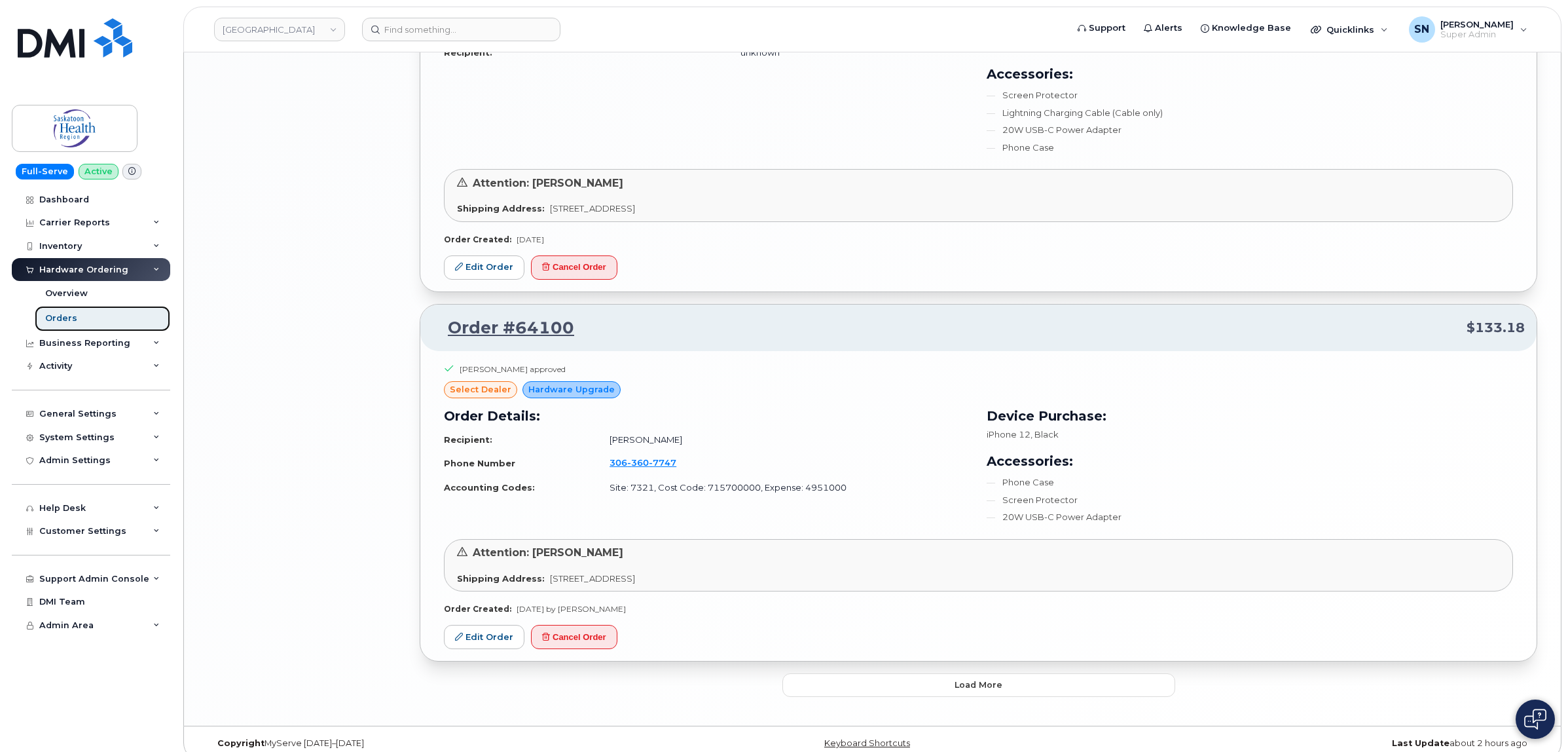
scroll to position [2493, 0]
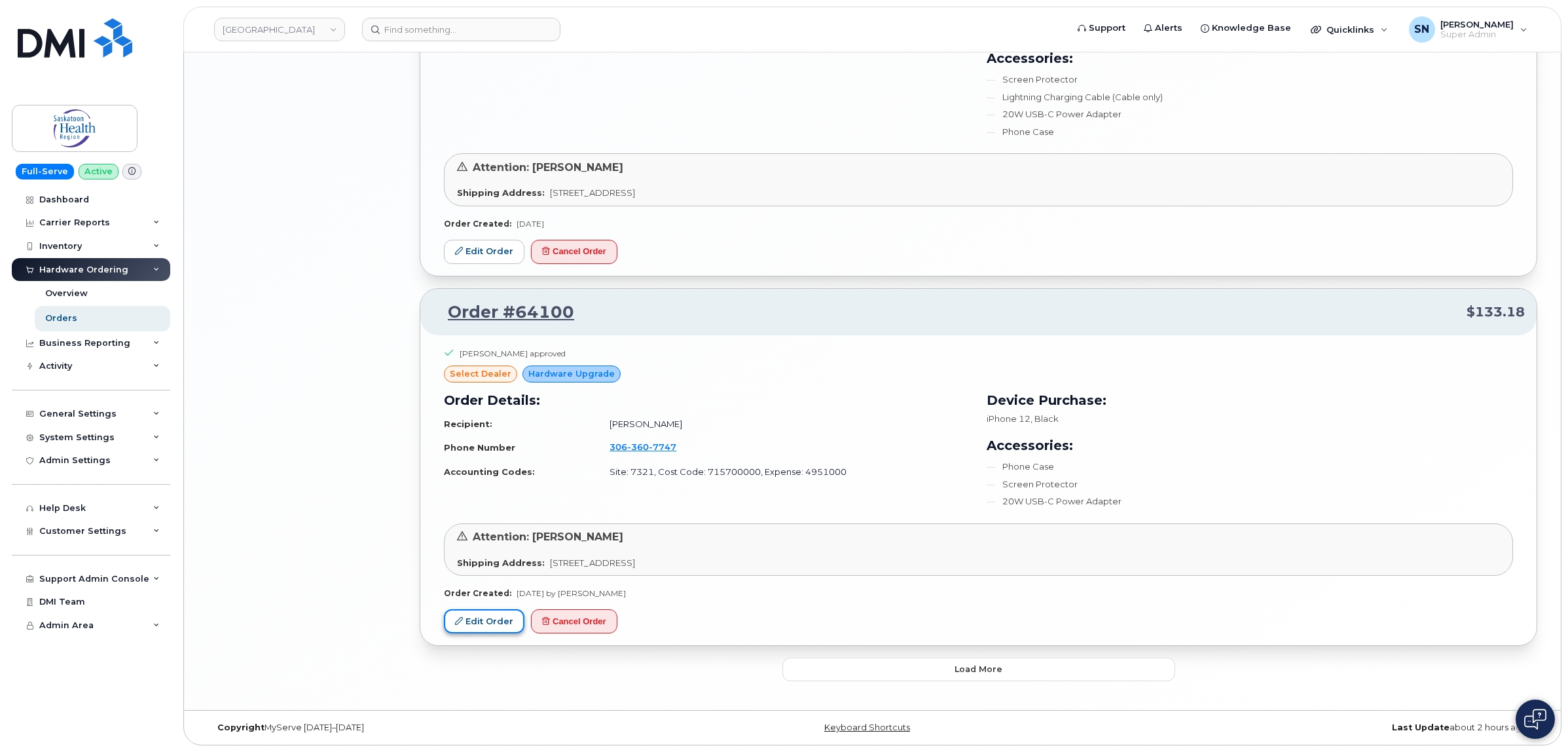
click at [481, 621] on link "Edit Order" at bounding box center [484, 621] width 80 height 24
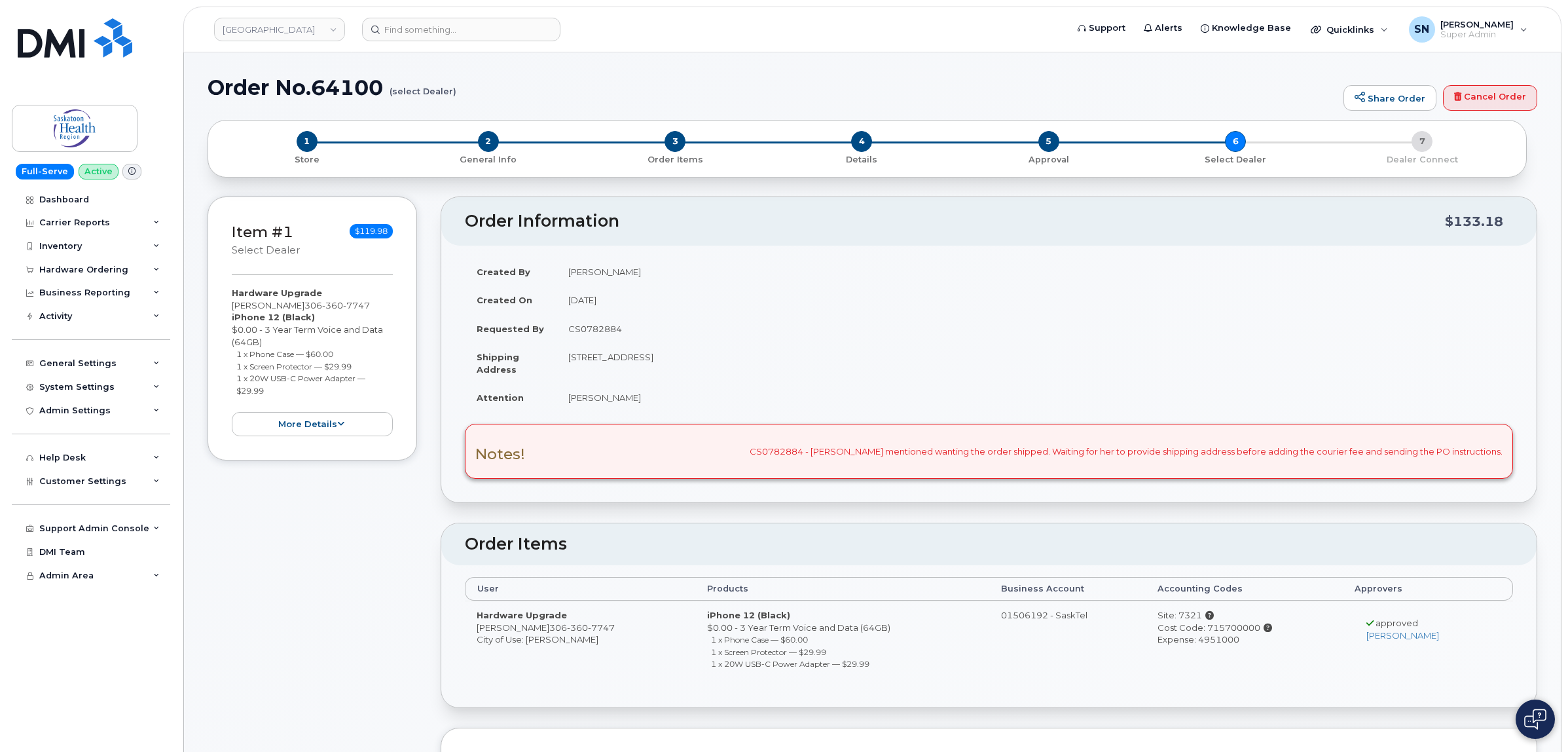
click at [599, 329] on td "CS0782884" at bounding box center [1034, 328] width 956 height 29
copy td "CS0782884"
click at [113, 275] on div "Hardware Ordering" at bounding box center [83, 270] width 89 height 11
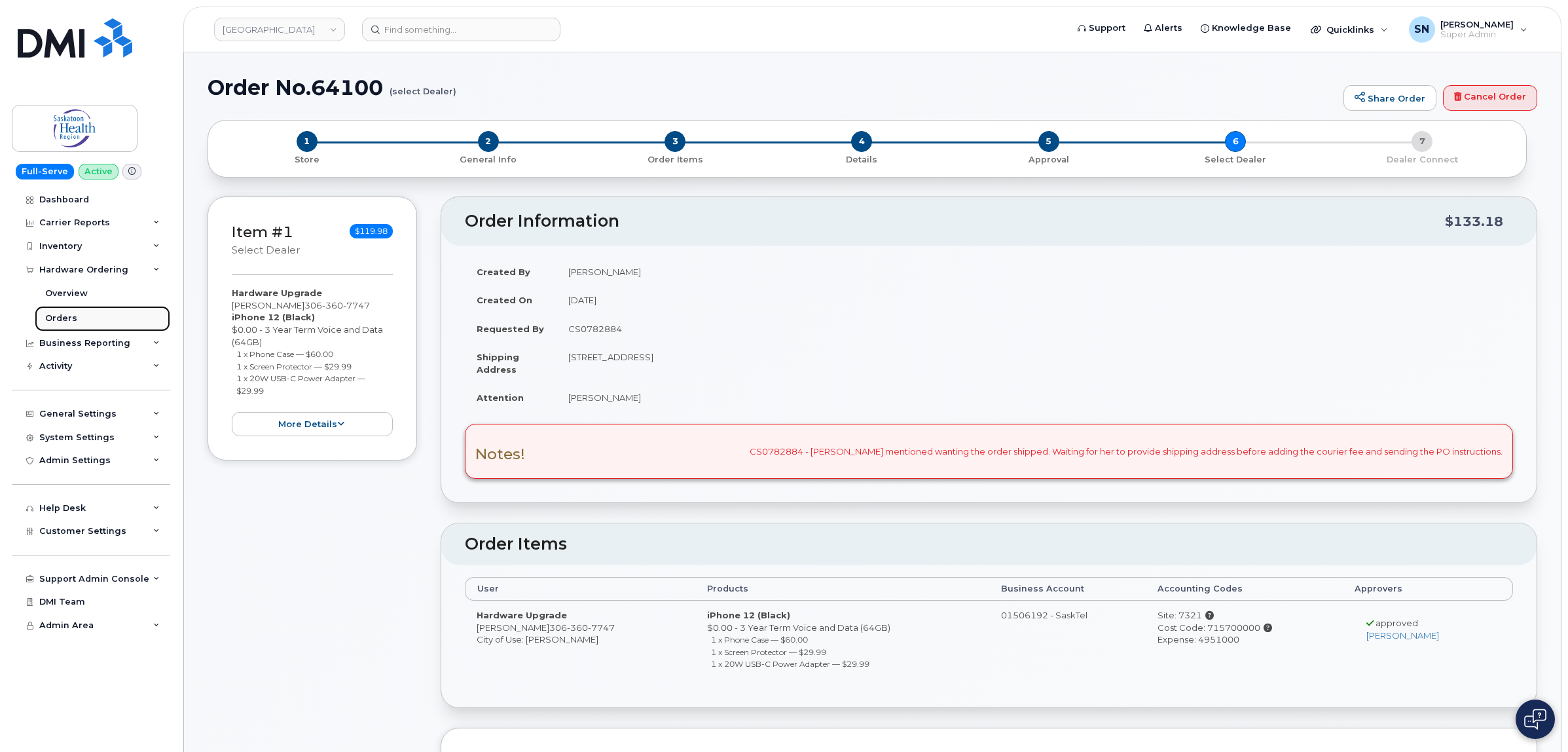
click at [53, 328] on link "Orders" at bounding box center [102, 318] width 135 height 25
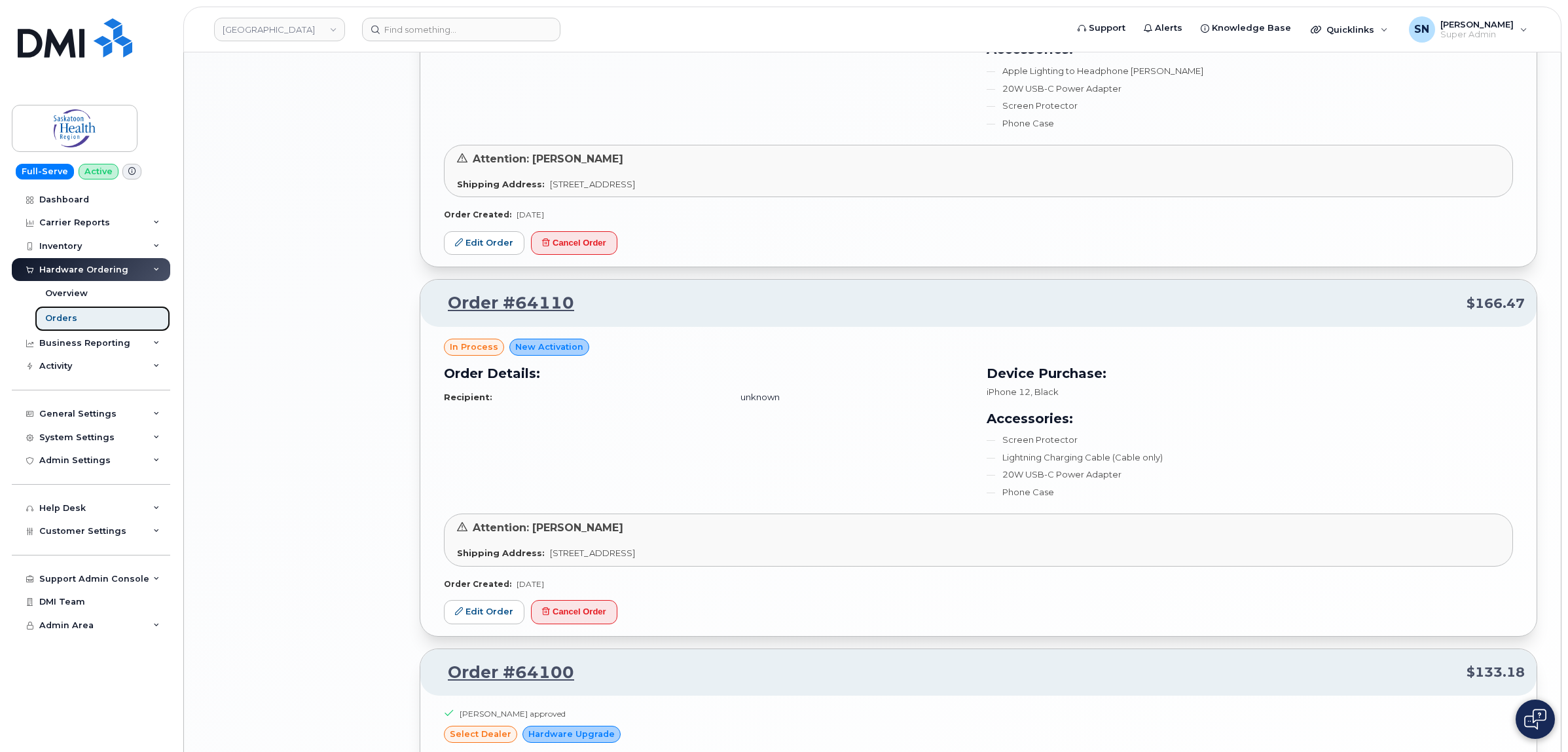
scroll to position [2493, 0]
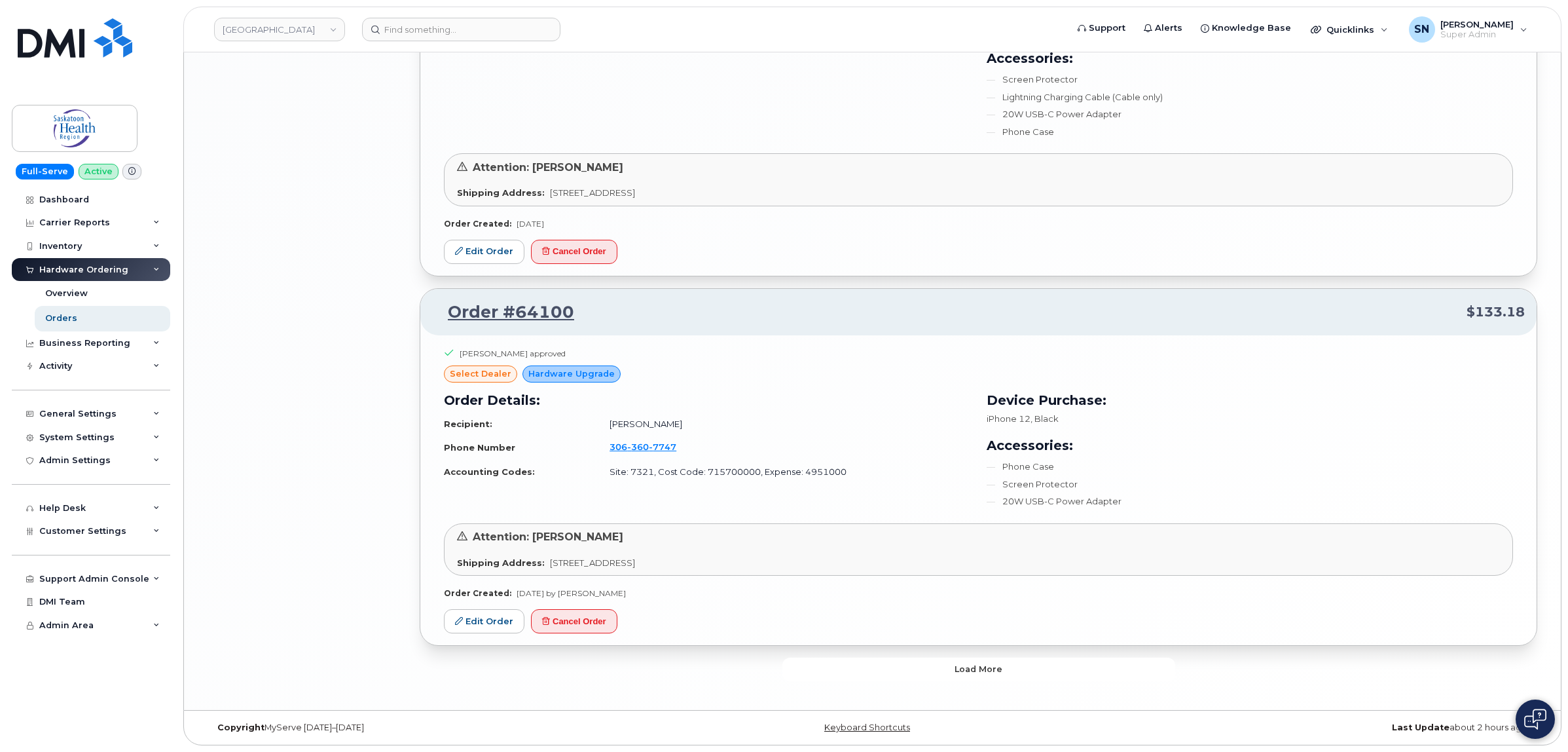
click at [1015, 662] on button "Load more" at bounding box center [978, 669] width 393 height 23
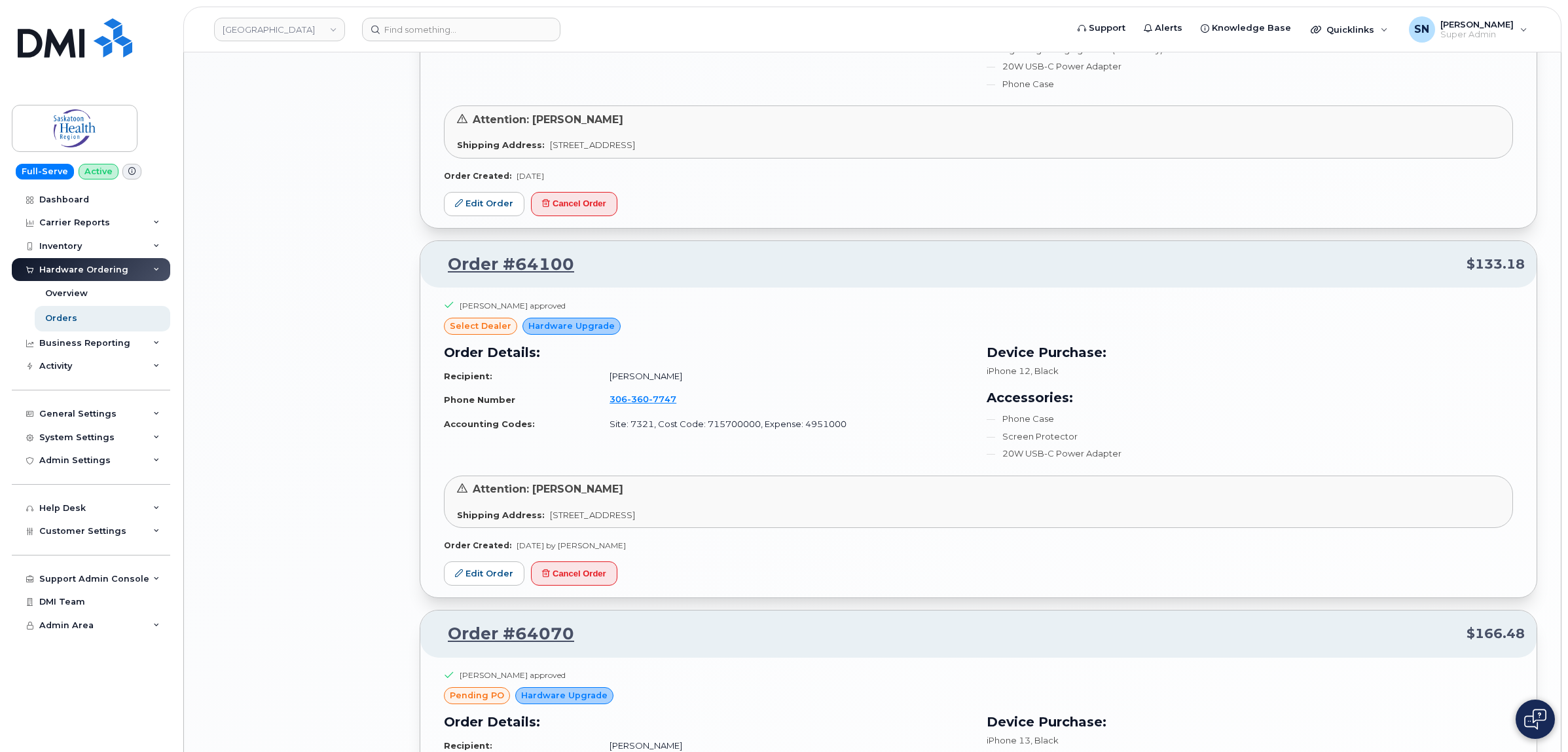
scroll to position [2566, 0]
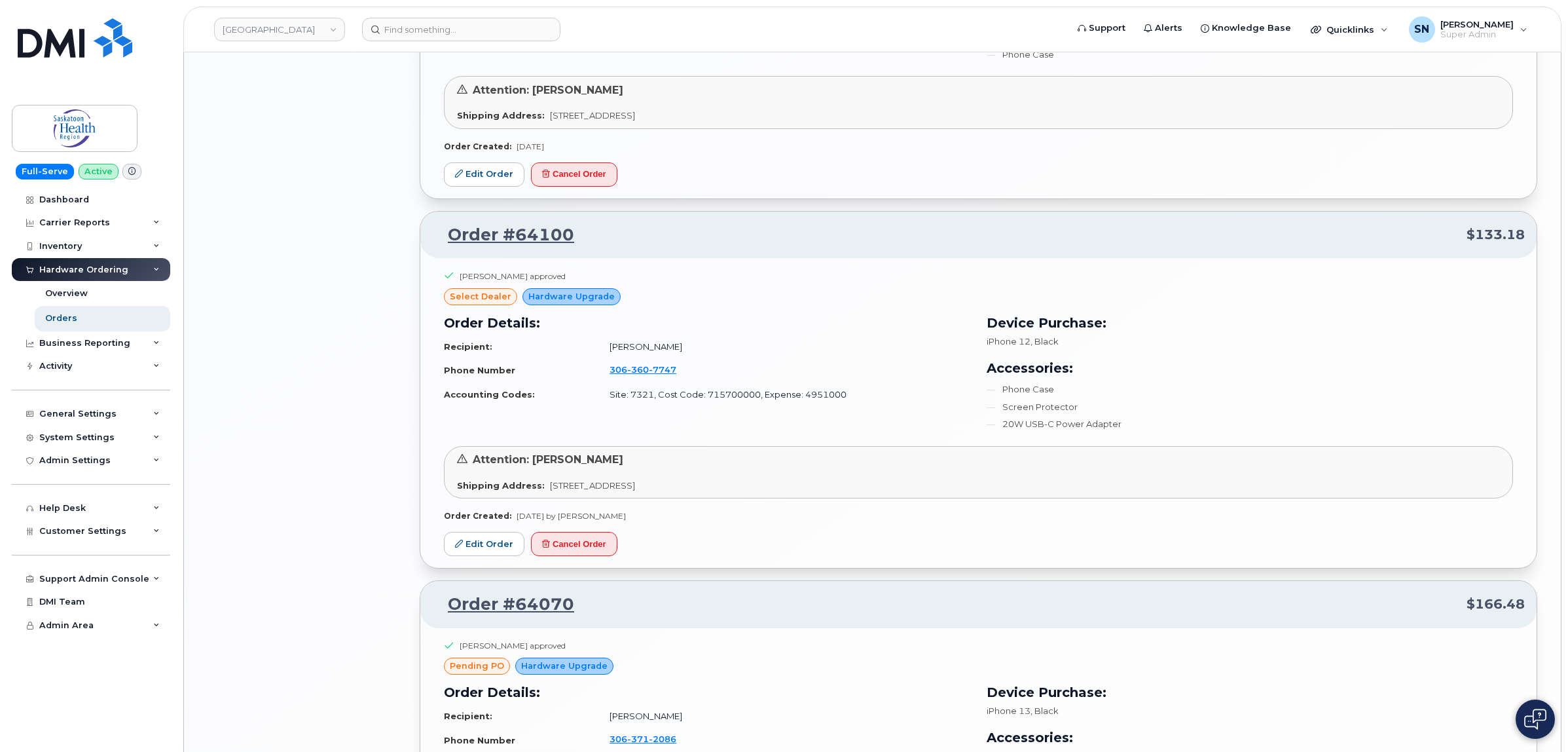
drag, startPoint x: 341, startPoint y: 296, endPoint x: 306, endPoint y: 408, distance: 117.3
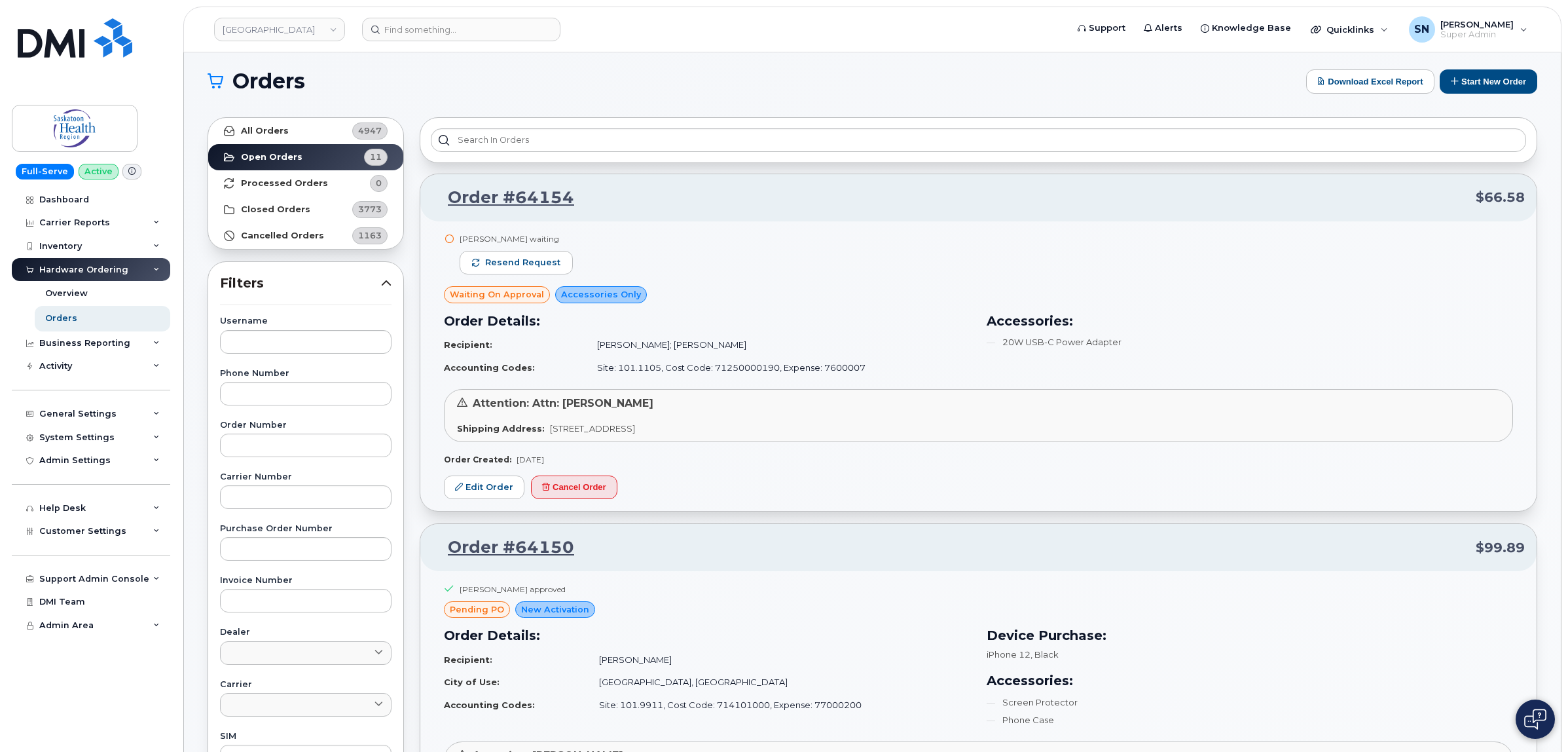
scroll to position [0, 0]
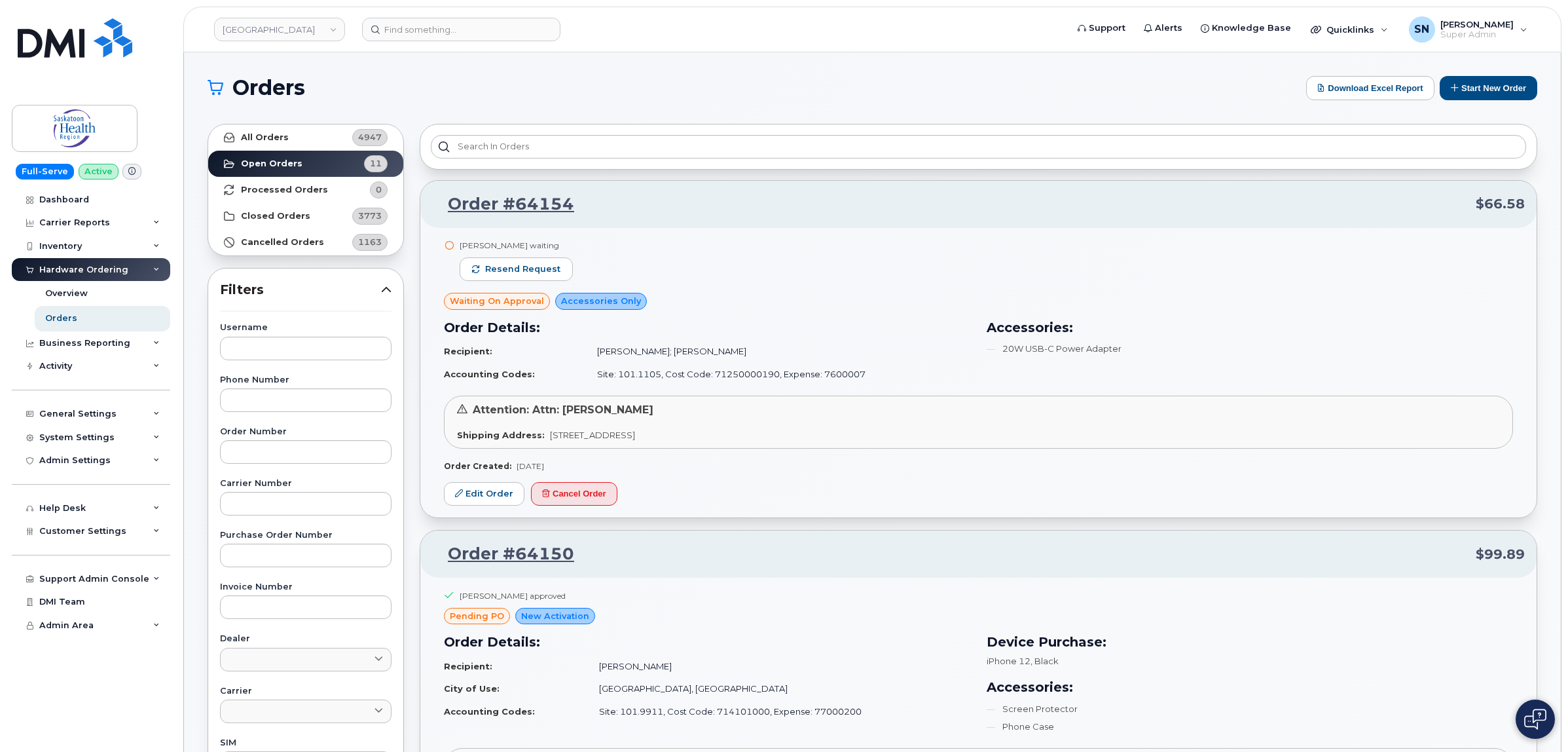
click at [520, 47] on header "Saskatoon Health Region Support Alerts Knowledge Base Quicklinks Suspend / Canc…" at bounding box center [872, 29] width 1378 height 46
